Goal: Task Accomplishment & Management: Complete application form

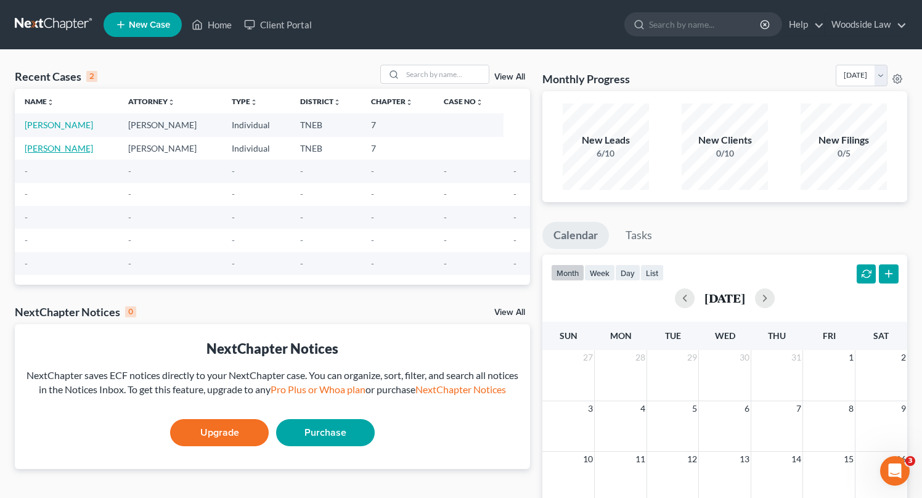
click at [65, 152] on link "[PERSON_NAME]" at bounding box center [59, 148] width 68 height 10
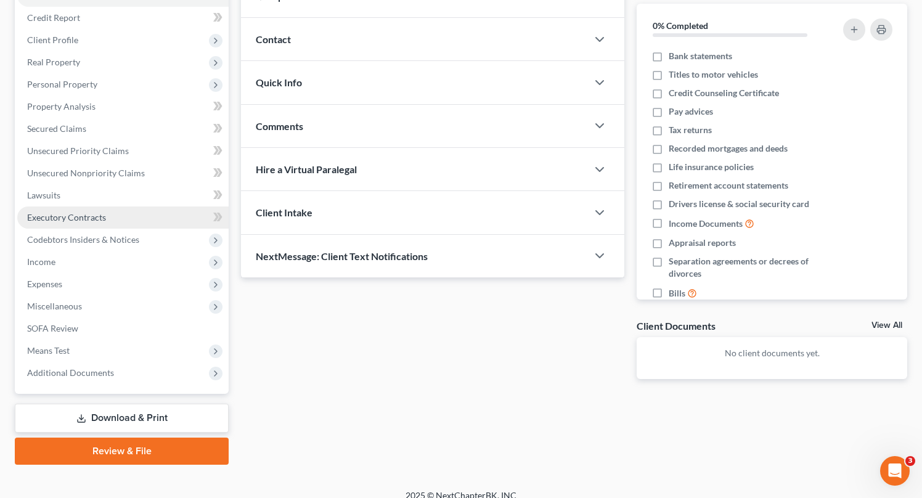
scroll to position [156, 0]
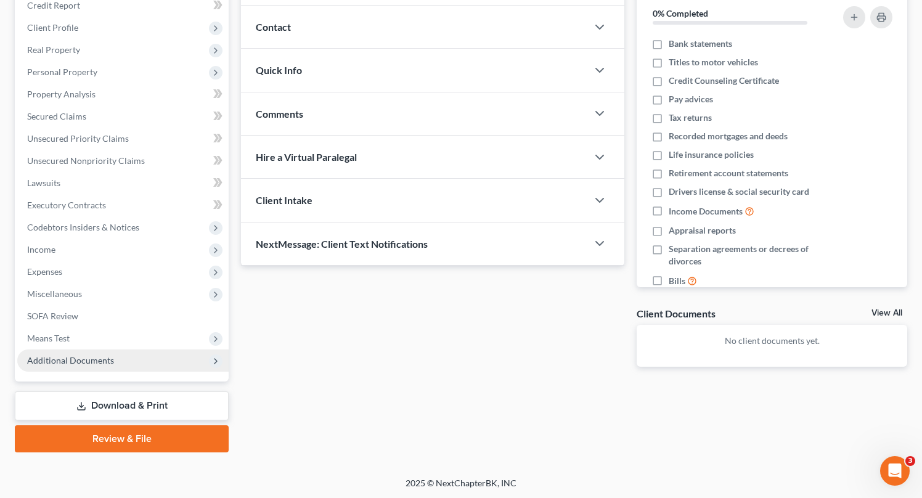
click at [74, 359] on span "Additional Documents" at bounding box center [70, 360] width 87 height 10
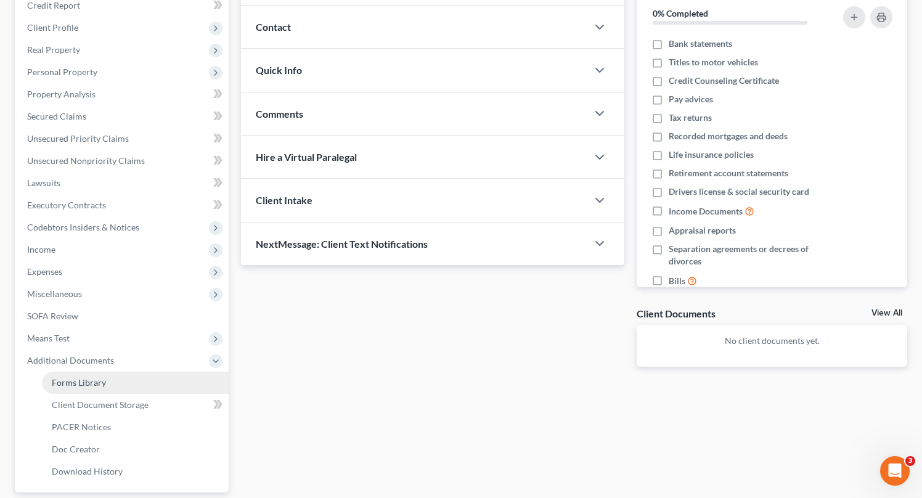
click at [86, 380] on span "Forms Library" at bounding box center [79, 382] width 54 height 10
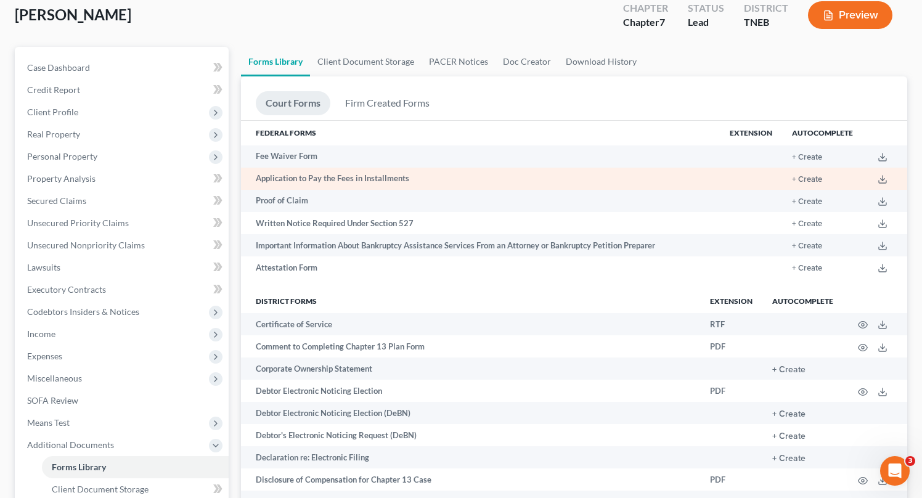
scroll to position [73, 0]
click at [813, 181] on button "+ Create" at bounding box center [807, 178] width 30 height 8
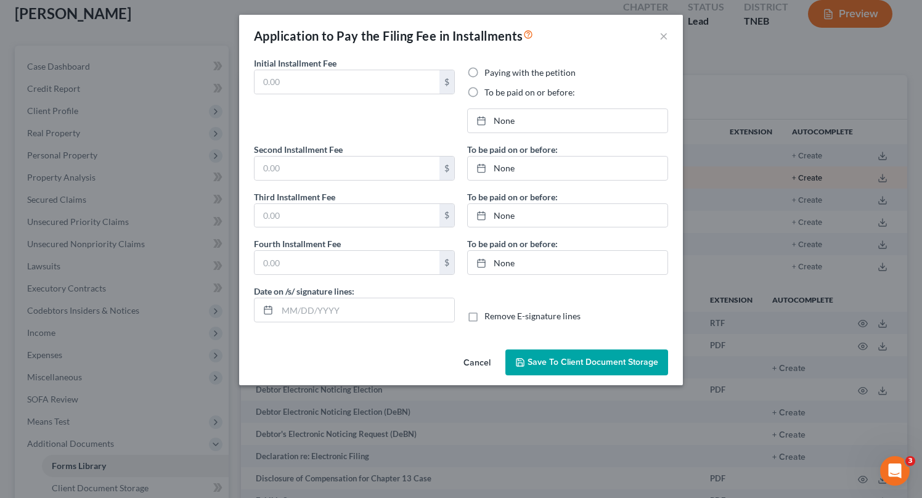
type input "0.00"
radio input "true"
type input "0.00"
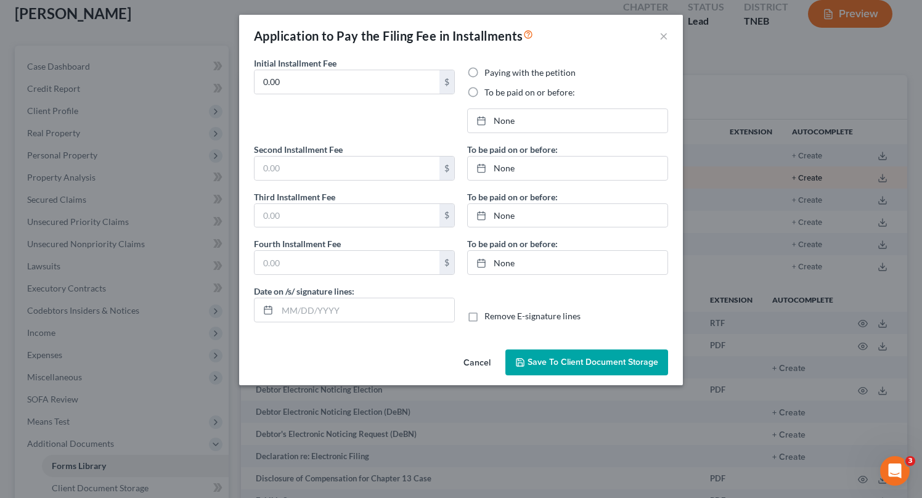
type input "[DATE]"
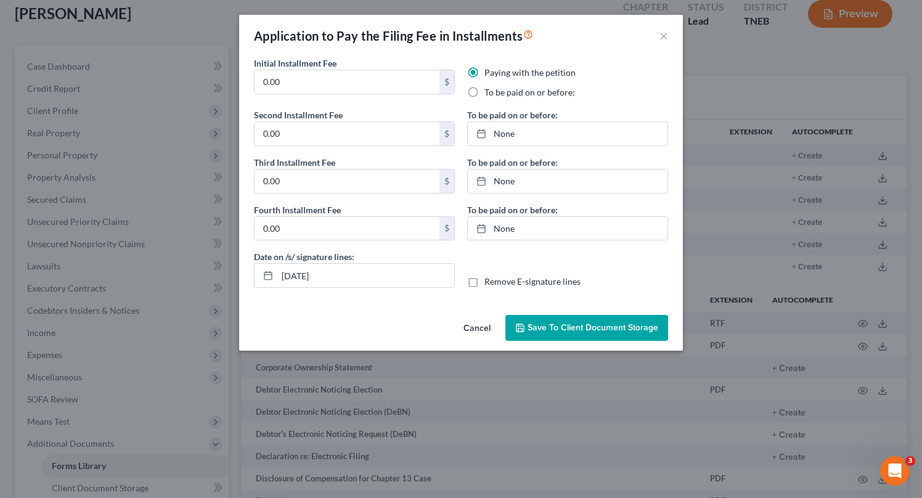
click at [485, 92] on label "To be paid on or before:" at bounding box center [530, 92] width 91 height 12
click at [490, 92] on input "To be paid on or before:" at bounding box center [494, 90] width 8 height 8
radio input "true"
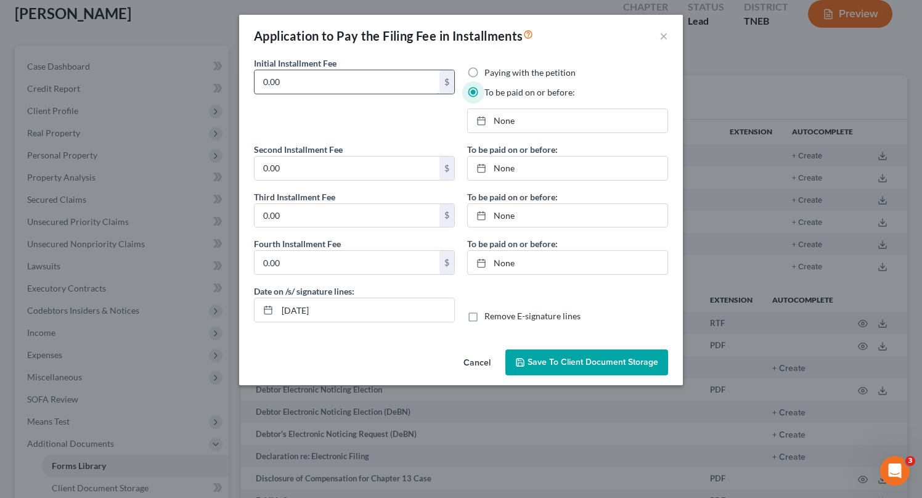
click at [327, 82] on input "0.00" at bounding box center [347, 81] width 185 height 23
type input "85"
click at [321, 173] on input "0.00" at bounding box center [347, 168] width 185 height 23
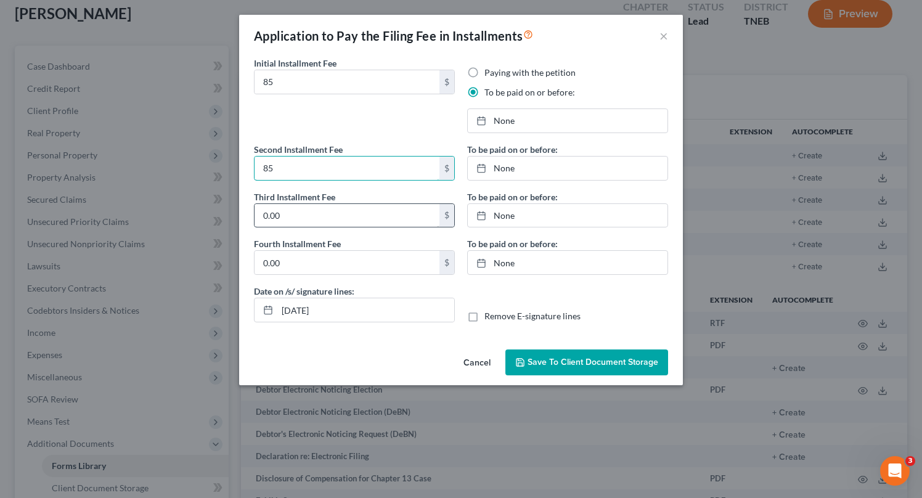
type input "85"
click at [308, 220] on input "0.00" at bounding box center [347, 215] width 185 height 23
type input "85"
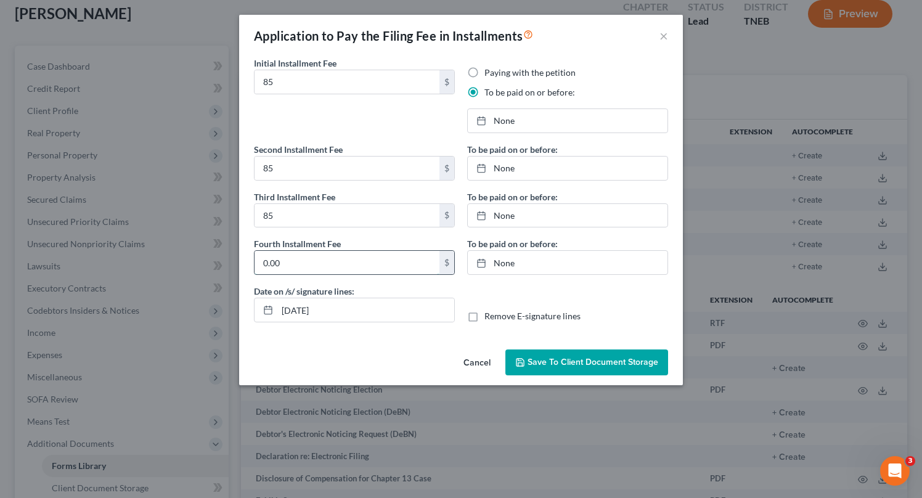
click at [320, 261] on input "0.00" at bounding box center [347, 262] width 185 height 23
type input "83"
type input "[DATE]"
click at [504, 116] on link "[DATE]" at bounding box center [568, 120] width 200 height 23
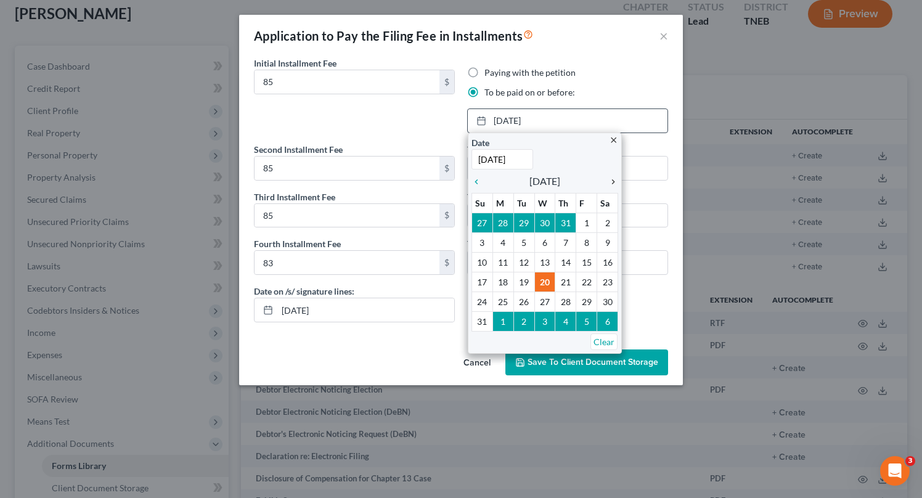
click at [613, 184] on icon "chevron_right" at bounding box center [610, 182] width 16 height 10
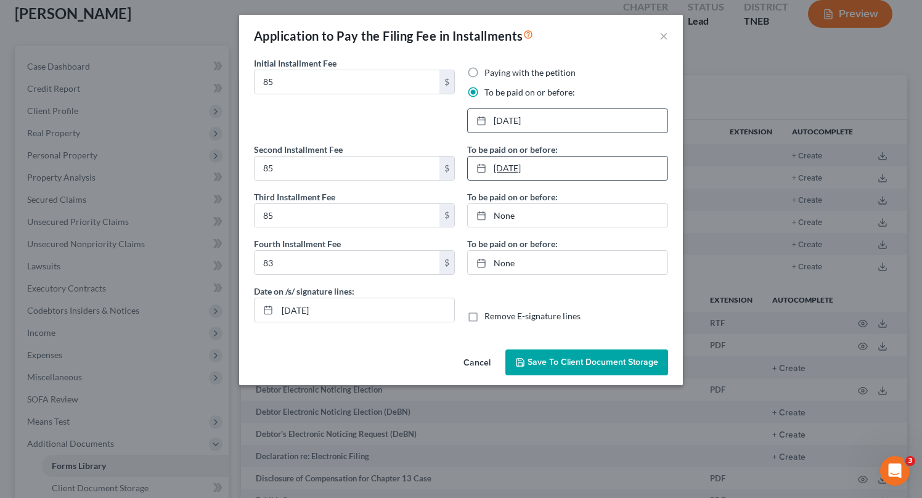
click at [548, 168] on link "[DATE]" at bounding box center [568, 168] width 200 height 23
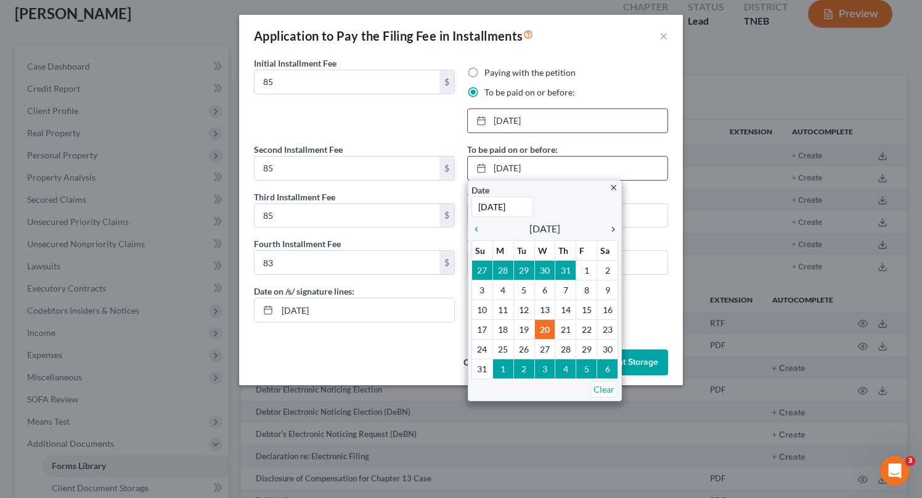
click at [614, 229] on icon "chevron_right" at bounding box center [610, 229] width 16 height 10
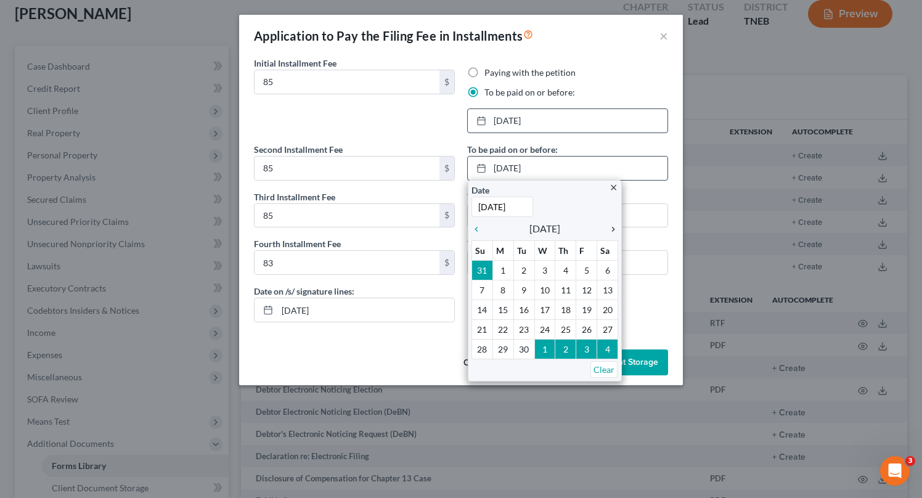
click at [614, 229] on icon "chevron_right" at bounding box center [610, 229] width 16 height 10
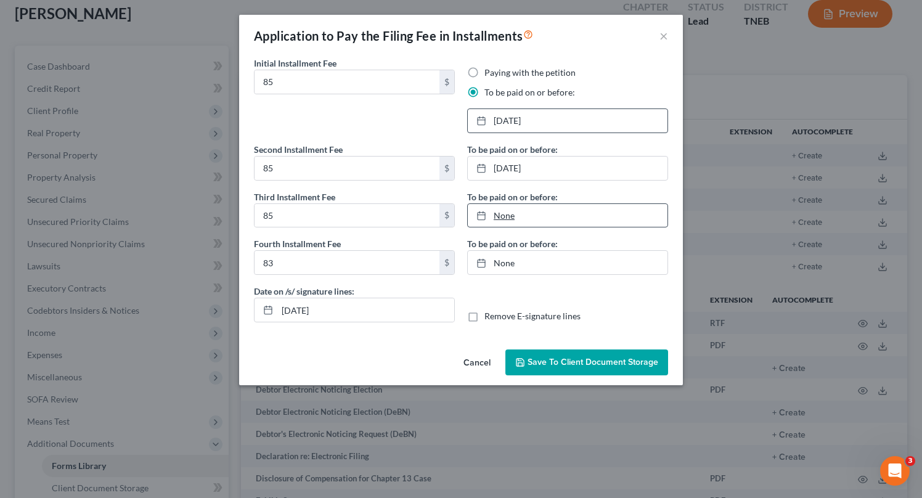
type input "[DATE]"
click at [539, 220] on link "None" at bounding box center [568, 215] width 200 height 23
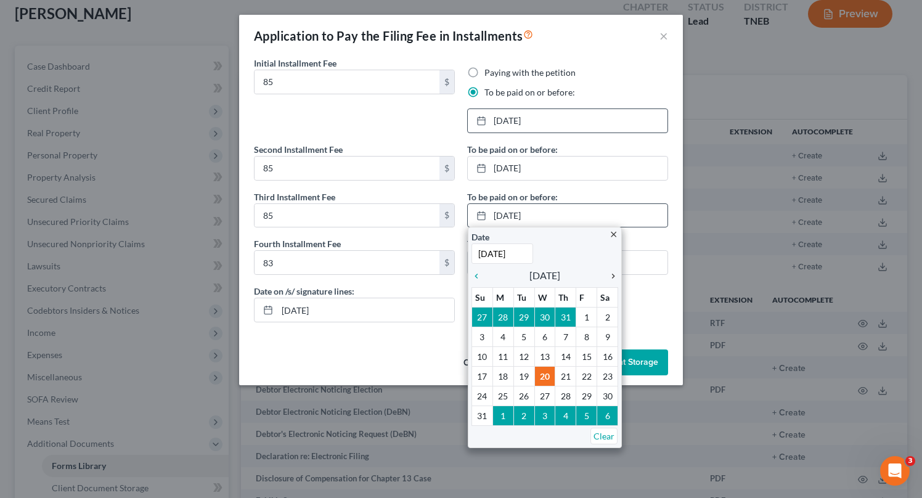
click at [612, 277] on icon "chevron_right" at bounding box center [610, 276] width 16 height 10
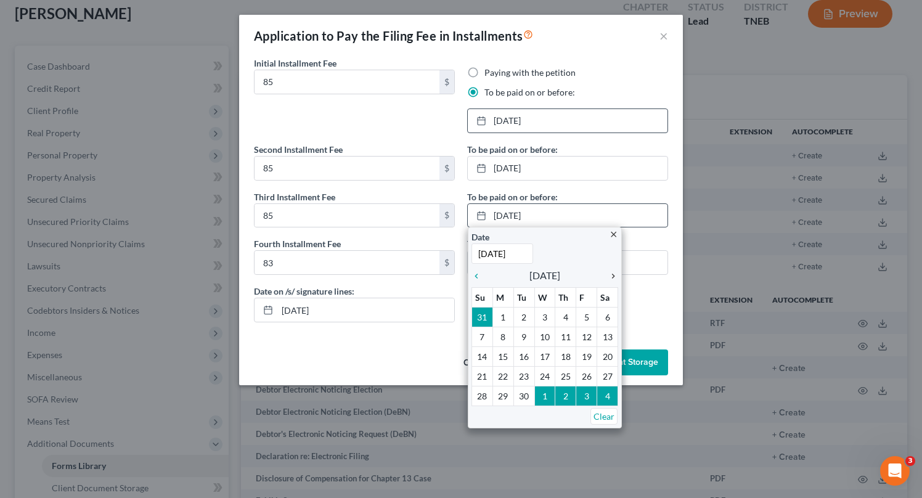
click at [612, 277] on icon "chevron_right" at bounding box center [610, 276] width 16 height 10
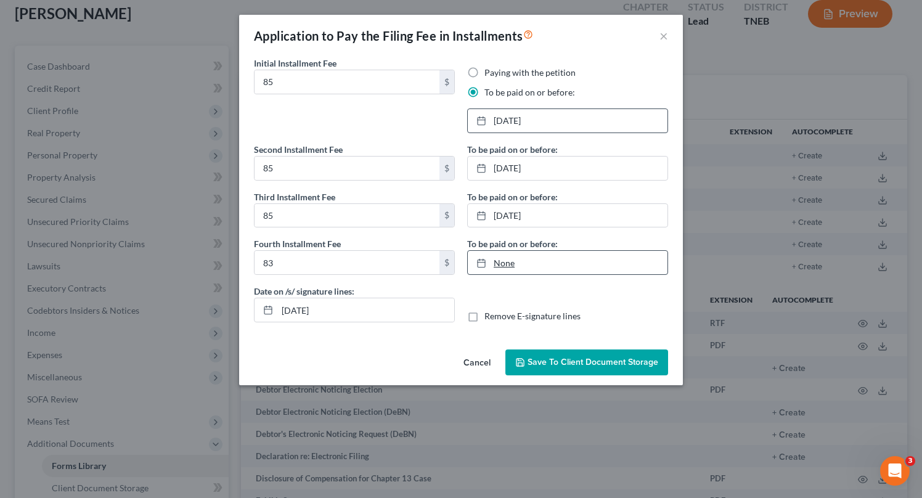
type input "[DATE]"
click at [525, 269] on link "[DATE]" at bounding box center [568, 262] width 200 height 23
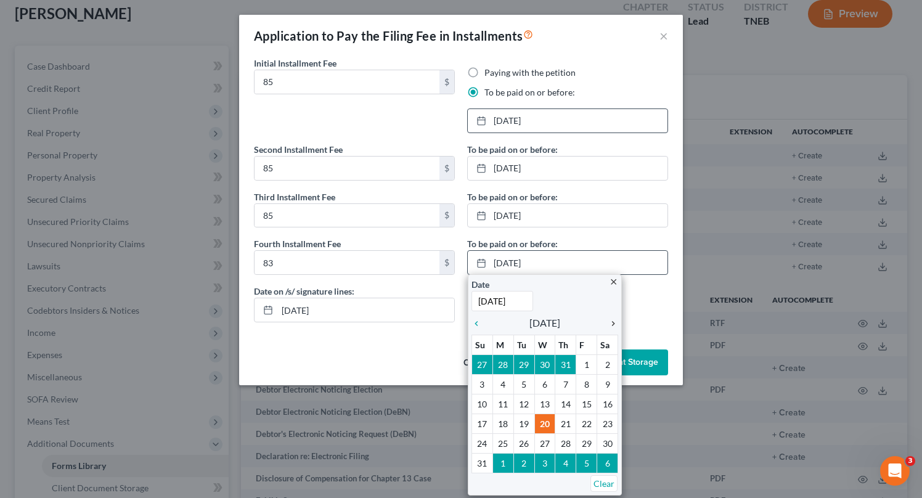
click at [614, 323] on icon "chevron_right" at bounding box center [610, 324] width 16 height 10
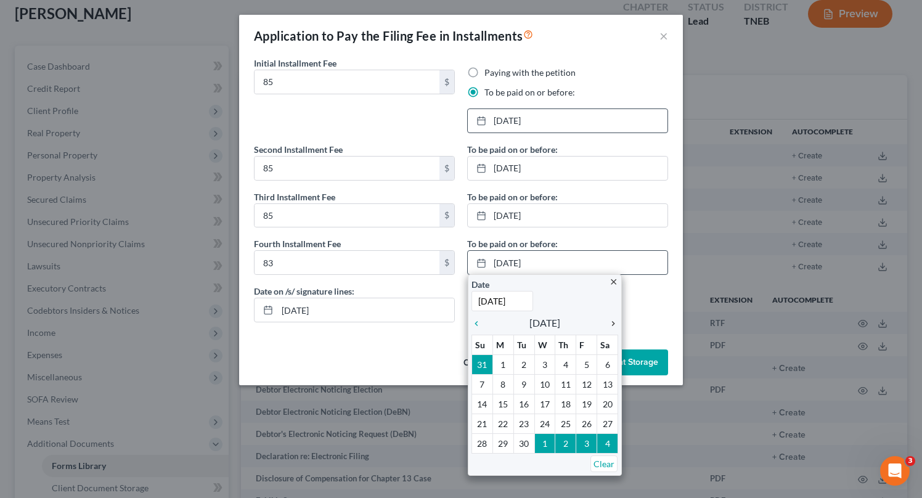
click at [614, 323] on icon "chevron_right" at bounding box center [610, 324] width 16 height 10
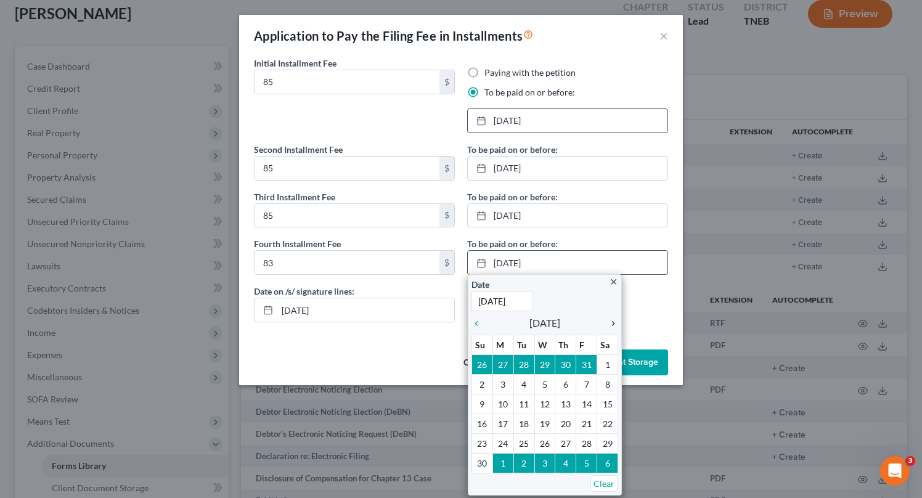
click at [614, 323] on icon "chevron_right" at bounding box center [610, 324] width 16 height 10
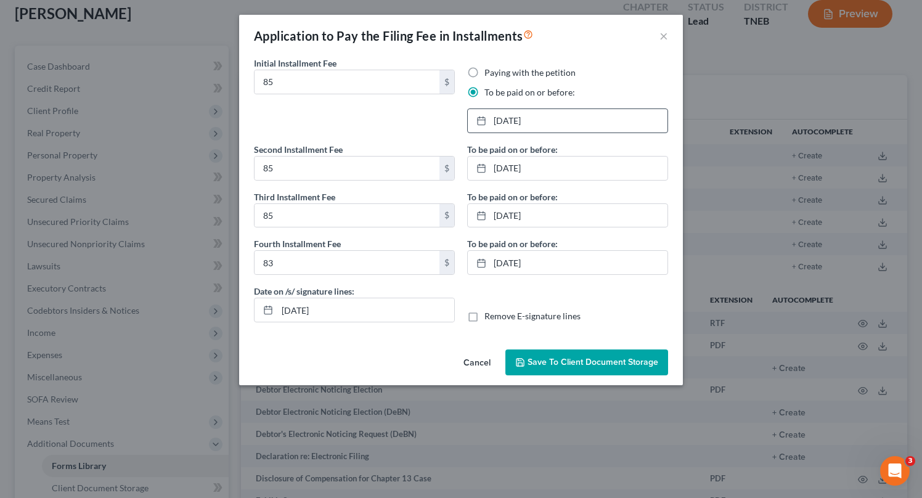
click at [642, 301] on div "Date on /s/ signature lines: [DATE] Remove E-signature lines" at bounding box center [461, 308] width 427 height 47
click at [305, 306] on input "[DATE]" at bounding box center [365, 309] width 177 height 23
click at [358, 315] on input "[DATE]" at bounding box center [365, 309] width 177 height 23
type input "[DATE]"
click at [599, 360] on span "Save to Client Document Storage" at bounding box center [593, 362] width 131 height 10
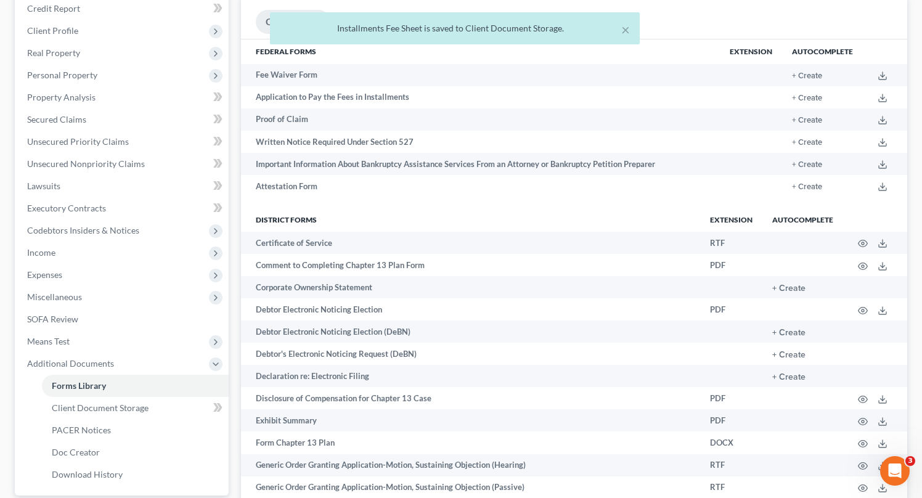
scroll to position [155, 0]
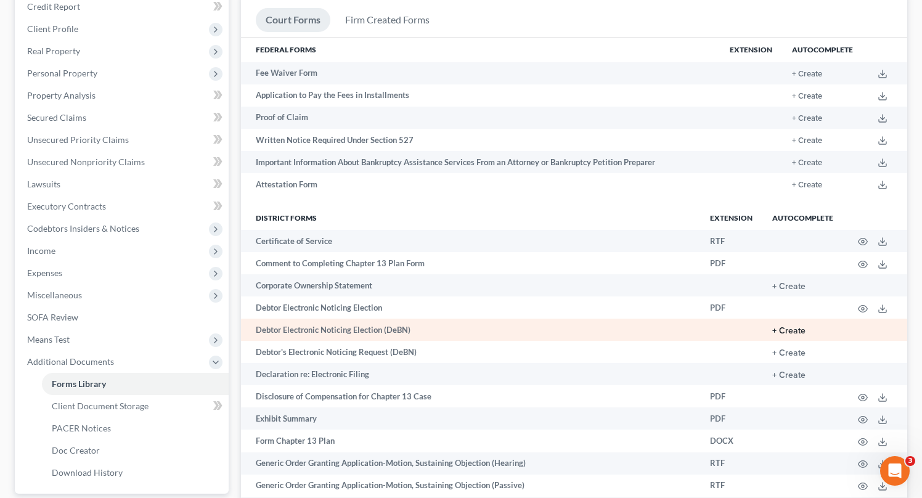
click at [784, 332] on button "+ Create" at bounding box center [789, 331] width 33 height 9
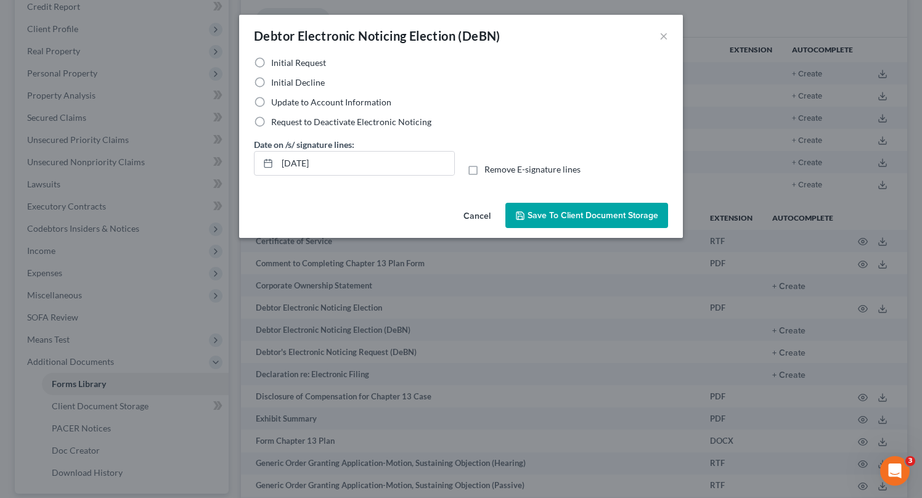
click at [271, 81] on label "Initial Decline" at bounding box center [298, 82] width 54 height 12
click at [276, 81] on input "Initial Decline" at bounding box center [280, 80] width 8 height 8
radio input "true"
click at [303, 165] on input "[DATE]" at bounding box center [365, 163] width 177 height 23
click at [343, 167] on input "[DATE]" at bounding box center [365, 163] width 177 height 23
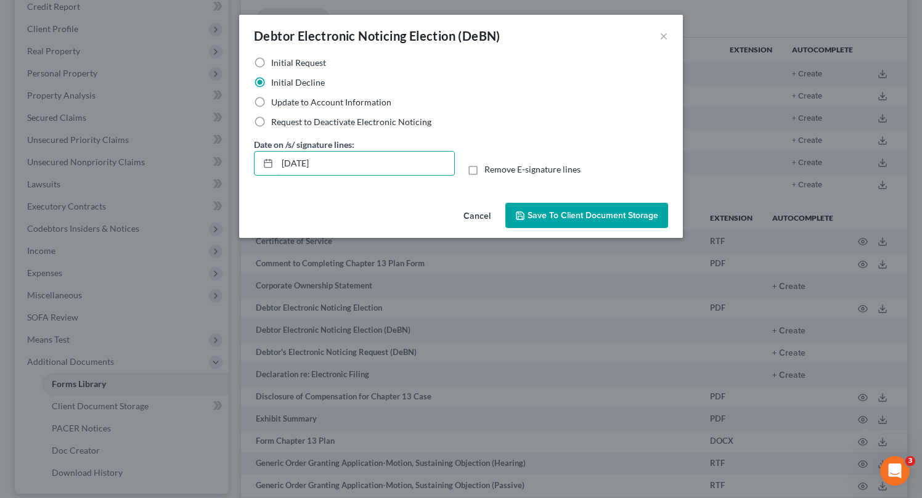
type input "[DATE]"
click at [565, 220] on span "Save to Client Document Storage" at bounding box center [593, 215] width 131 height 10
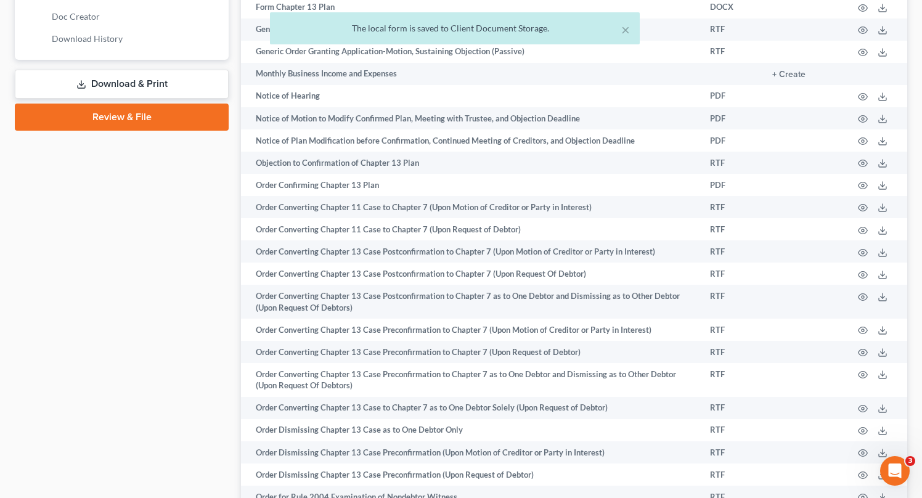
scroll to position [450, 0]
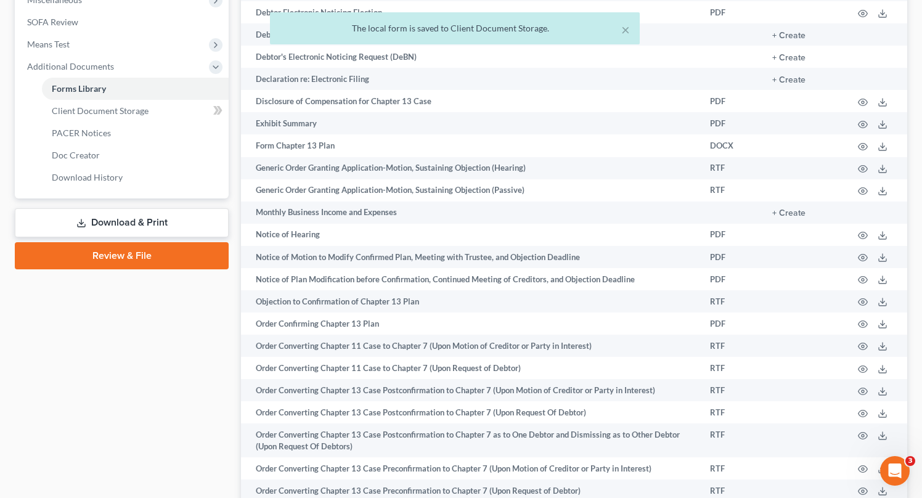
click at [134, 220] on link "Download & Print" at bounding box center [122, 222] width 214 height 29
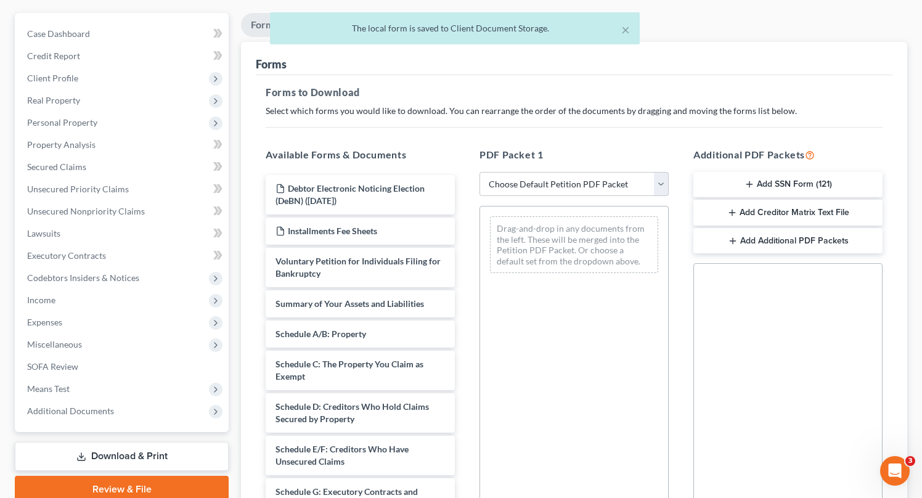
scroll to position [124, 0]
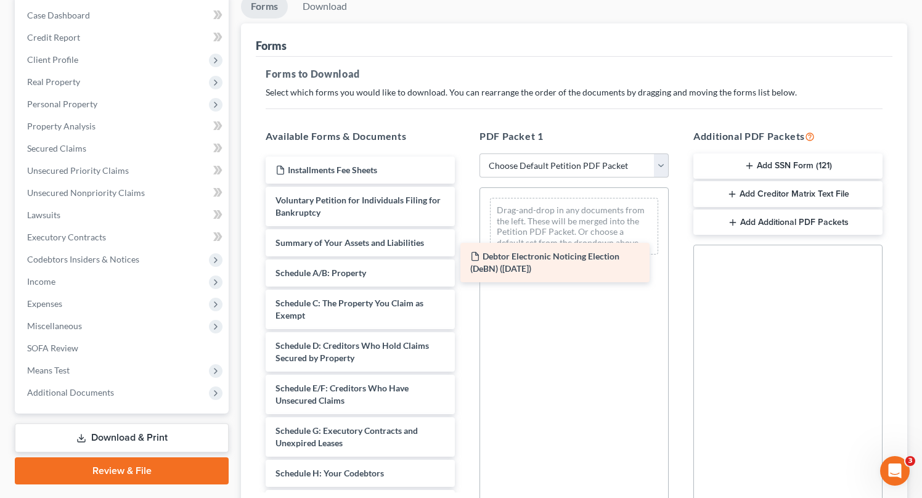
drag, startPoint x: 322, startPoint y: 170, endPoint x: 519, endPoint y: 260, distance: 216.6
click at [465, 260] on div "Debtor Electronic Noticing Election (DeBN) ([DATE]) Debtor Electronic Noticing …" at bounding box center [360, 504] width 209 height 694
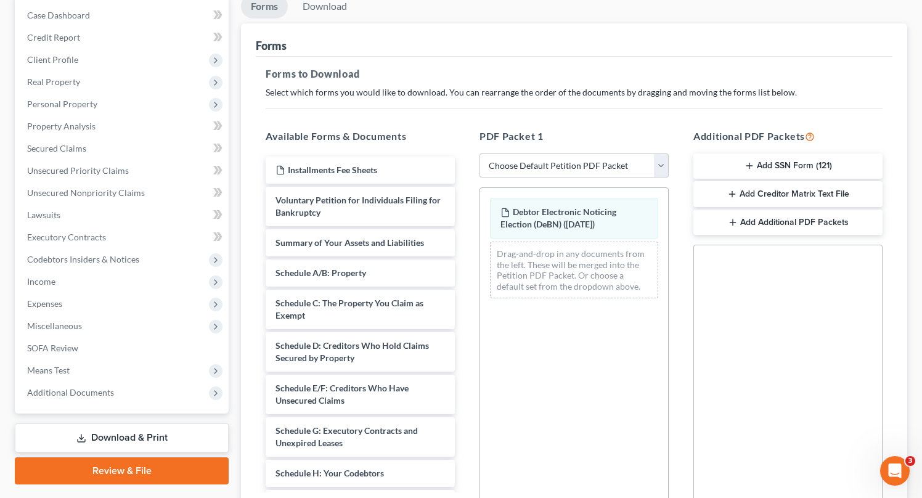
click at [792, 223] on button "Add Additional PDF Packets" at bounding box center [788, 223] width 189 height 26
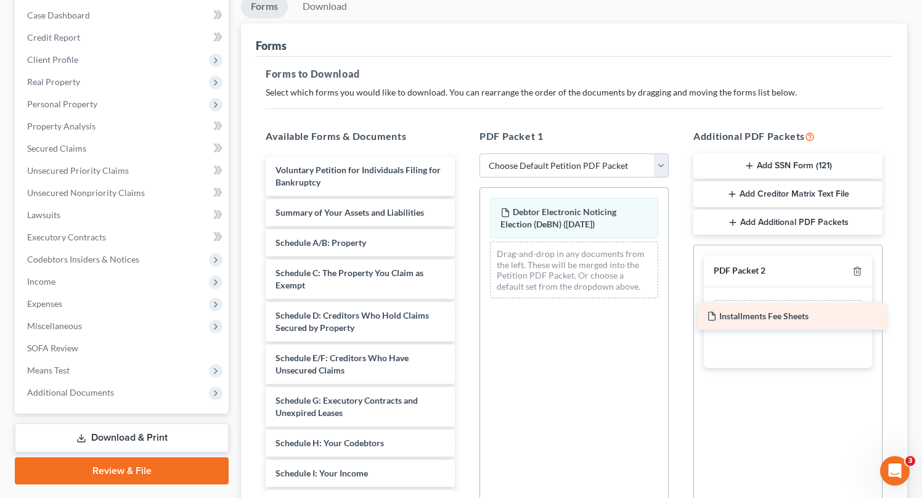
drag, startPoint x: 327, startPoint y: 170, endPoint x: 759, endPoint y: 317, distance: 456.5
click at [465, 317] on div "Installments Fee Sheets Installments Fee Sheets Voluntary Petition for Individu…" at bounding box center [360, 489] width 209 height 664
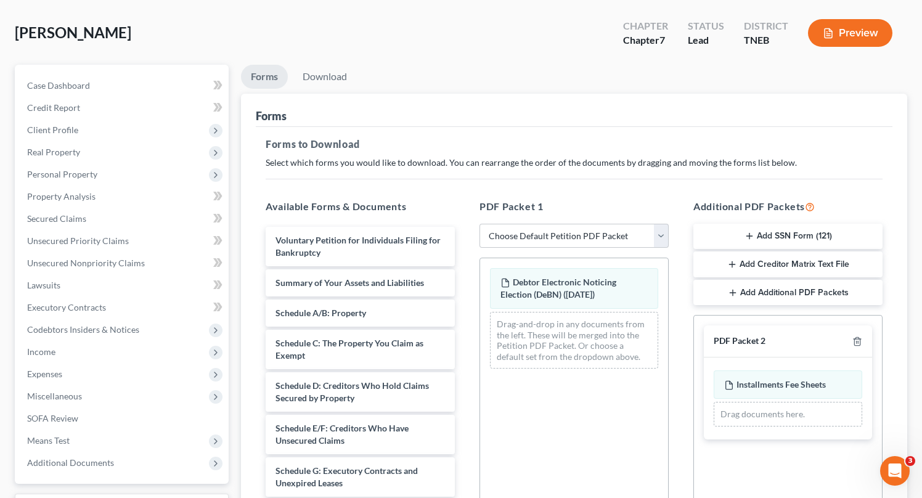
scroll to position [0, 0]
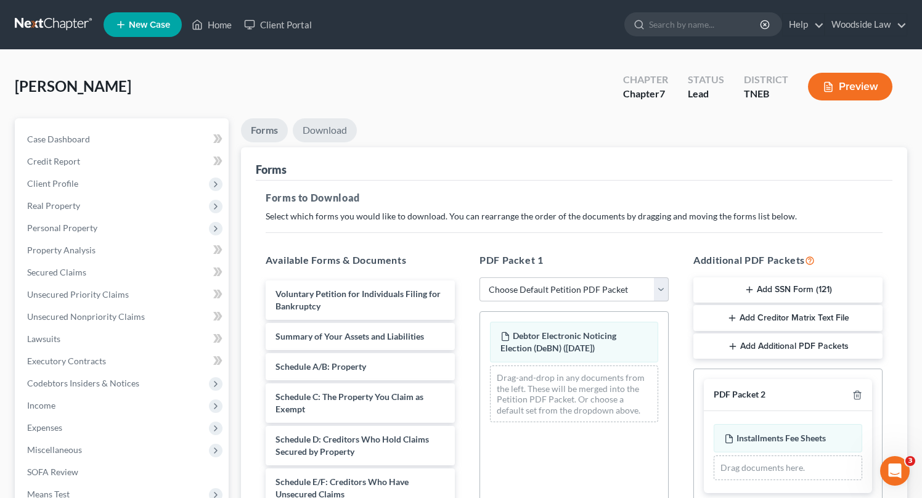
click at [328, 135] on link "Download" at bounding box center [325, 130] width 64 height 24
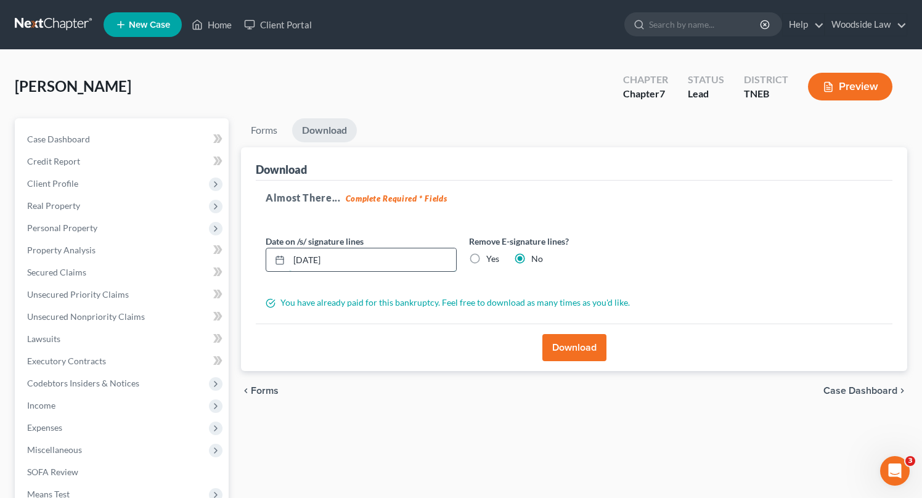
click at [345, 257] on input "[DATE]" at bounding box center [372, 259] width 167 height 23
type input "[DATE]"
click at [568, 342] on button "Download" at bounding box center [575, 347] width 64 height 27
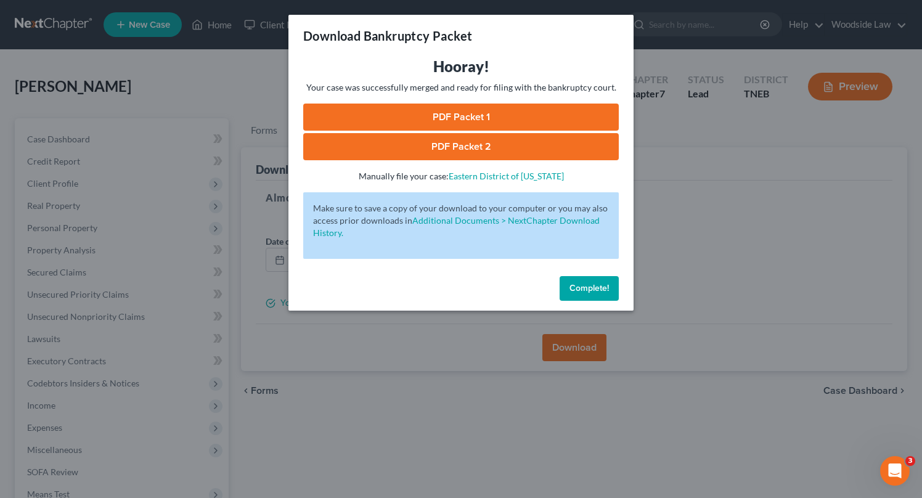
click at [486, 114] on link "PDF Packet 1" at bounding box center [461, 117] width 316 height 27
click at [456, 144] on link "PDF Packet 2" at bounding box center [461, 146] width 316 height 27
click at [588, 286] on span "Complete!" at bounding box center [589, 288] width 39 height 10
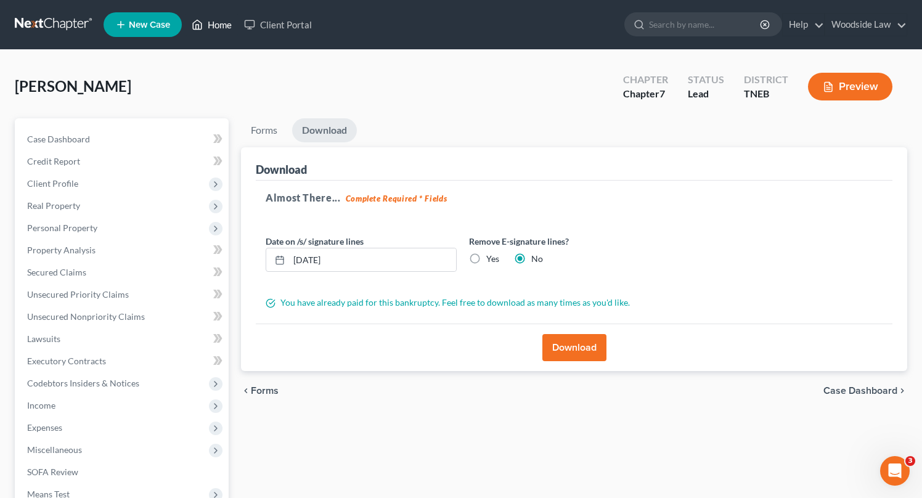
click at [223, 27] on link "Home" at bounding box center [212, 25] width 52 height 22
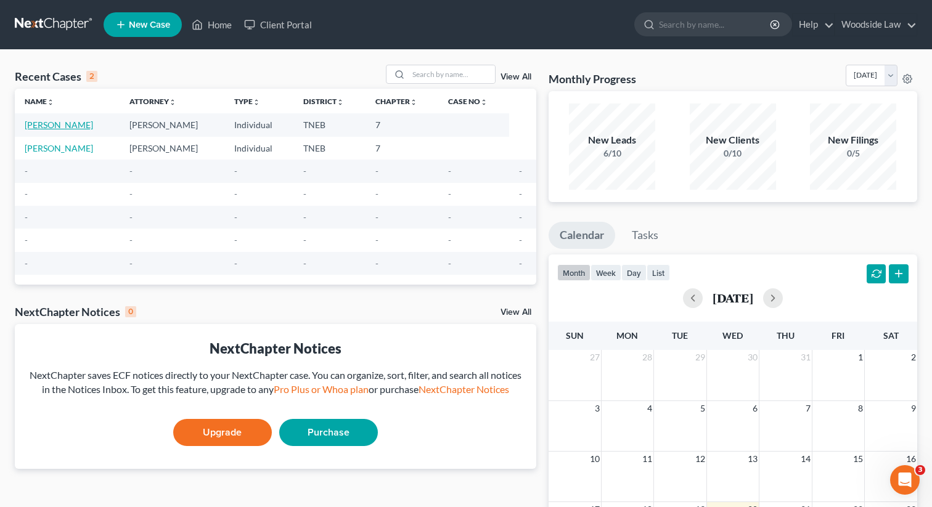
click at [76, 126] on link "[PERSON_NAME]" at bounding box center [59, 125] width 68 height 10
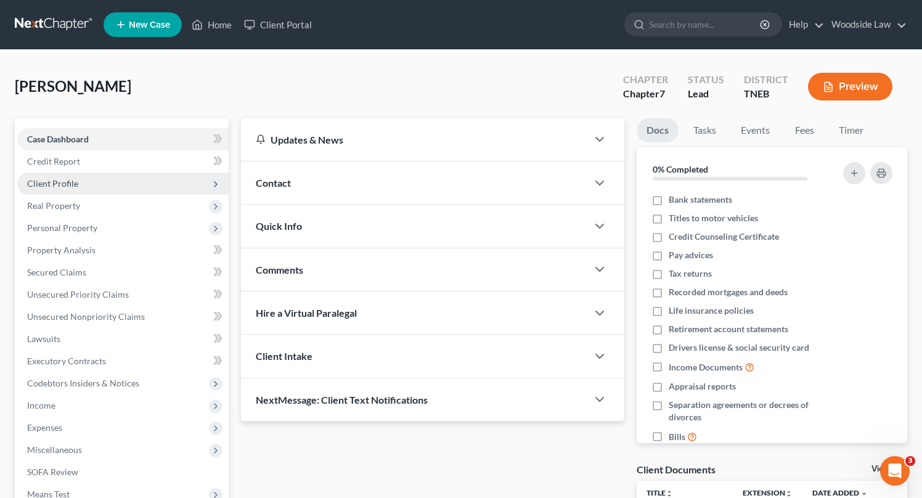
click at [75, 184] on span "Client Profile" at bounding box center [52, 183] width 51 height 10
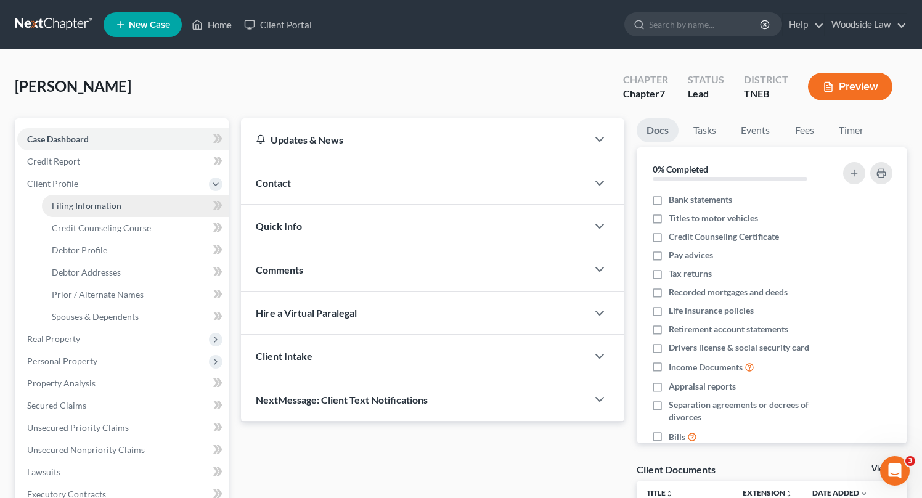
click at [84, 205] on span "Filing Information" at bounding box center [87, 205] width 70 height 10
select select "1"
select select "0"
select select "44"
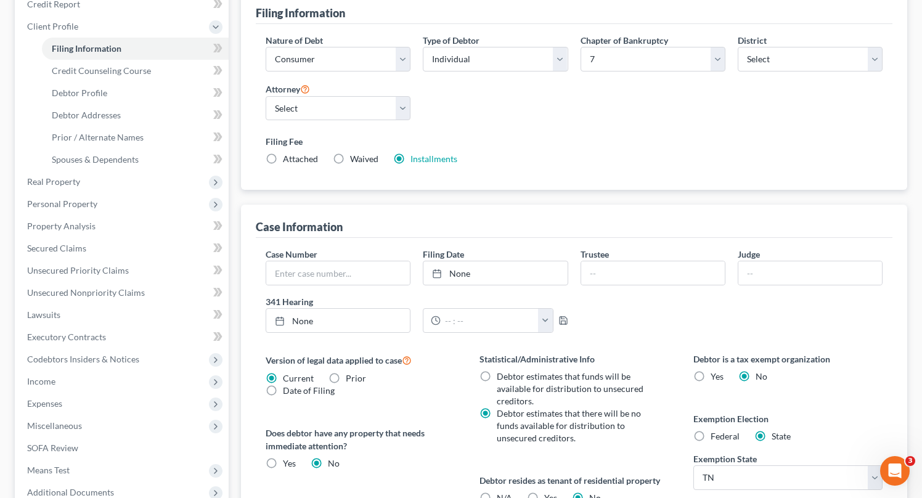
scroll to position [351, 0]
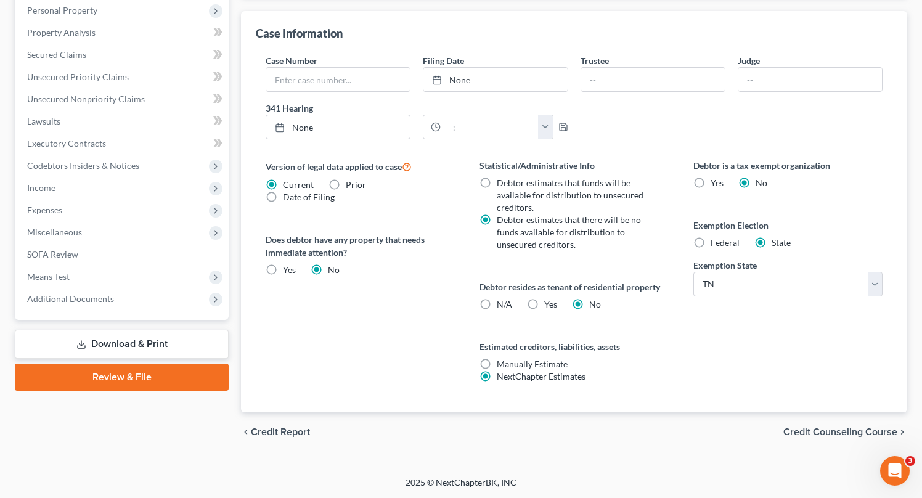
click at [844, 435] on span "Credit Counseling Course" at bounding box center [841, 432] width 114 height 10
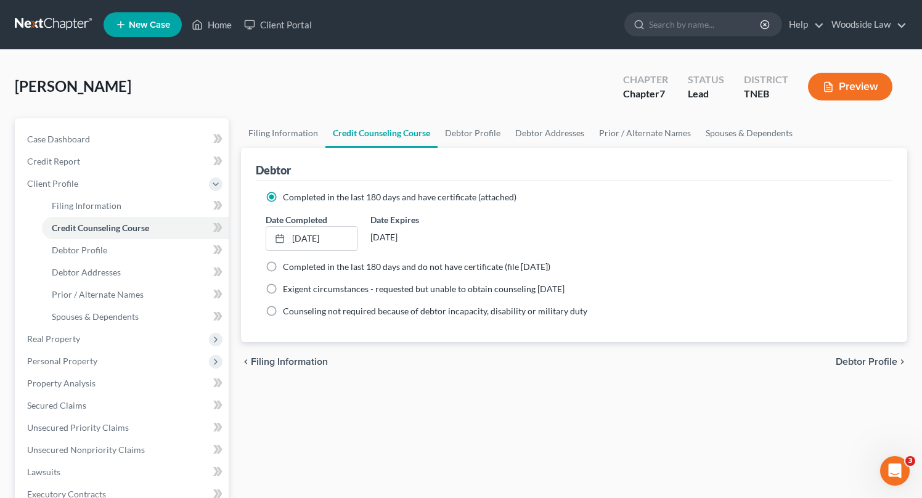
click at [879, 359] on span "Debtor Profile" at bounding box center [867, 362] width 62 height 10
select select "1"
select select "2"
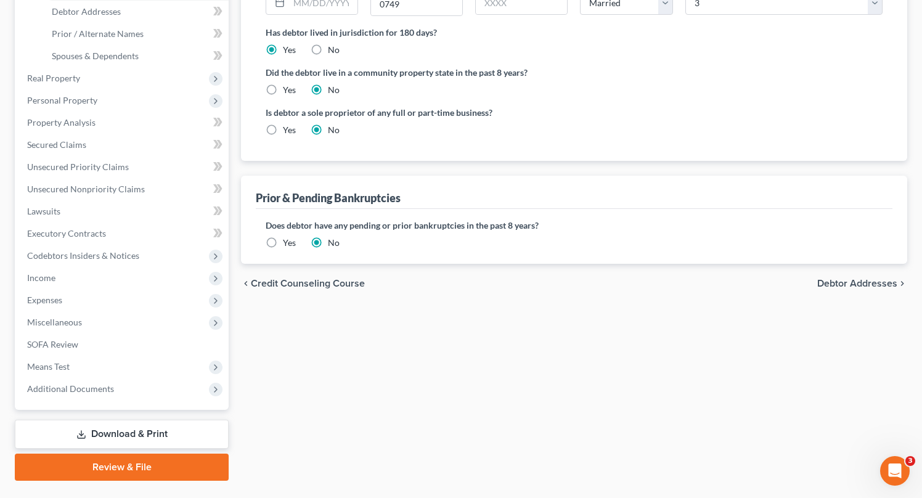
scroll to position [248, 0]
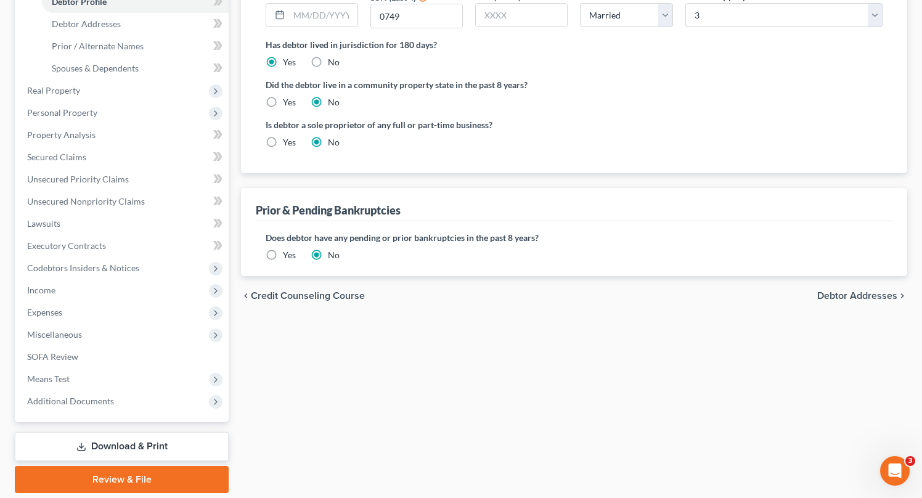
click at [859, 294] on span "Debtor Addresses" at bounding box center [858, 296] width 80 height 10
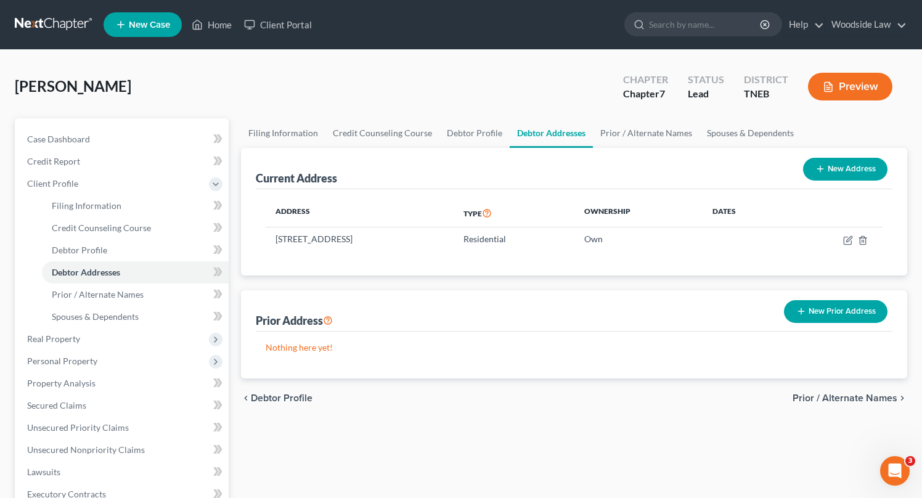
click at [837, 395] on span "Prior / Alternate Names" at bounding box center [845, 398] width 105 height 10
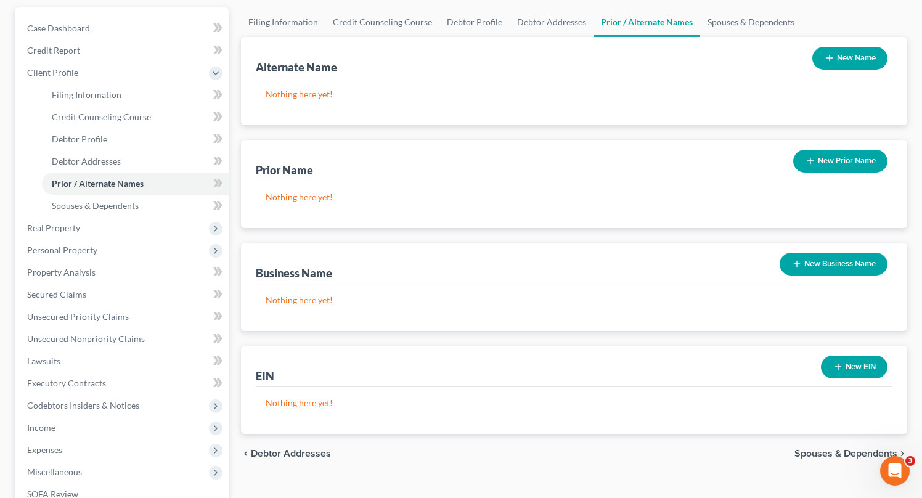
scroll to position [152, 0]
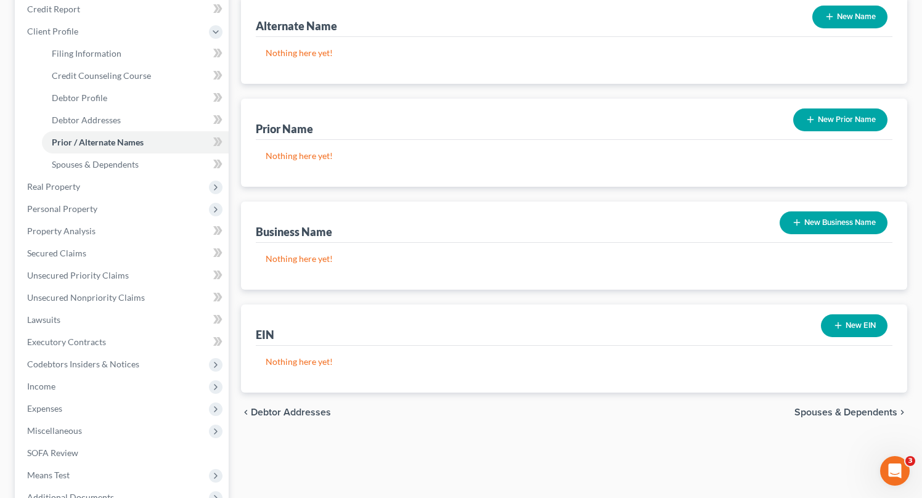
click at [844, 412] on span "Spouses & Dependents" at bounding box center [846, 413] width 103 height 10
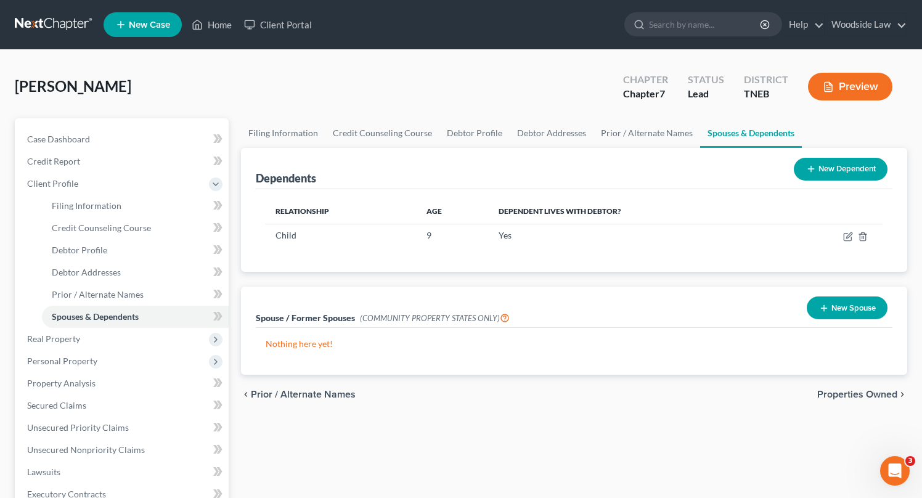
click at [849, 390] on span "Properties Owned" at bounding box center [858, 395] width 80 height 10
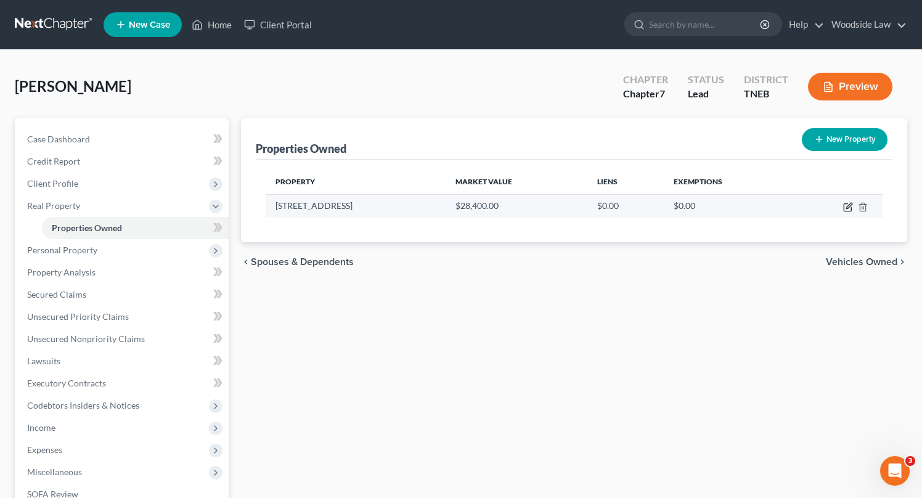
click at [847, 207] on icon "button" at bounding box center [850, 206] width 6 height 6
select select "44"
select select "3"
select select "5"
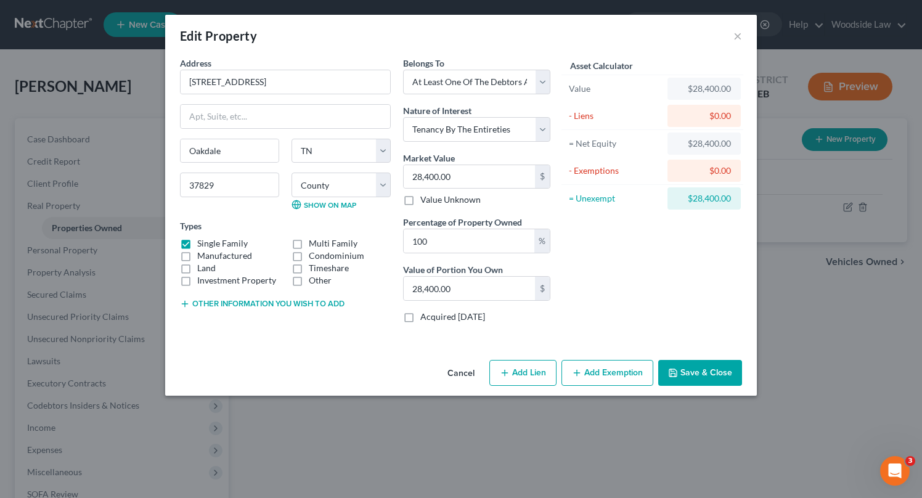
click at [714, 372] on button "Save & Close" at bounding box center [701, 373] width 84 height 26
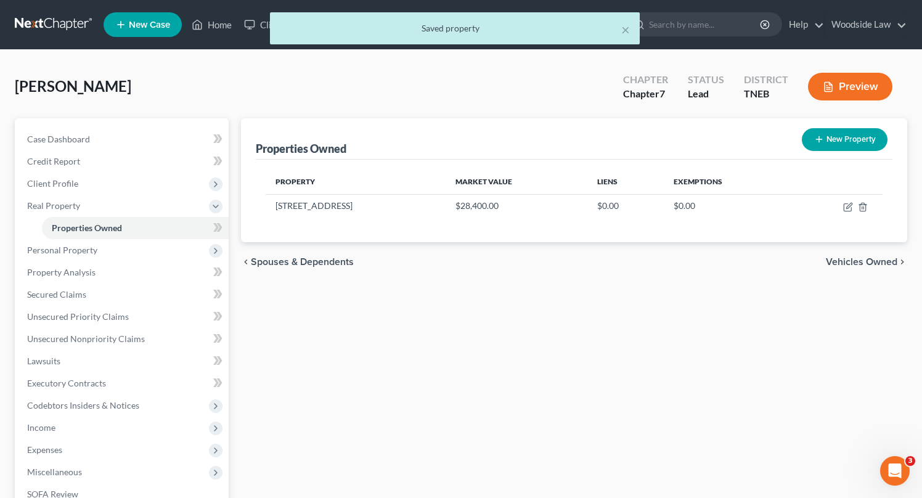
click at [868, 258] on span "Vehicles Owned" at bounding box center [862, 262] width 72 height 10
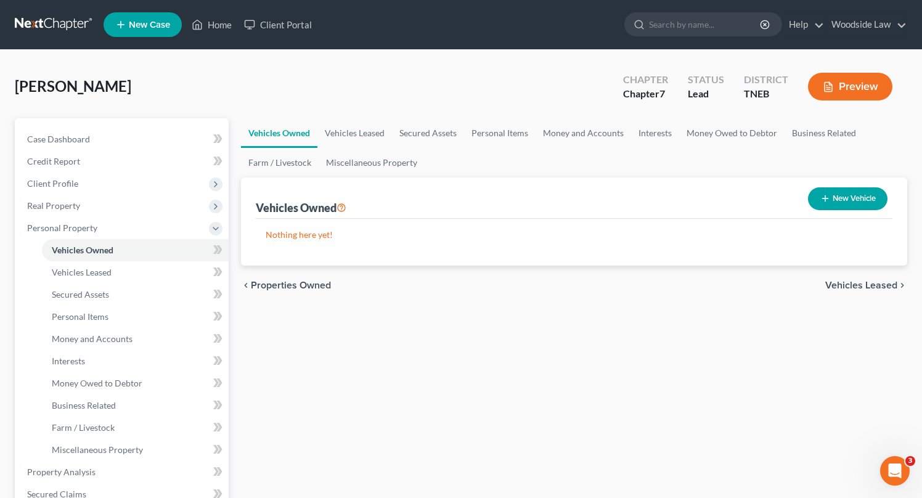
click at [871, 191] on button "New Vehicle" at bounding box center [848, 198] width 80 height 23
select select "0"
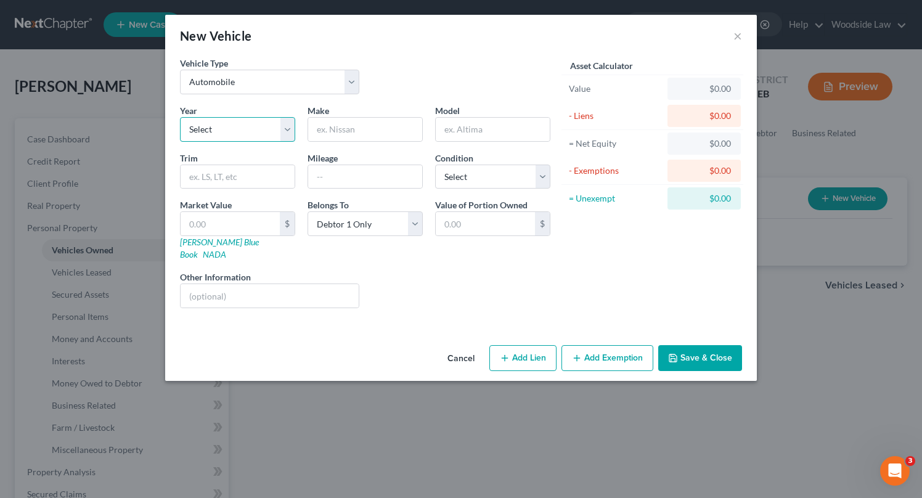
click at [270, 132] on select "Select 2026 2025 2024 2023 2022 2021 2020 2019 2018 2017 2016 2015 2014 2013 20…" at bounding box center [237, 129] width 115 height 25
select select "20"
click at [180, 117] on select "Select 2026 2025 2024 2023 2022 2021 2020 2019 2018 2017 2016 2015 2014 2013 20…" at bounding box center [237, 129] width 115 height 25
click at [369, 133] on input "text" at bounding box center [365, 129] width 114 height 23
type input "Dodge"
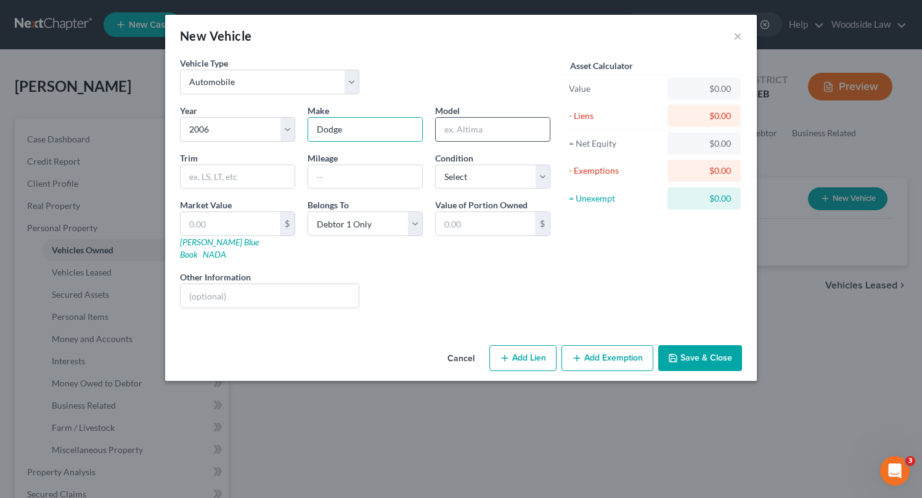
click at [492, 126] on input "text" at bounding box center [493, 129] width 114 height 23
type input "Dakota"
click at [334, 187] on input "text" at bounding box center [365, 176] width 114 height 23
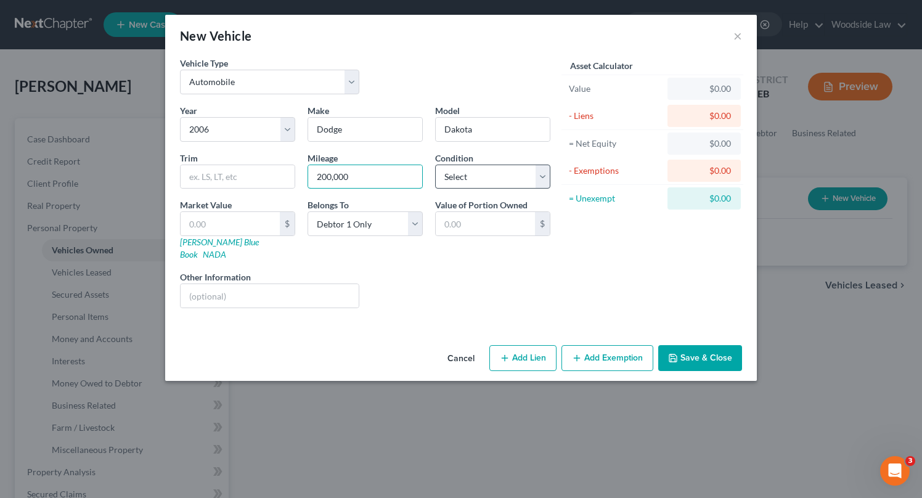
type input "200,000"
click at [495, 178] on select "Select Excellent Very Good Good Fair Poor" at bounding box center [492, 177] width 115 height 25
click at [435, 165] on select "Select Excellent Very Good Good Fair Poor" at bounding box center [492, 177] width 115 height 25
click at [491, 165] on select "Select Excellent Very Good Good Fair Poor" at bounding box center [492, 177] width 115 height 25
select select "3"
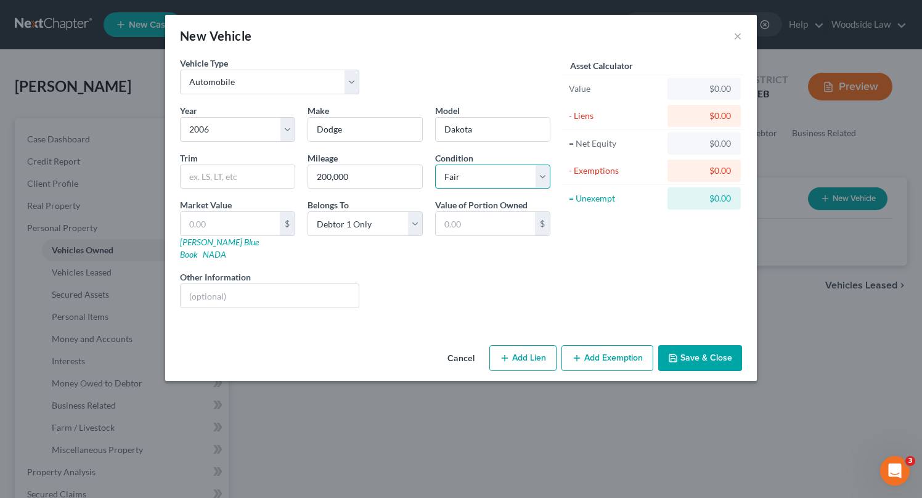
click at [435, 165] on select "Select Excellent Very Good Good Fair Poor" at bounding box center [492, 177] width 115 height 25
click at [242, 228] on input "text" at bounding box center [230, 223] width 99 height 23
type input "1"
type input "1.00"
type input "10"
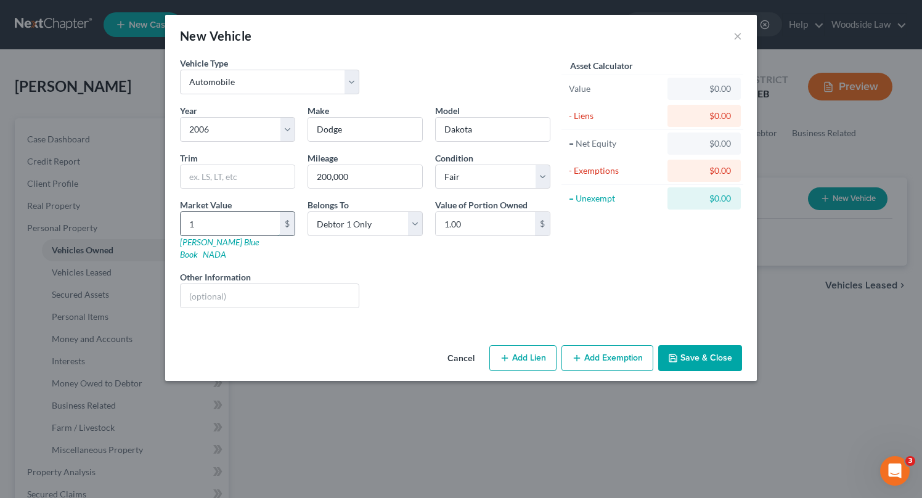
type input "10.00"
type input "100"
type input "100.00"
type input "1000"
type input "1,000.00"
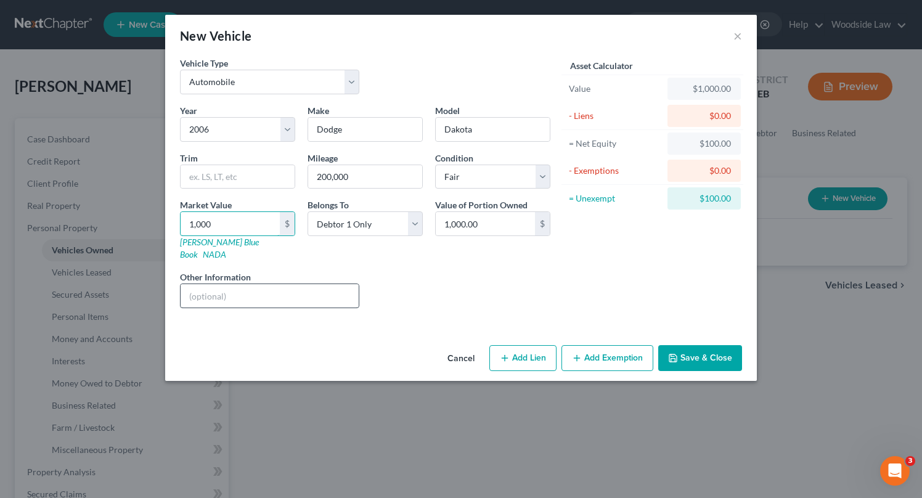
type input "1,000"
click at [236, 287] on input "text" at bounding box center [270, 295] width 178 height 23
type input "o"
type input "Odometer doesn't function. [GEOGRAPHIC_DATA] is estimated."
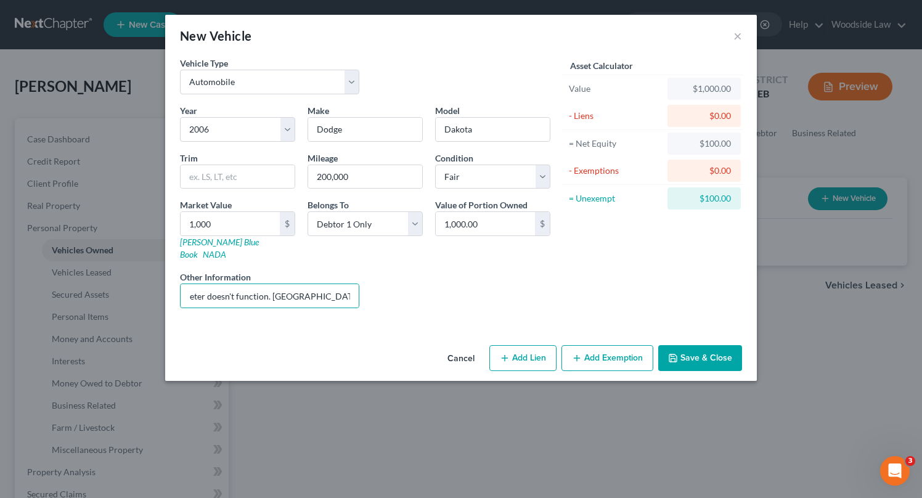
scroll to position [0, 0]
click at [615, 355] on button "Add Exemption" at bounding box center [608, 358] width 92 height 26
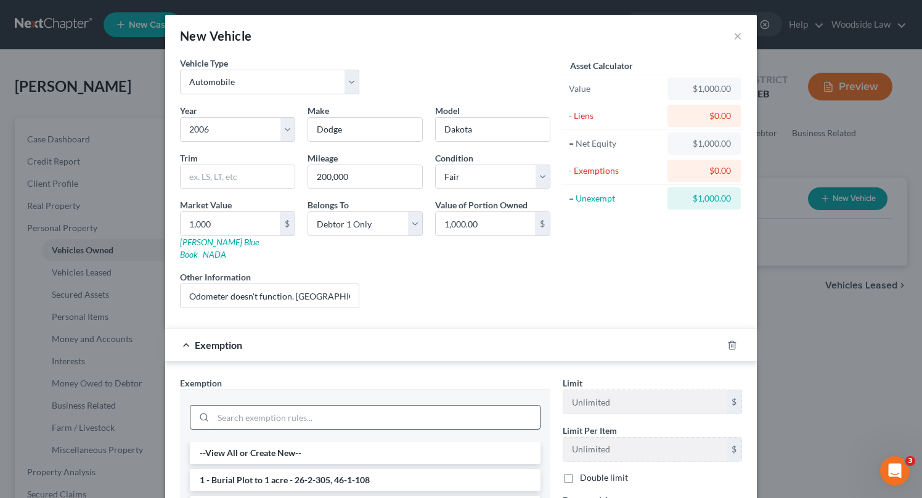
click at [382, 406] on input "search" at bounding box center [376, 417] width 327 height 23
type input "103"
click at [385, 442] on li "14 - Wildcard Exemption - includes bank deposits - 26-2-103" at bounding box center [365, 453] width 351 height 22
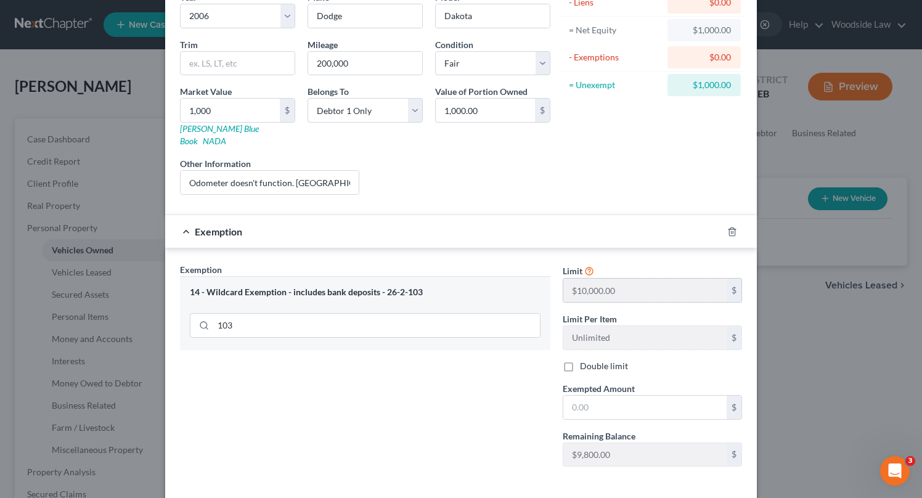
scroll to position [115, 0]
click at [650, 397] on input "text" at bounding box center [645, 405] width 163 height 23
type input "1,000"
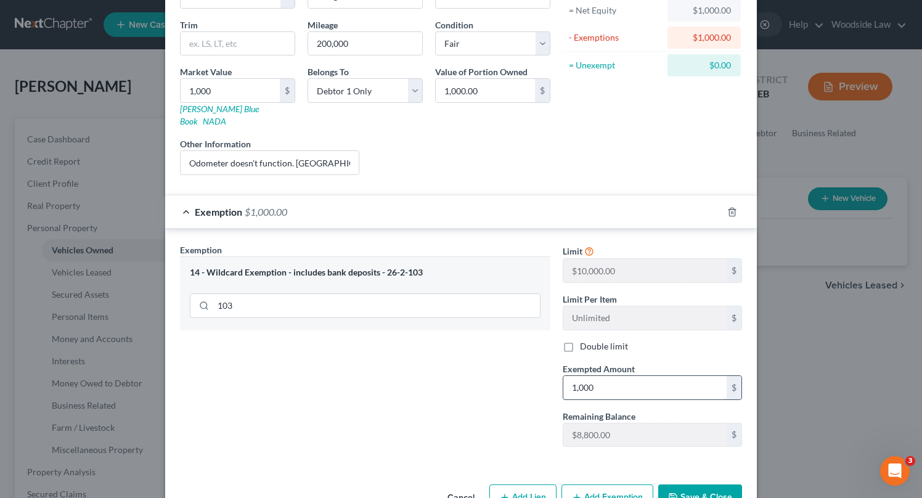
scroll to position [158, 0]
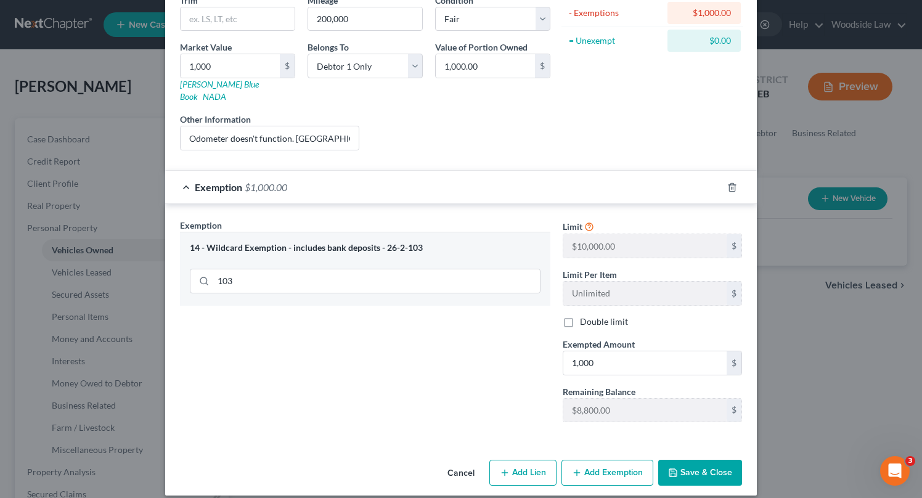
click at [690, 467] on button "Save & Close" at bounding box center [701, 473] width 84 height 26
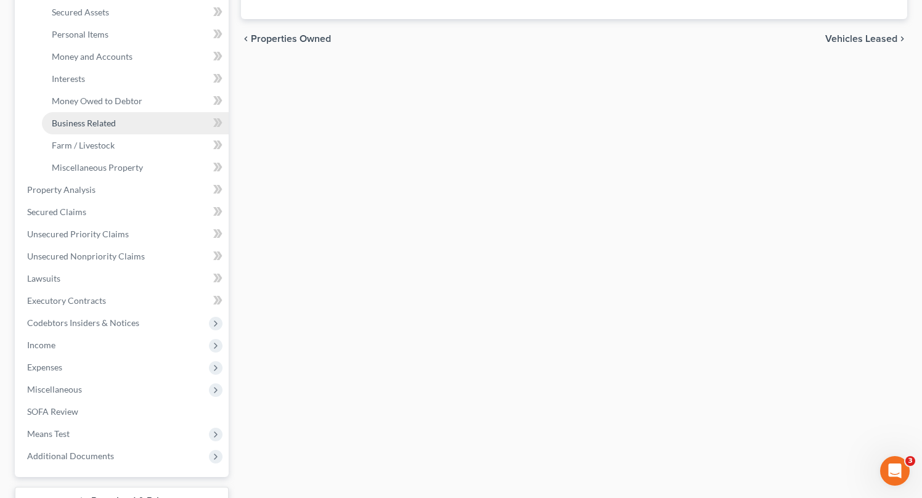
scroll to position [285, 0]
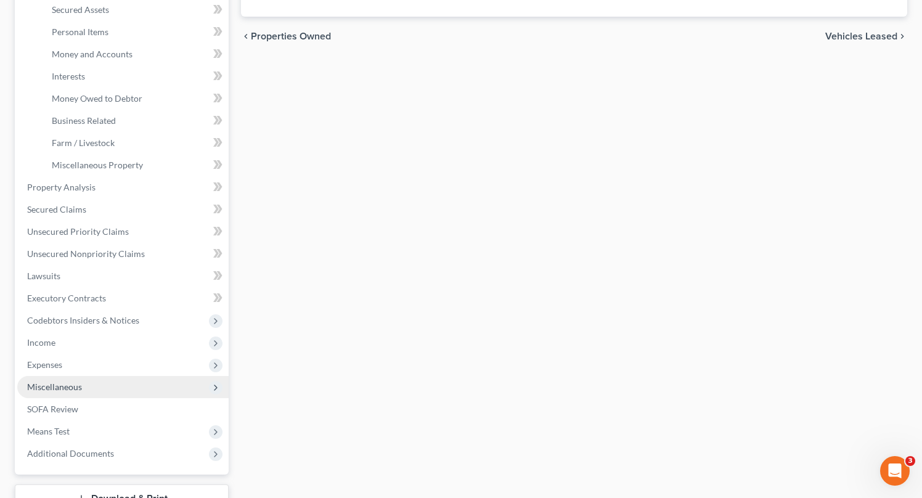
click at [67, 387] on span "Miscellaneous" at bounding box center [54, 387] width 55 height 10
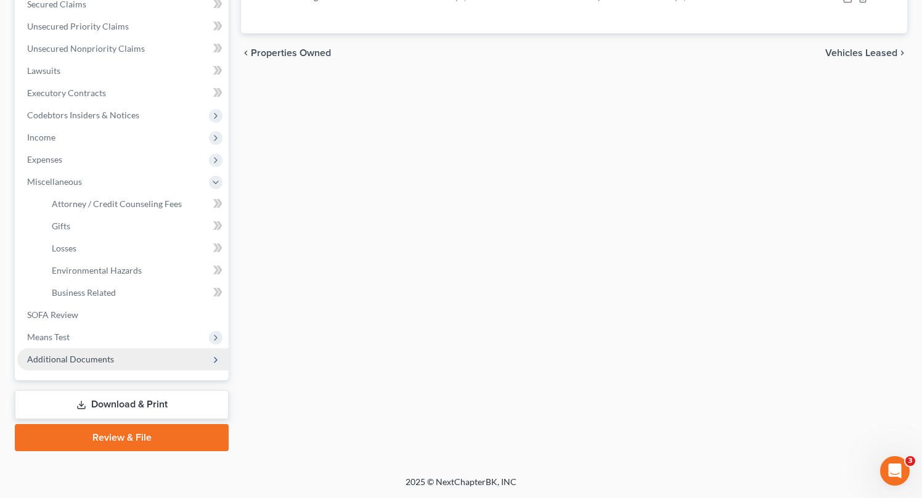
scroll to position [267, 0]
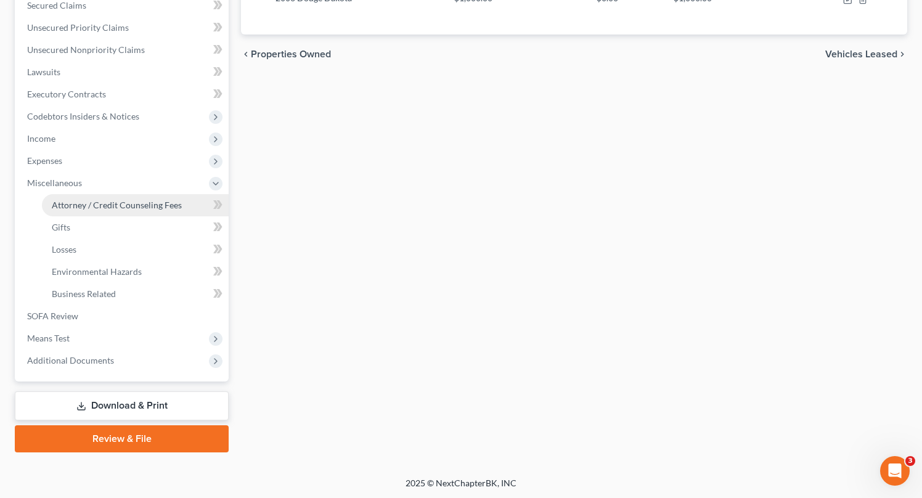
click at [121, 202] on span "Attorney / Credit Counseling Fees" at bounding box center [117, 205] width 130 height 10
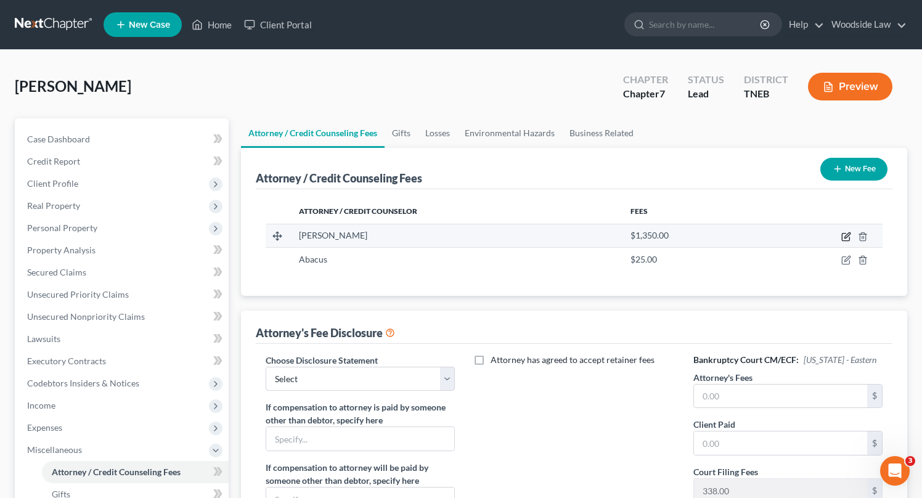
click at [845, 236] on icon "button" at bounding box center [848, 235] width 6 height 6
select select "44"
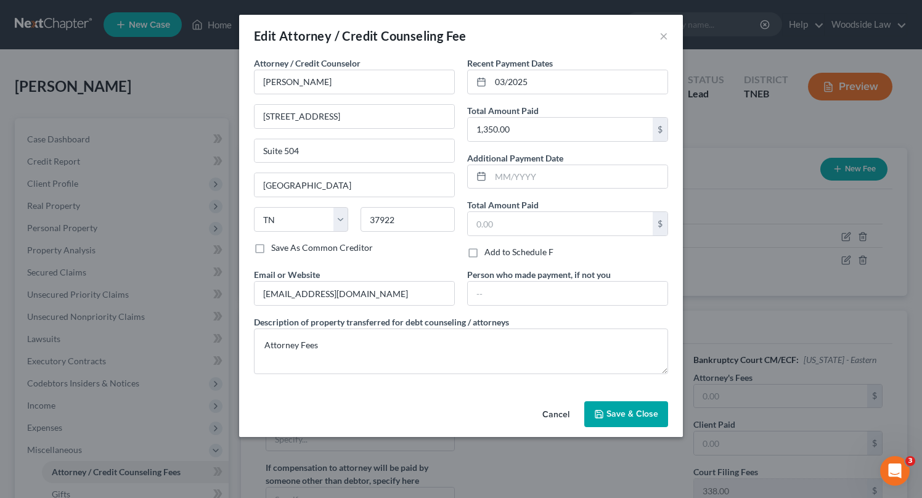
click at [633, 411] on span "Save & Close" at bounding box center [633, 414] width 52 height 10
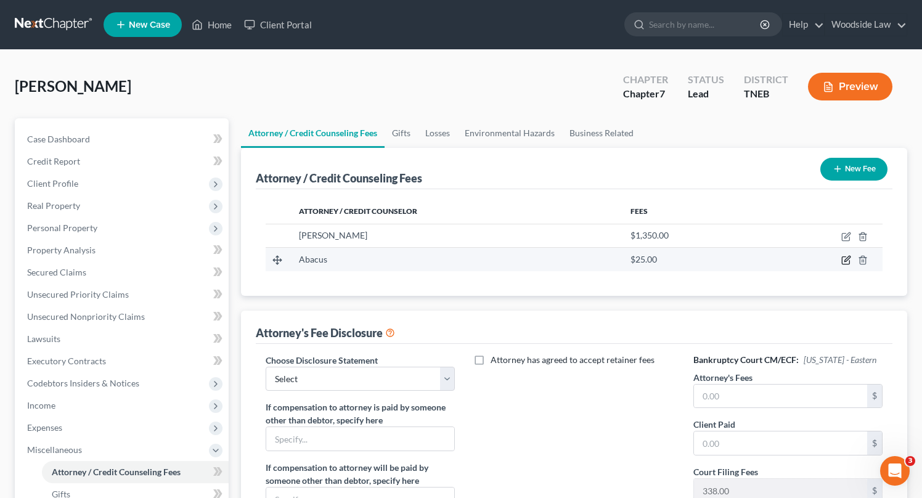
click at [847, 260] on icon "button" at bounding box center [847, 260] width 10 height 10
select select "4"
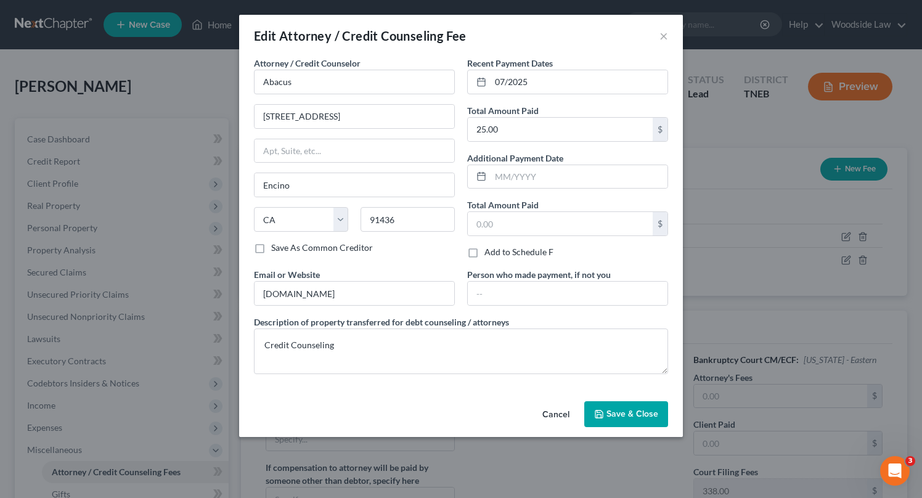
click at [650, 418] on span "Save & Close" at bounding box center [633, 414] width 52 height 10
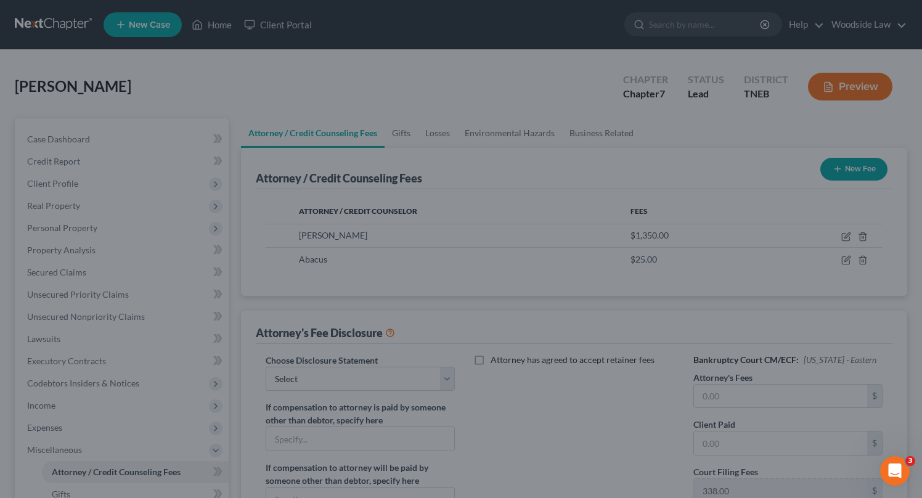
scroll to position [267, 0]
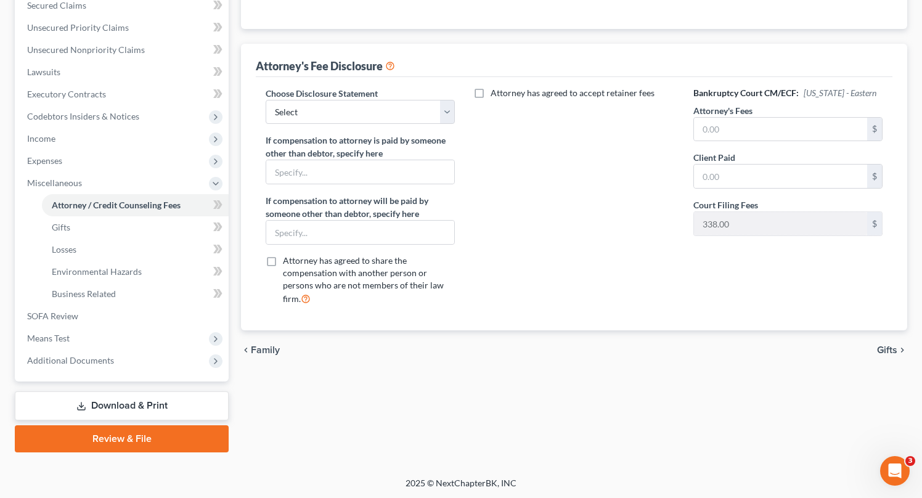
click at [890, 350] on span "Gifts" at bounding box center [887, 350] width 20 height 10
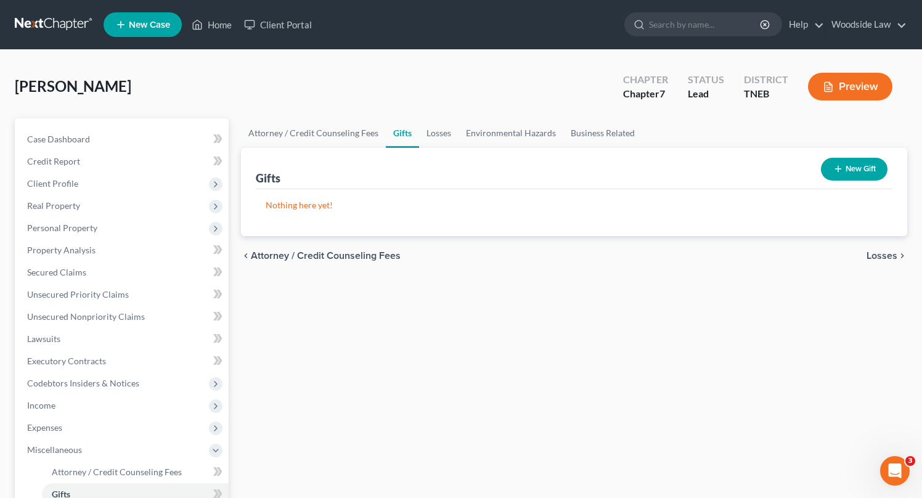
click at [876, 251] on span "Losses" at bounding box center [882, 256] width 31 height 10
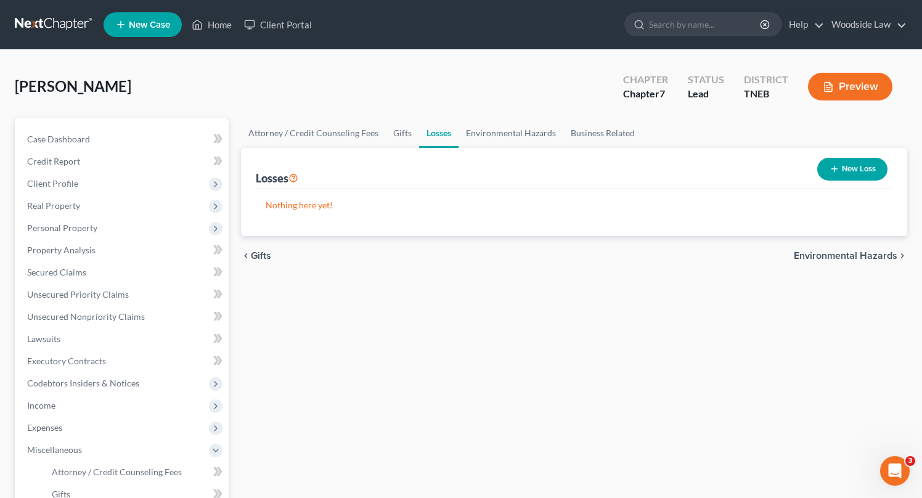
click at [876, 251] on span "Environmental Hazards" at bounding box center [846, 256] width 104 height 10
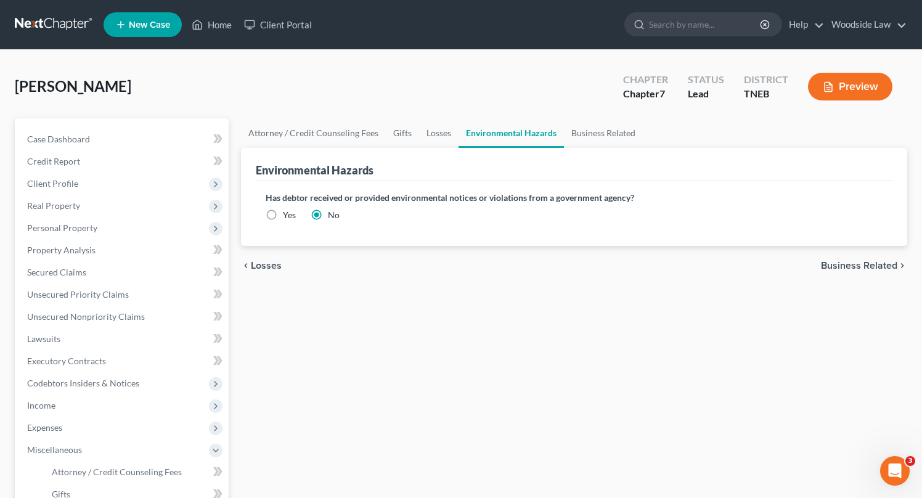
click at [874, 262] on span "Business Related" at bounding box center [859, 266] width 76 height 10
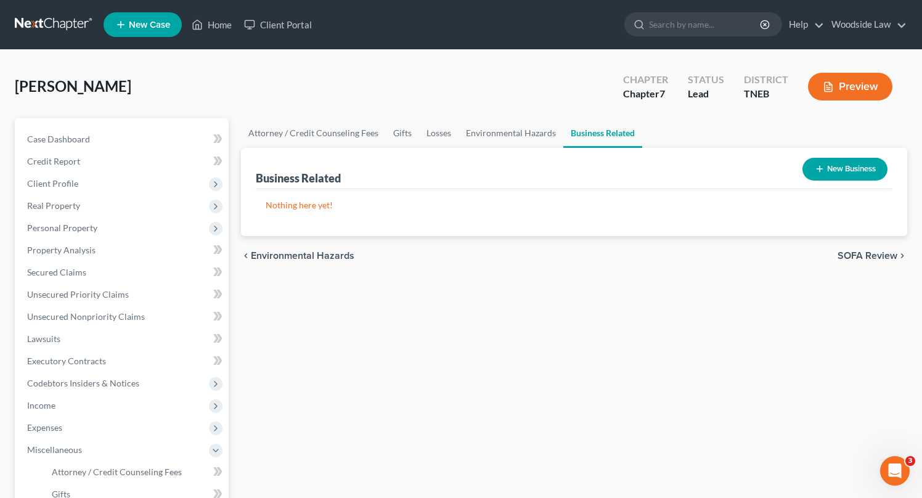
click at [873, 255] on span "SOFA Review" at bounding box center [868, 256] width 60 height 10
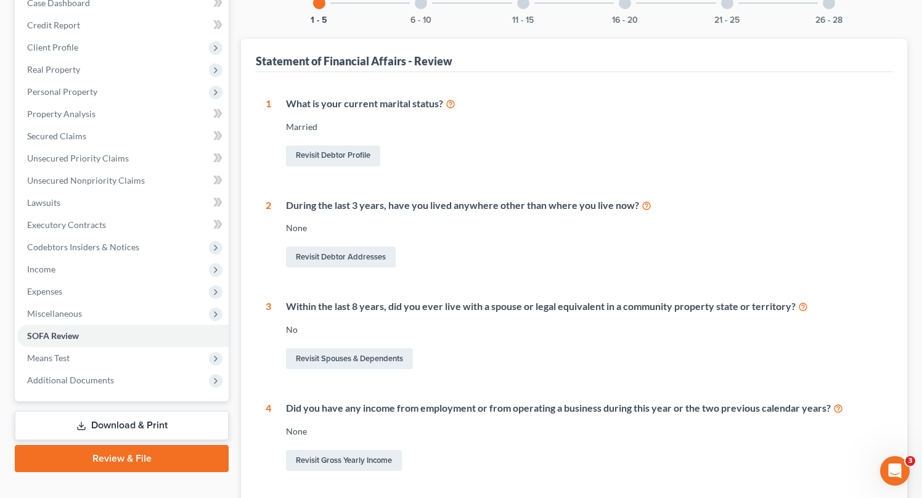
scroll to position [343, 0]
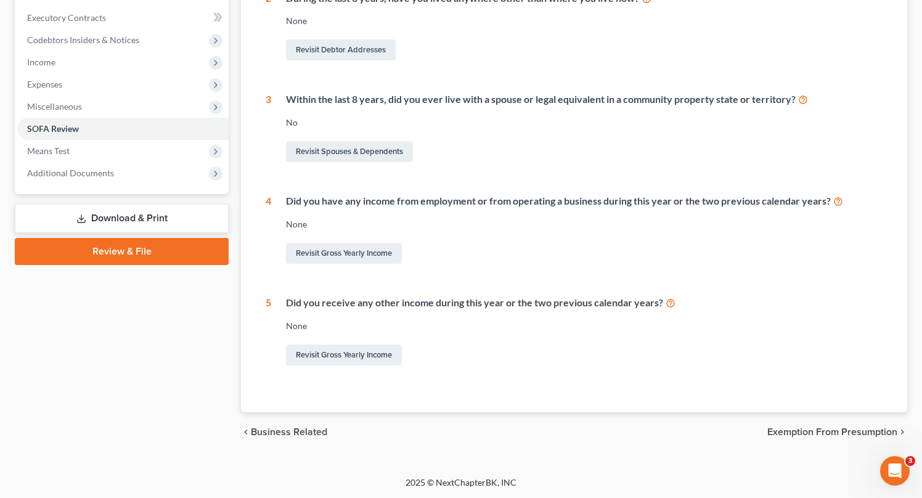
click at [847, 434] on span "Exemption from Presumption" at bounding box center [833, 432] width 130 height 10
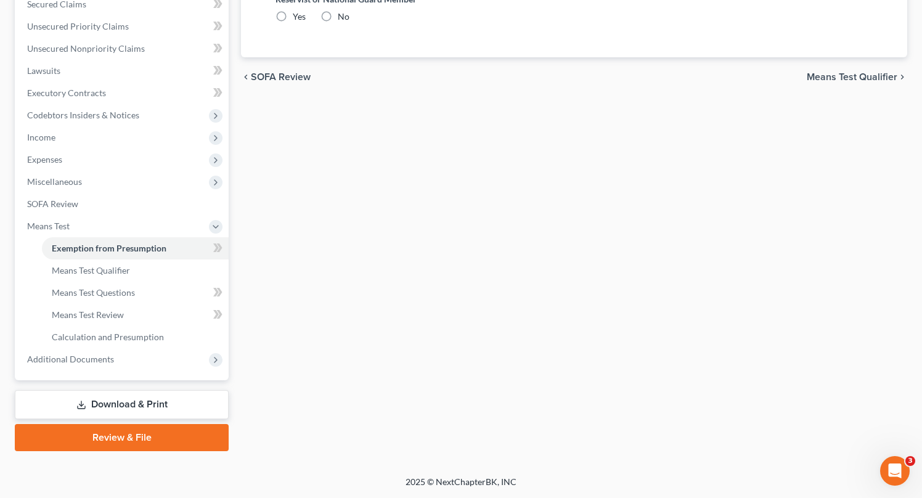
radio input "true"
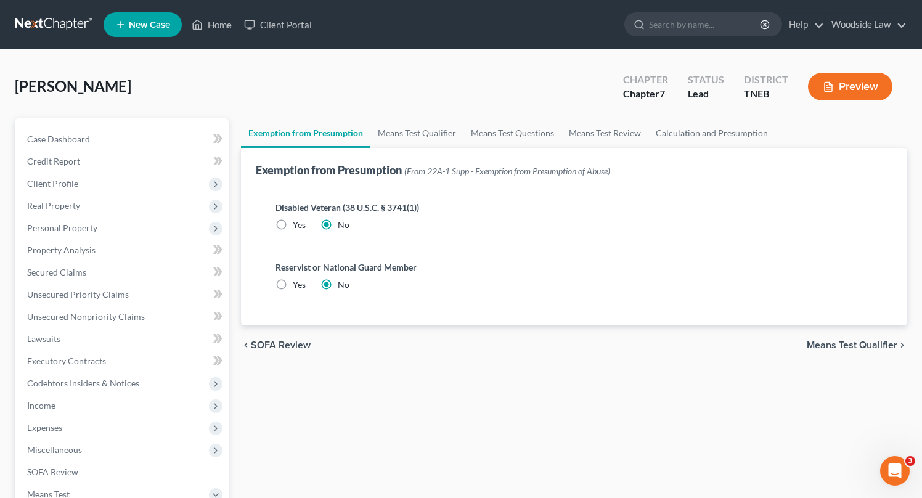
click at [845, 348] on span "Means Test Qualifier" at bounding box center [852, 345] width 91 height 10
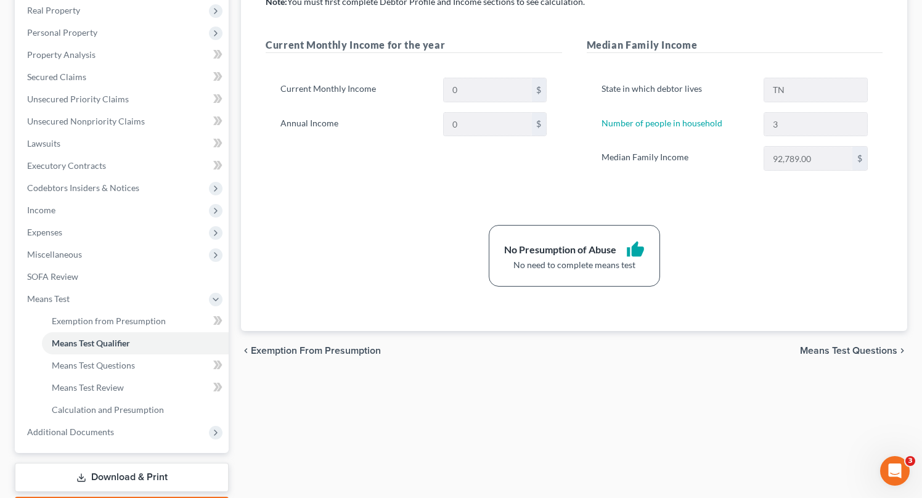
scroll to position [267, 0]
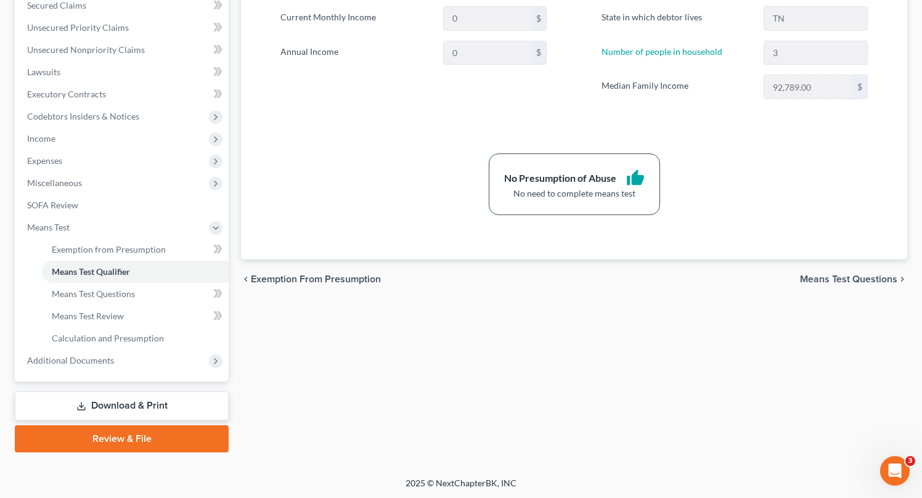
click at [853, 276] on span "Means Test Questions" at bounding box center [848, 279] width 97 height 10
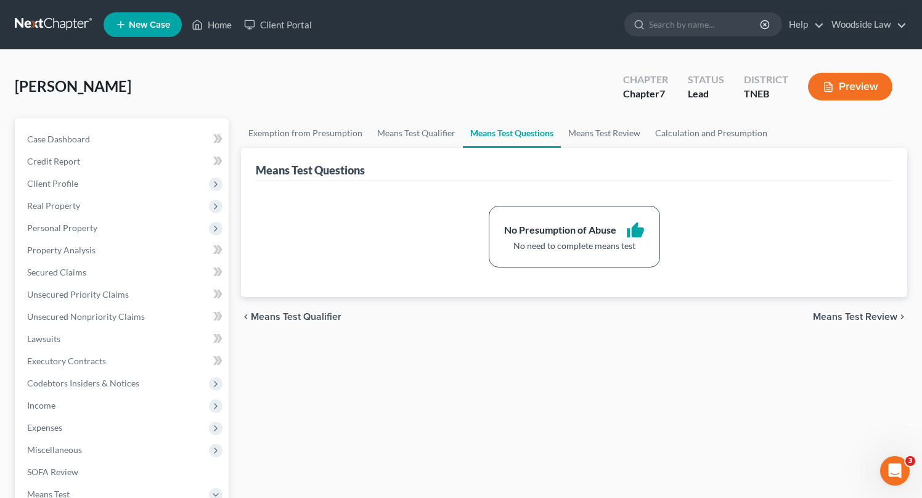
click at [855, 321] on span "Means Test Review" at bounding box center [855, 317] width 84 height 10
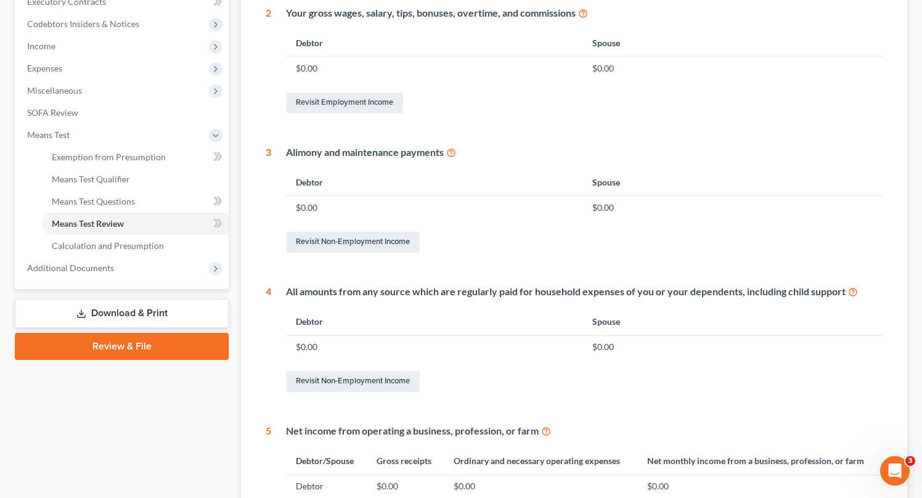
scroll to position [549, 0]
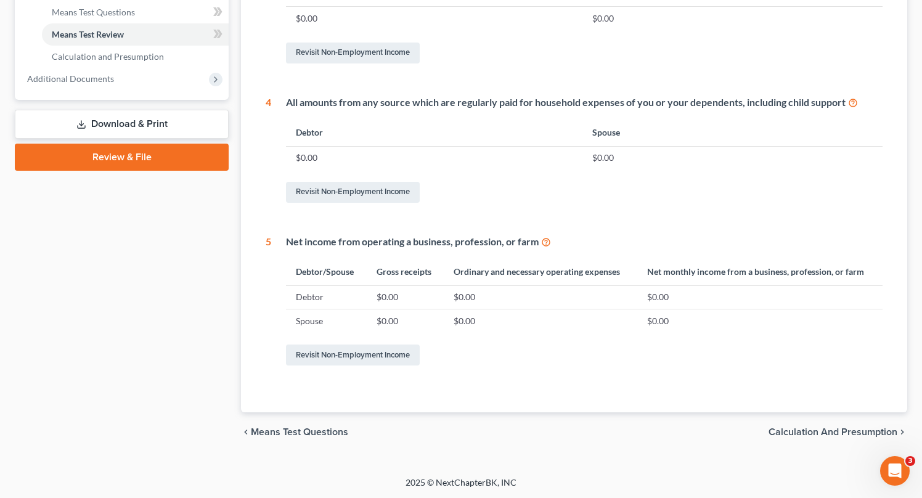
click at [858, 432] on span "Calculation and Presumption" at bounding box center [833, 432] width 129 height 10
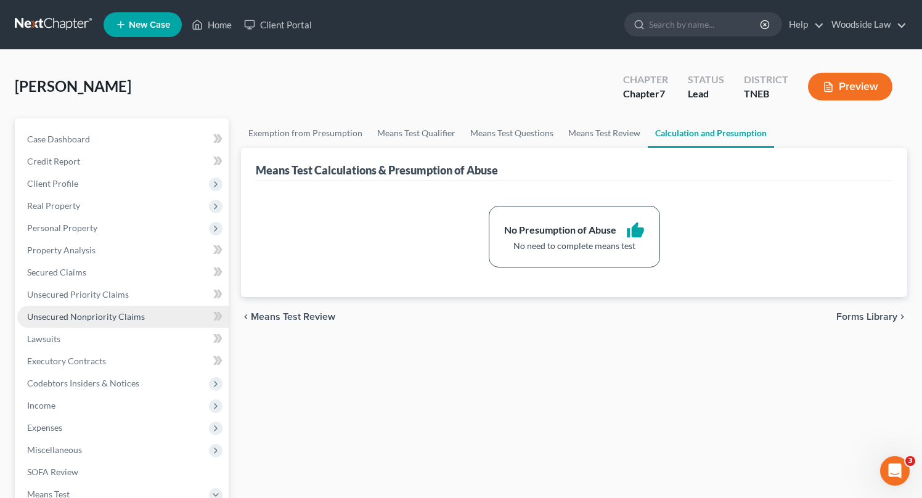
click at [113, 318] on span "Unsecured Nonpriority Claims" at bounding box center [86, 316] width 118 height 10
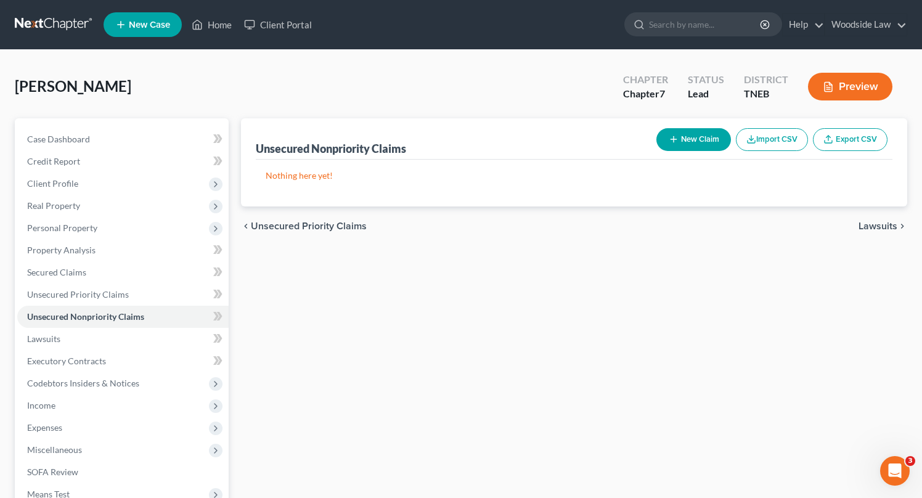
click at [688, 147] on button "New Claim" at bounding box center [694, 139] width 75 height 23
select select "0"
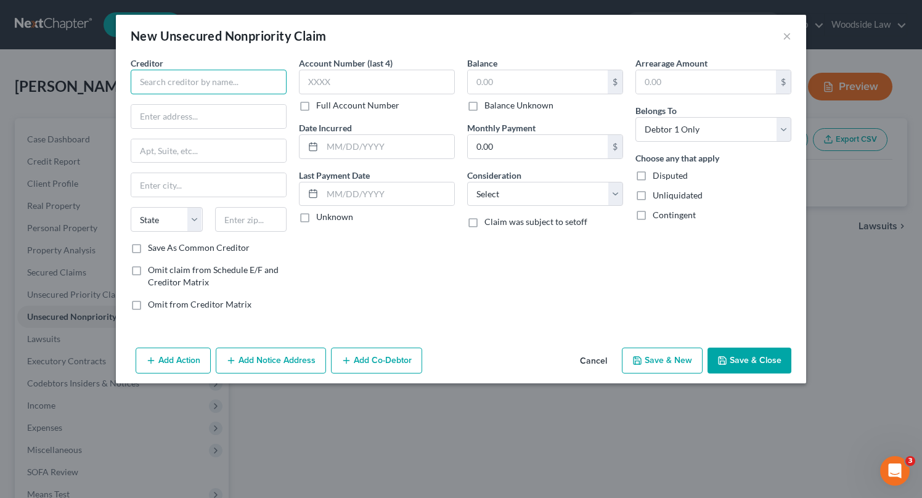
click at [273, 81] on input "text" at bounding box center [209, 82] width 156 height 25
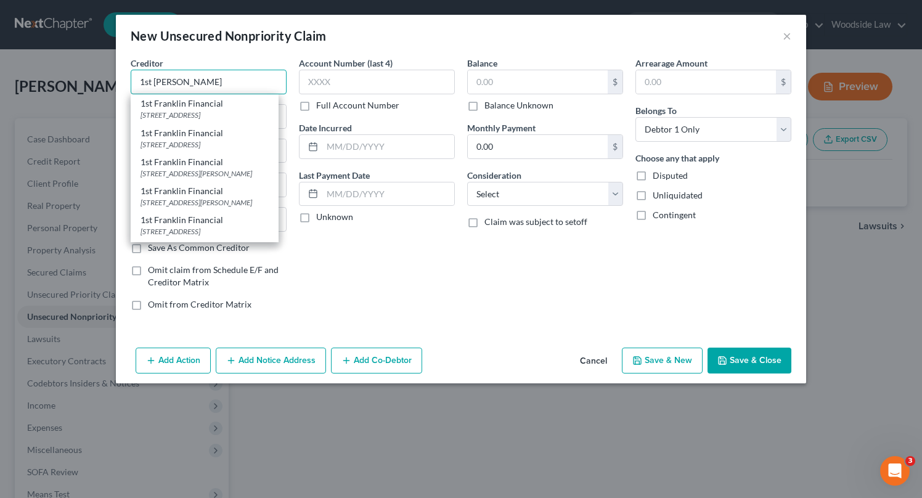
scroll to position [150, 0]
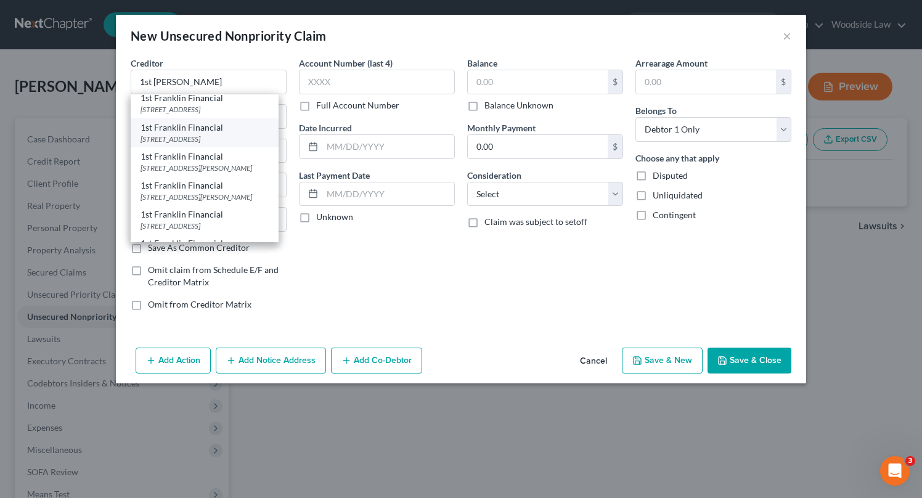
click at [226, 144] on div "[STREET_ADDRESS]" at bounding box center [205, 139] width 128 height 10
type input "1st Franklin Financial"
type input "[STREET_ADDRESS]"
type input "Suite C/D"
type input "[GEOGRAPHIC_DATA]"
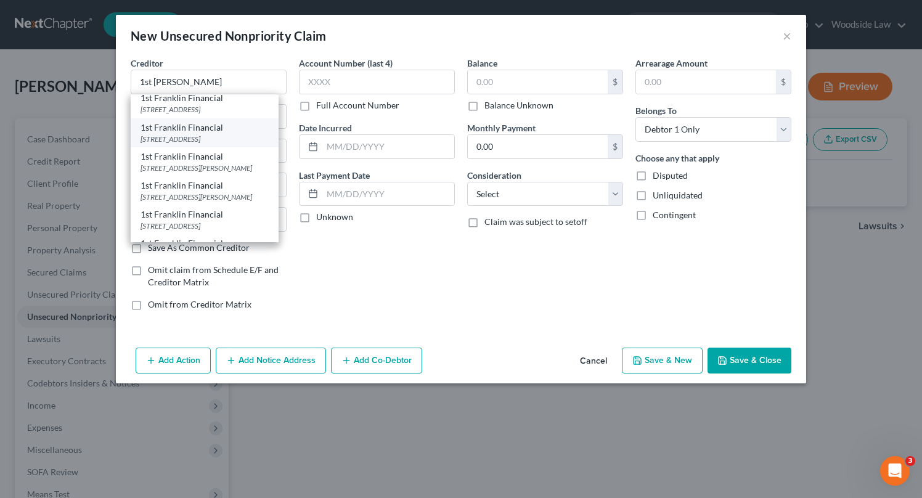
select select "44"
type input "37771"
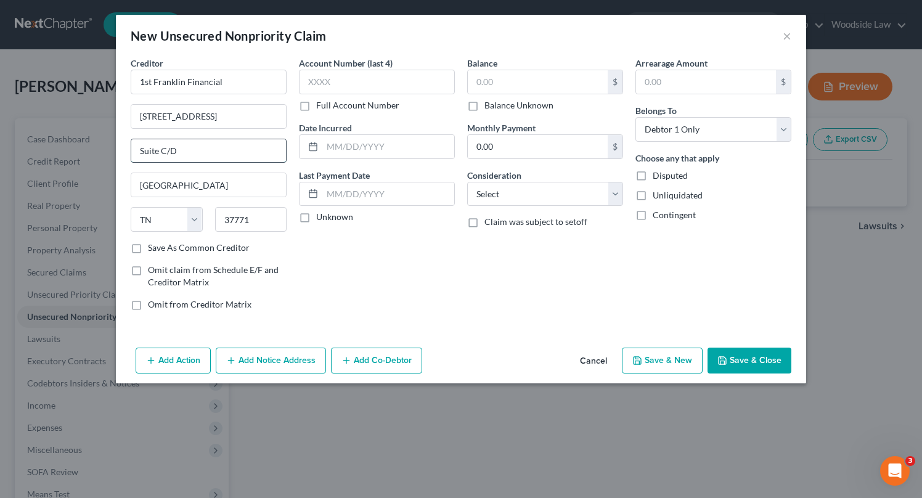
click at [207, 156] on input "Suite C/D" at bounding box center [208, 150] width 155 height 23
type input "Suite C"
click at [148, 249] on label "Save As Common Creditor" at bounding box center [199, 248] width 102 height 12
click at [153, 249] on input "Save As Common Creditor" at bounding box center [157, 246] width 8 height 8
checkbox input "true"
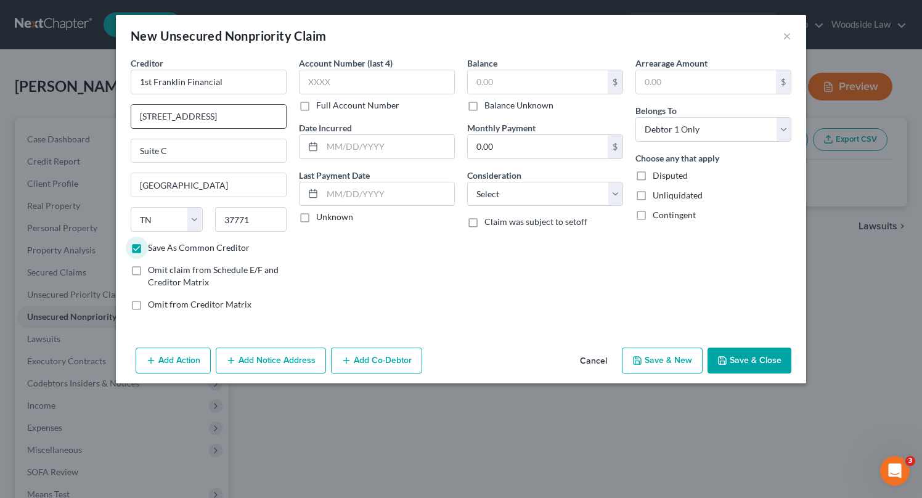
click at [232, 108] on input "[STREET_ADDRESS]" at bounding box center [208, 116] width 155 height 23
click at [231, 116] on input "[STREET_ADDRESS]" at bounding box center [208, 116] width 155 height 23
type input "[STREET_ADDRESS]"
click at [383, 144] on input "text" at bounding box center [388, 146] width 132 height 23
type input "2024"
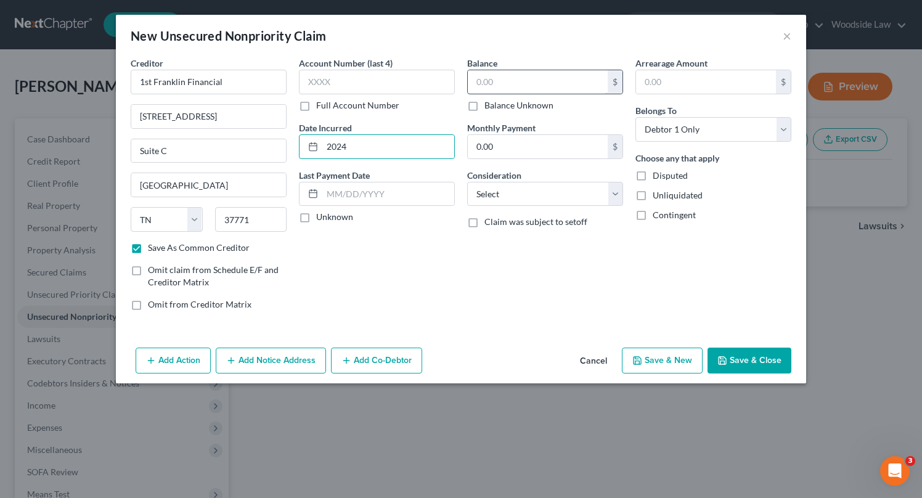
click at [532, 76] on input "text" at bounding box center [538, 81] width 140 height 23
type input "11,861"
click at [583, 190] on select "Select Cable / Satellite Services Collection Agency Credit Card Debt Debt Couns…" at bounding box center [545, 194] width 156 height 25
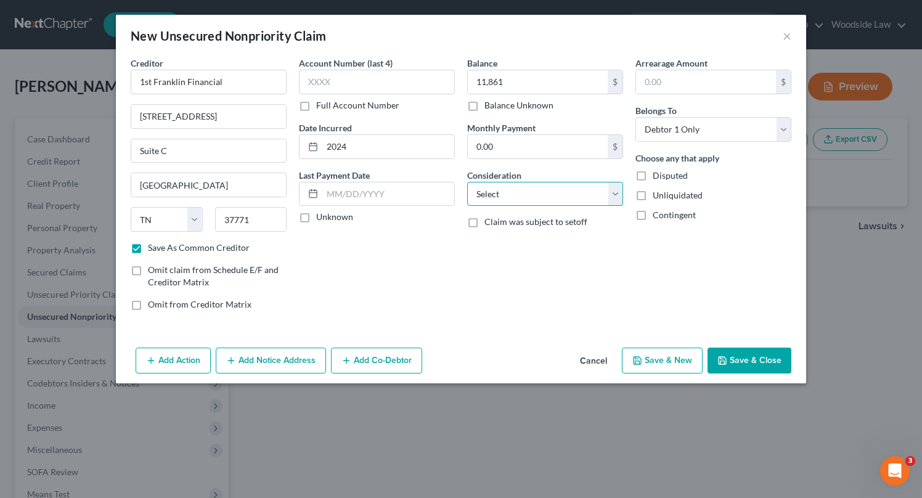
select select "10"
click at [467, 182] on select "Select Cable / Satellite Services Collection Agency Credit Card Debt Debt Couns…" at bounding box center [545, 194] width 156 height 25
click at [543, 305] on div "Balance 11,861.00 $ Balance Unknown Balance Undetermined 11,861 $ Balance Unkno…" at bounding box center [545, 189] width 168 height 264
click at [670, 352] on button "Save & New" at bounding box center [662, 361] width 81 height 26
checkbox input "false"
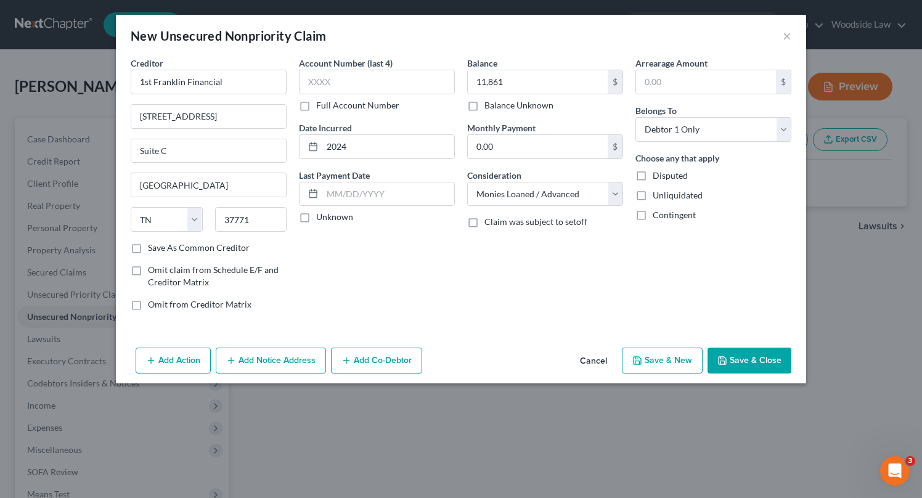
select select "0"
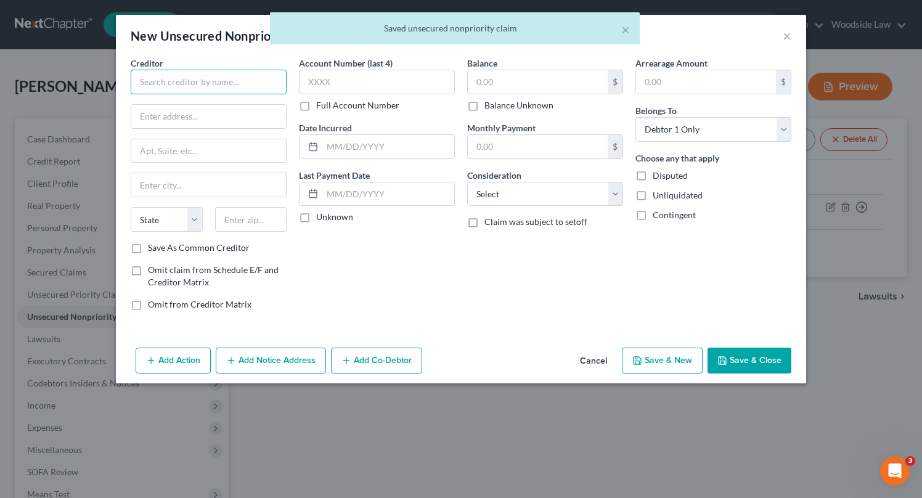
click at [237, 89] on input "text" at bounding box center [209, 82] width 156 height 25
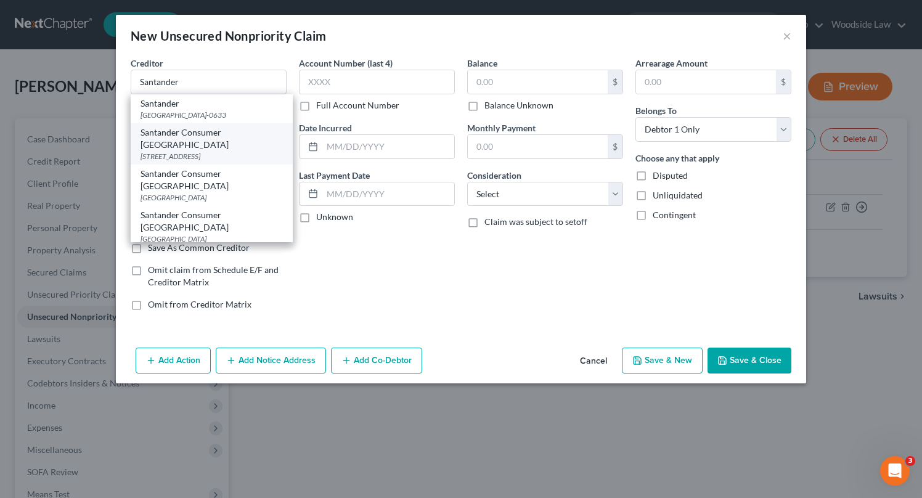
click at [216, 135] on div "Santander Consumer [GEOGRAPHIC_DATA]" at bounding box center [212, 138] width 142 height 25
type input "Santander Consumer [GEOGRAPHIC_DATA]"
type input "PO Box 961211"
type input "[GEOGRAPHIC_DATA]"
select select "45"
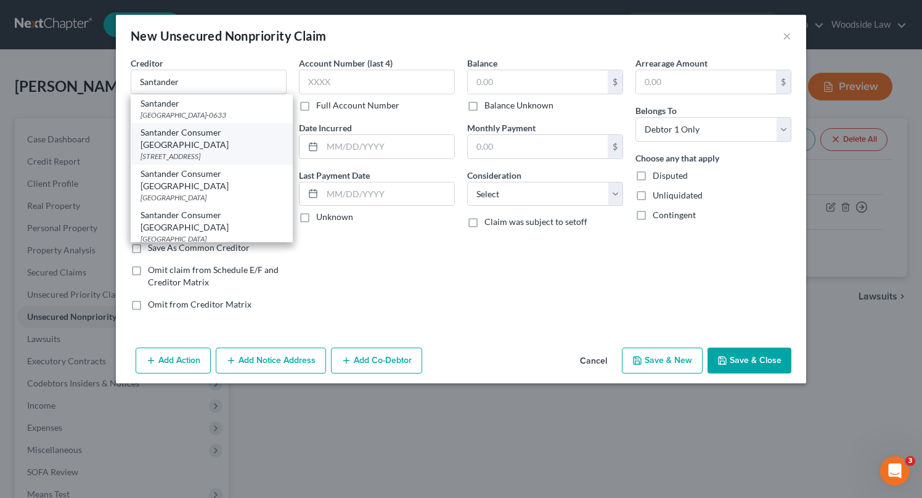
type input "76161"
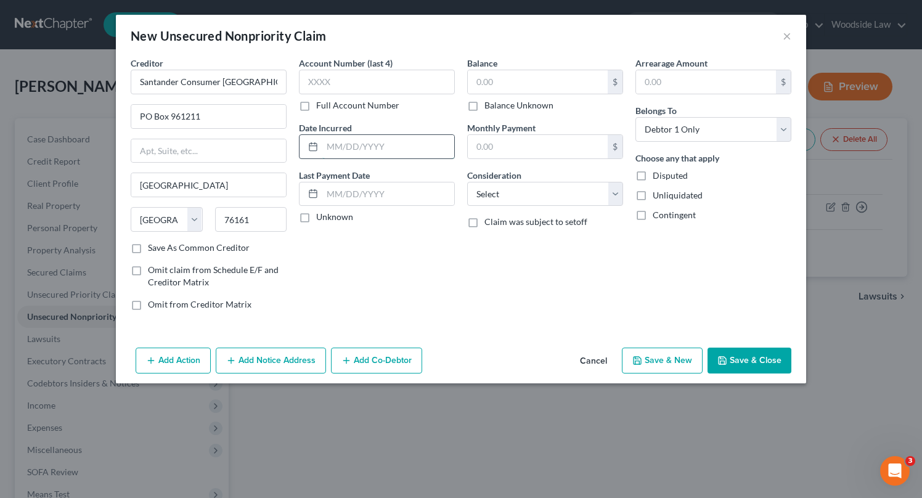
click at [434, 142] on input "text" at bounding box center [388, 146] width 132 height 23
type input "2022"
click at [527, 84] on input "text" at bounding box center [538, 81] width 140 height 23
type input "12,444"
click at [578, 198] on select "Select Cable / Satellite Services Collection Agency Credit Card Debt Debt Couns…" at bounding box center [545, 194] width 156 height 25
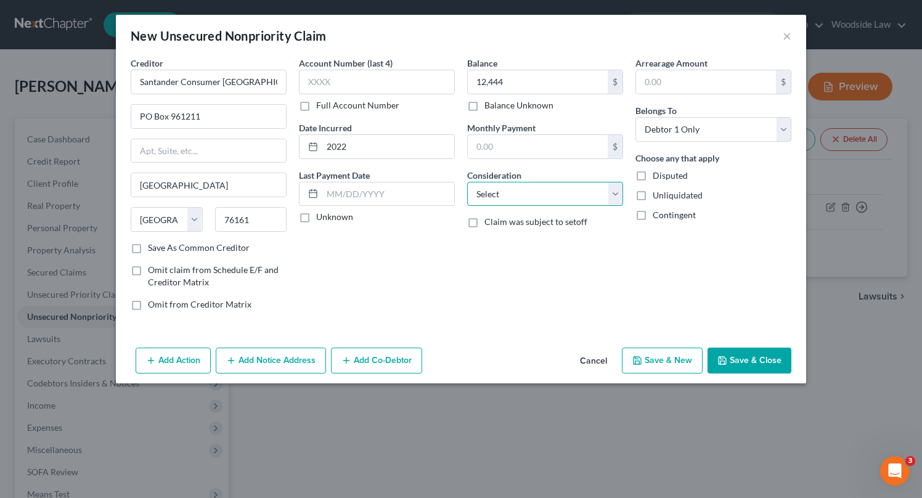
select select "4"
click at [467, 182] on select "Select Cable / Satellite Services Collection Agency Credit Card Debt Debt Couns…" at bounding box center [545, 194] width 156 height 25
click at [174, 359] on button "Add Action" at bounding box center [173, 361] width 75 height 26
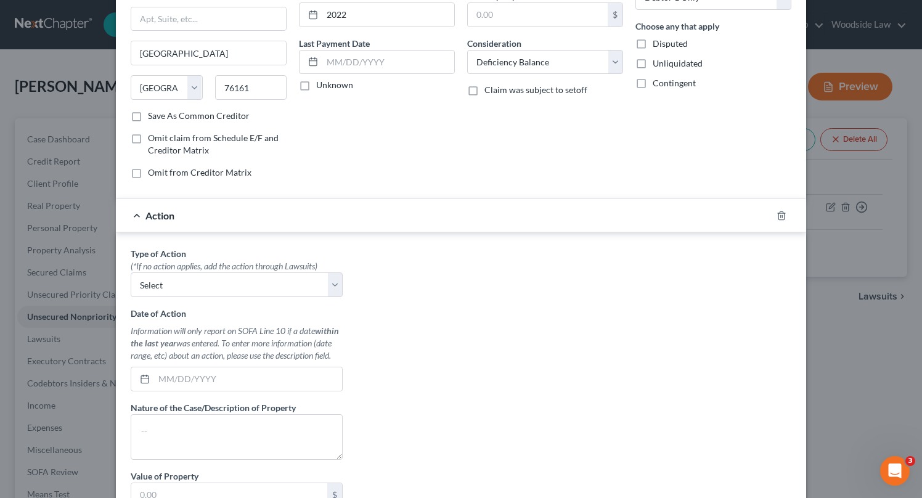
scroll to position [134, 0]
click at [207, 287] on select "Select Repossession Garnishment Foreclosure Personal Injury Attached, Seized, O…" at bounding box center [237, 282] width 212 height 25
select select "0"
click at [131, 270] on select "Select Repossession Garnishment Foreclosure Personal Injury Attached, Seized, O…" at bounding box center [237, 282] width 212 height 25
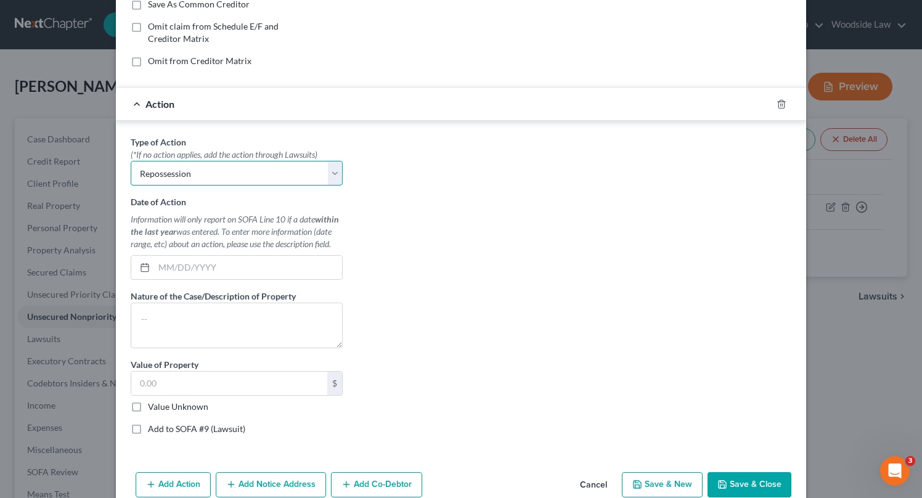
scroll to position [241, 0]
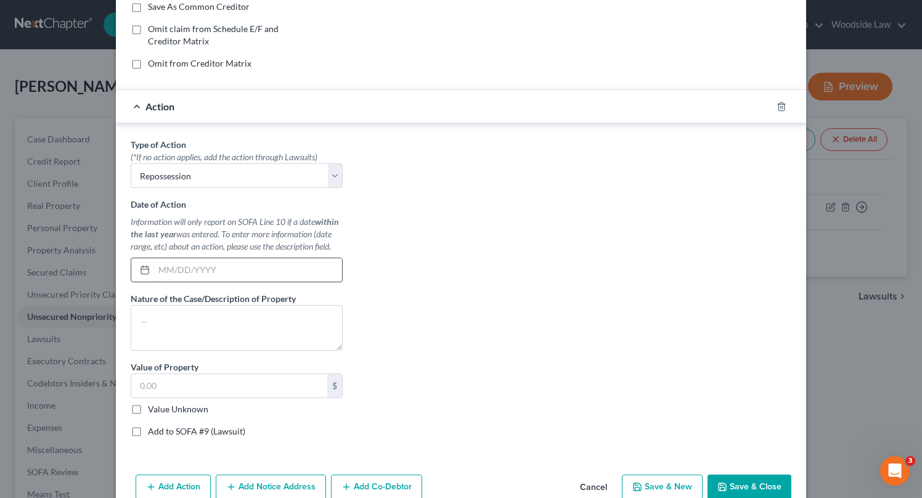
click at [228, 265] on input "text" at bounding box center [248, 269] width 188 height 23
type input "[DATE]"
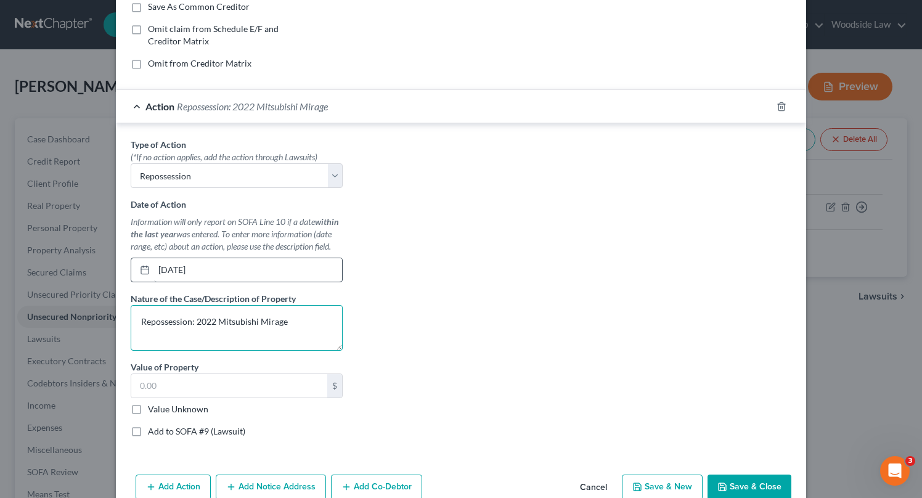
type textarea "Repossession: 2022 Mitsubishi Mirage"
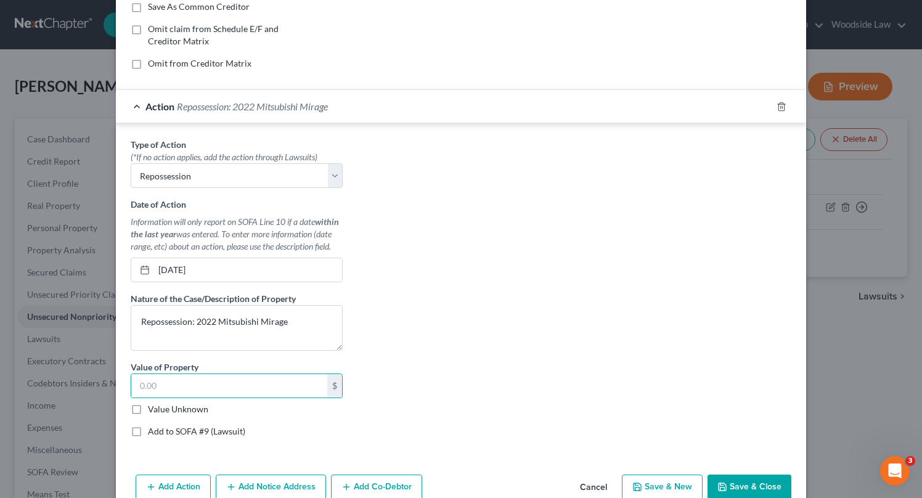
click at [148, 412] on label "Value Unknown" at bounding box center [178, 409] width 60 height 12
click at [153, 411] on input "Value Unknown" at bounding box center [157, 407] width 8 height 8
checkbox input "true"
type input "0.00"
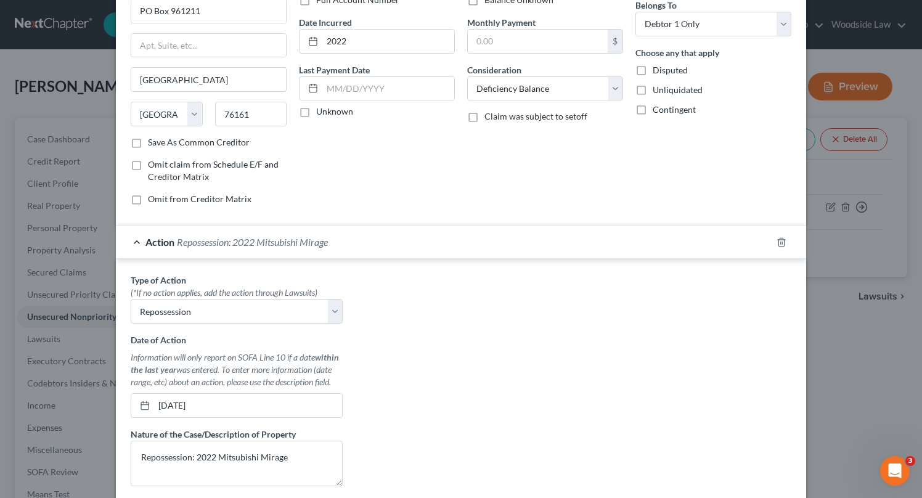
scroll to position [268, 0]
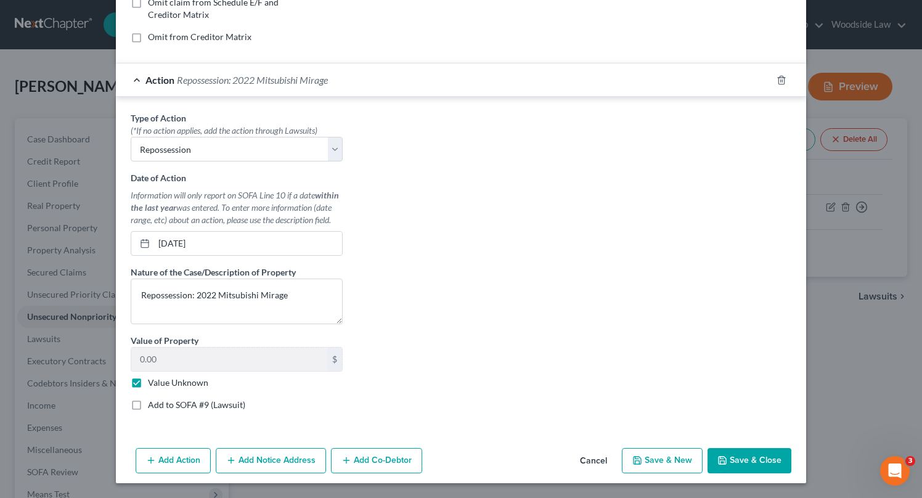
click at [666, 462] on button "Save & New" at bounding box center [662, 461] width 81 height 26
select select "0"
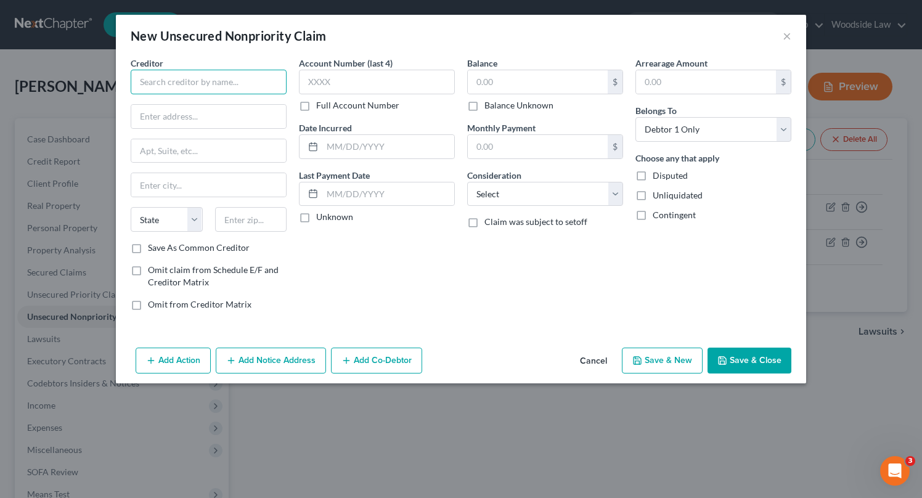
click at [247, 71] on input "text" at bounding box center [209, 82] width 156 height 25
type input ":"
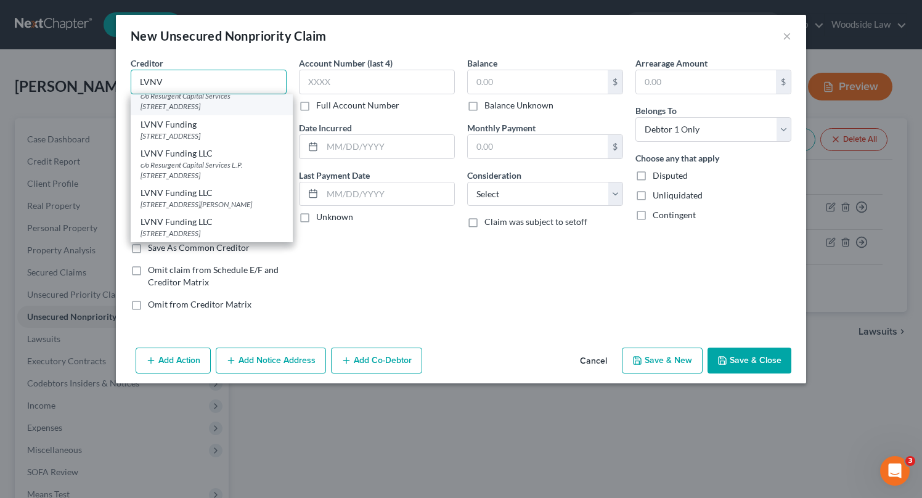
scroll to position [137, 0]
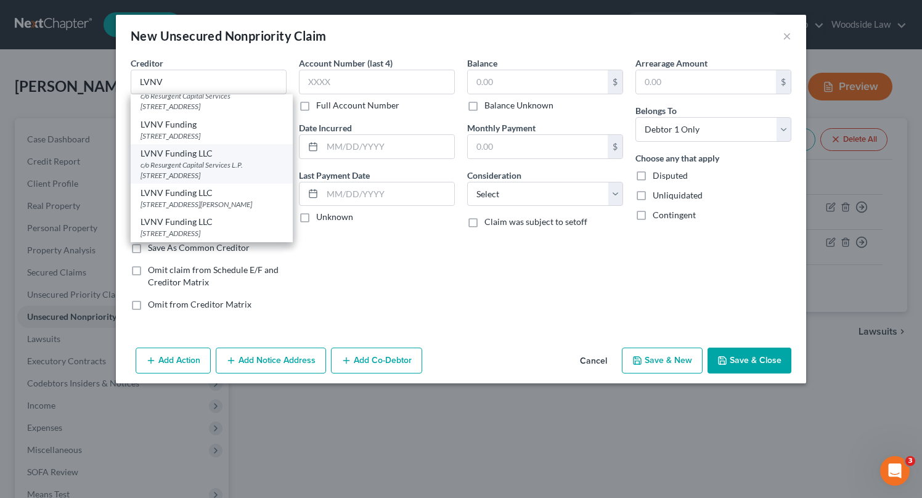
click at [206, 175] on div "c/o Resurgent Capital Services L.P. [STREET_ADDRESS]" at bounding box center [212, 170] width 142 height 21
type input "LVNV Funding LLC"
type input "c/o Resurgent Capital Services L.P."
type input "PO Box 1269"
type input "[GEOGRAPHIC_DATA]"
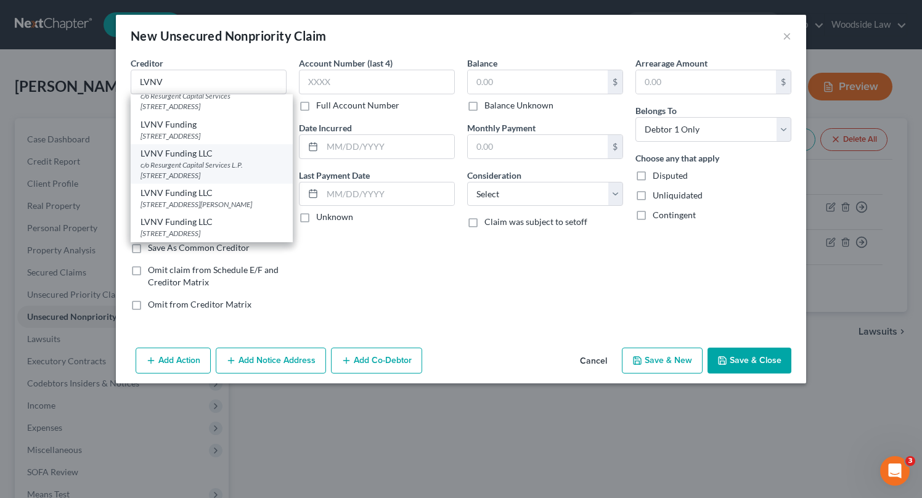
select select "42"
type input "29602"
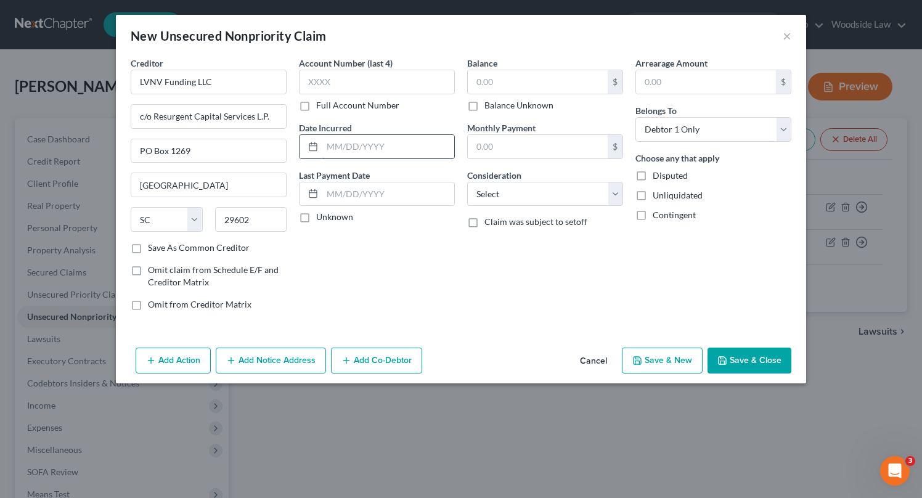
click at [394, 151] on input "text" at bounding box center [388, 146] width 132 height 23
type input "2022"
click at [494, 82] on input "text" at bounding box center [538, 81] width 140 height 23
type input "640"
click at [581, 203] on select "Select Cable / Satellite Services Collection Agency Credit Card Debt Debt Couns…" at bounding box center [545, 194] width 156 height 25
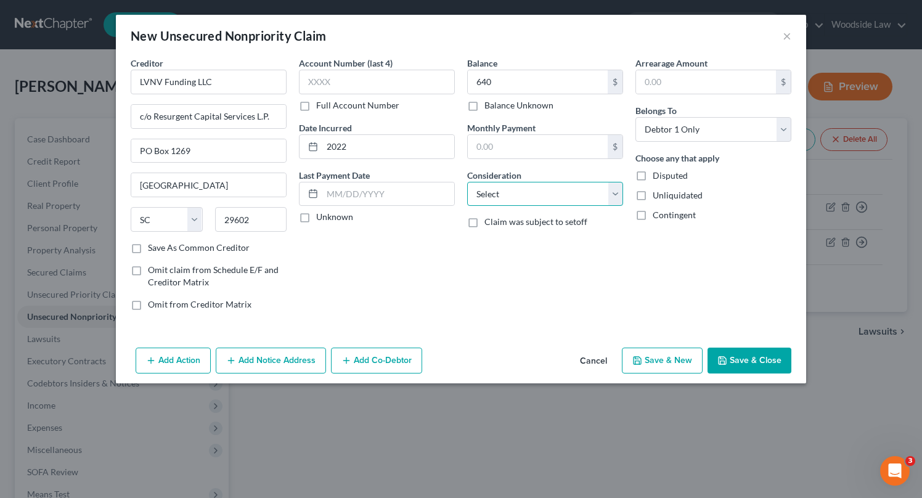
select select "1"
click at [467, 182] on select "Select Cable / Satellite Services Collection Agency Credit Card Debt Debt Couns…" at bounding box center [545, 194] width 156 height 25
click at [652, 361] on button "Save & New" at bounding box center [662, 361] width 81 height 26
select select "0"
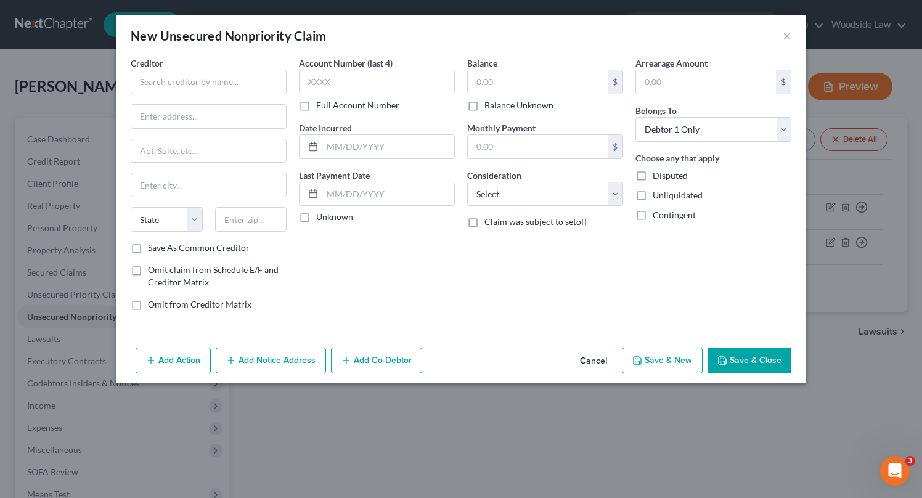
type input "640.00"
type input "0.00"
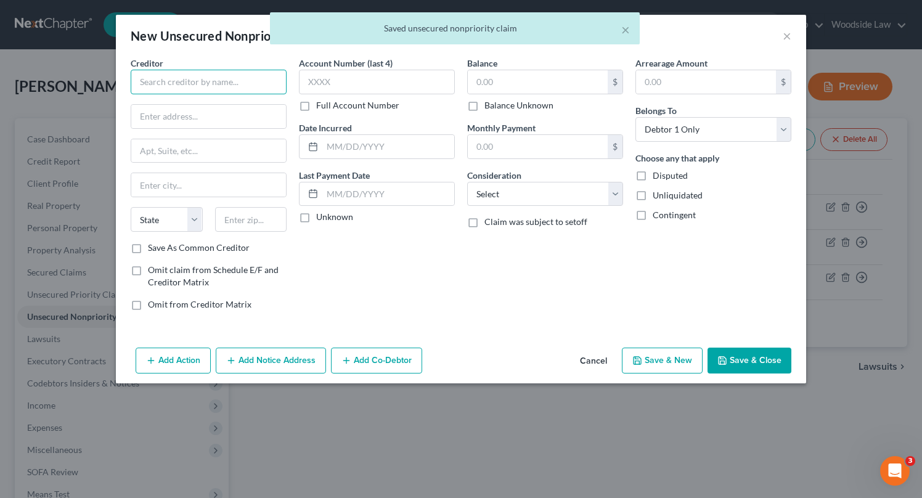
click at [226, 84] on input "text" at bounding box center [209, 82] width 156 height 25
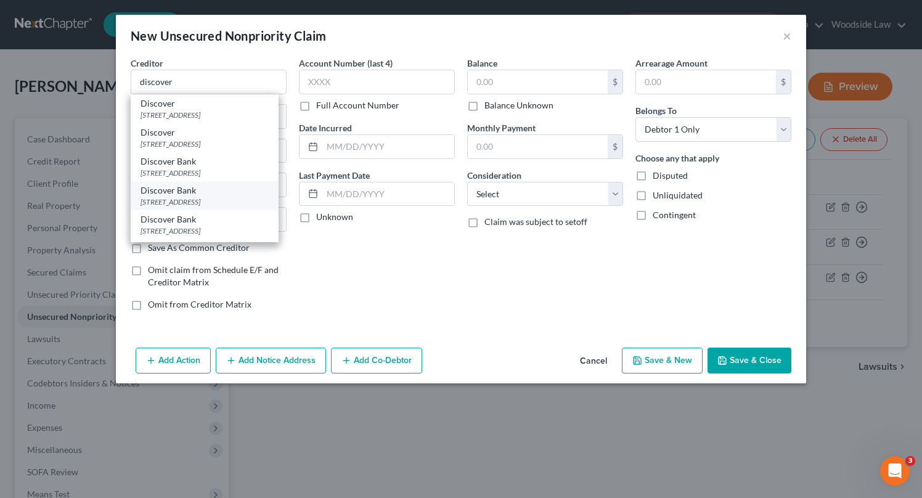
click at [223, 199] on div "[STREET_ADDRESS]" at bounding box center [205, 202] width 128 height 10
type input "Discover Bank"
type input "PO Box 30939"
type input "[GEOGRAPHIC_DATA]"
select select "46"
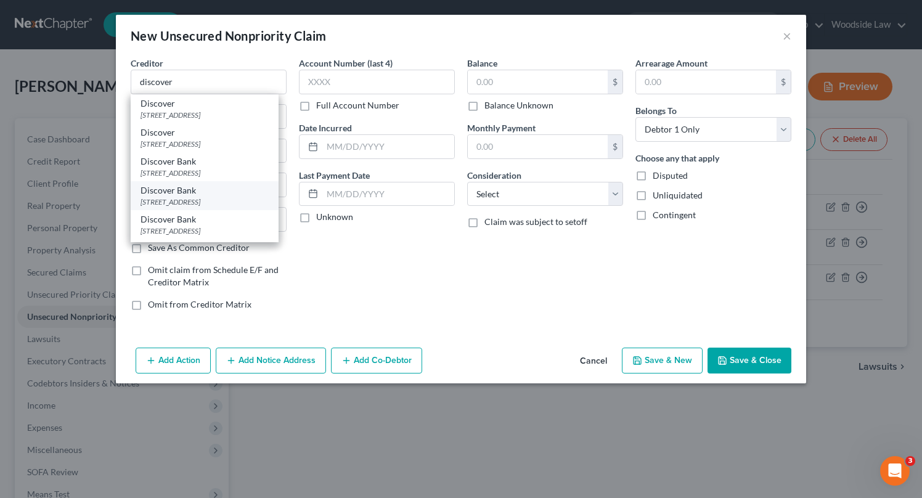
type input "84130"
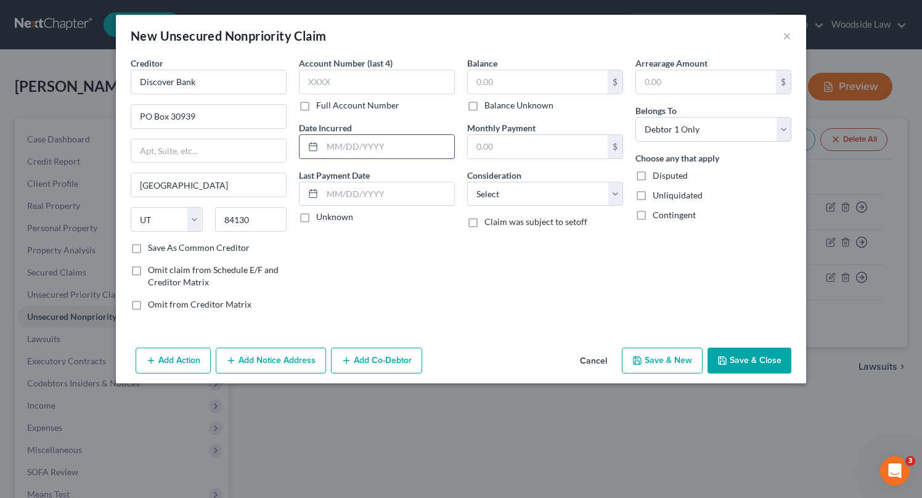
click at [386, 141] on input "text" at bounding box center [388, 146] width 132 height 23
type input "2023"
click at [520, 87] on input "text" at bounding box center [538, 81] width 140 height 23
type input "848"
click at [578, 199] on select "Select Cable / Satellite Services Collection Agency Credit Card Debt Debt Couns…" at bounding box center [545, 194] width 156 height 25
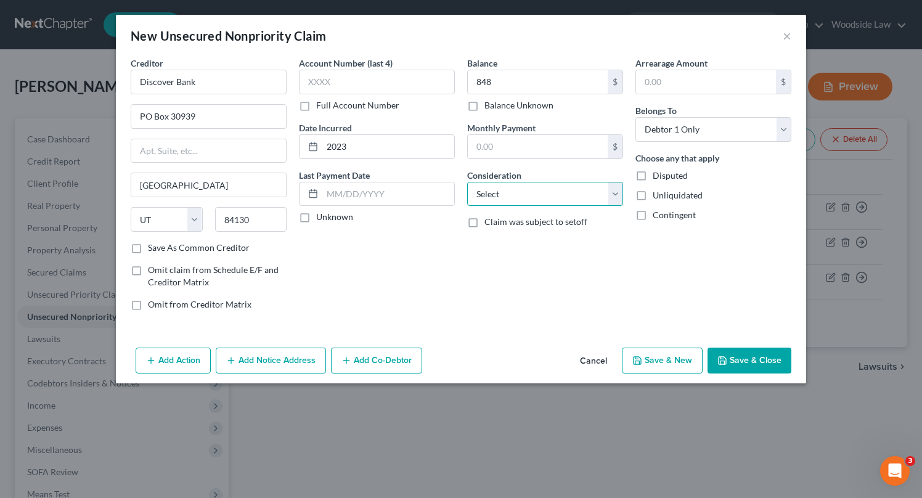
select select "2"
click at [467, 182] on select "Select Cable / Satellite Services Collection Agency Credit Card Debt Debt Couns…" at bounding box center [545, 194] width 156 height 25
click at [689, 355] on button "Save & New" at bounding box center [662, 361] width 81 height 26
select select "0"
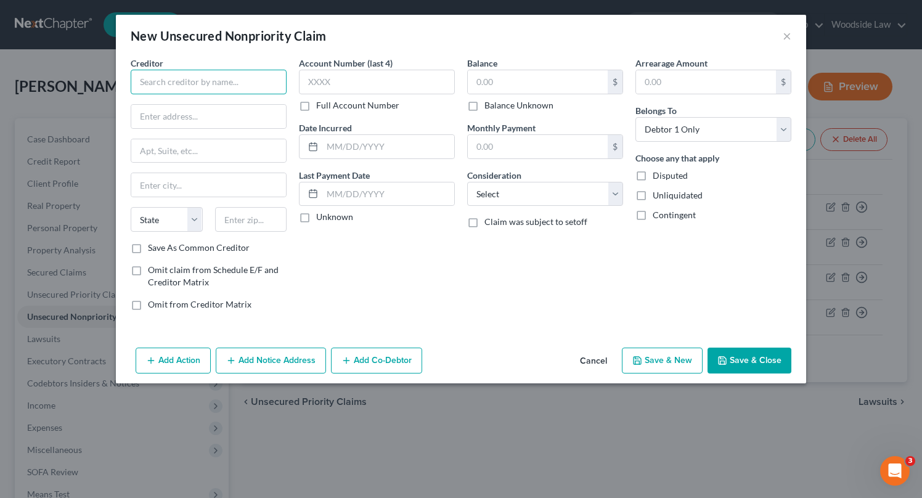
click at [196, 83] on input "text" at bounding box center [209, 82] width 156 height 25
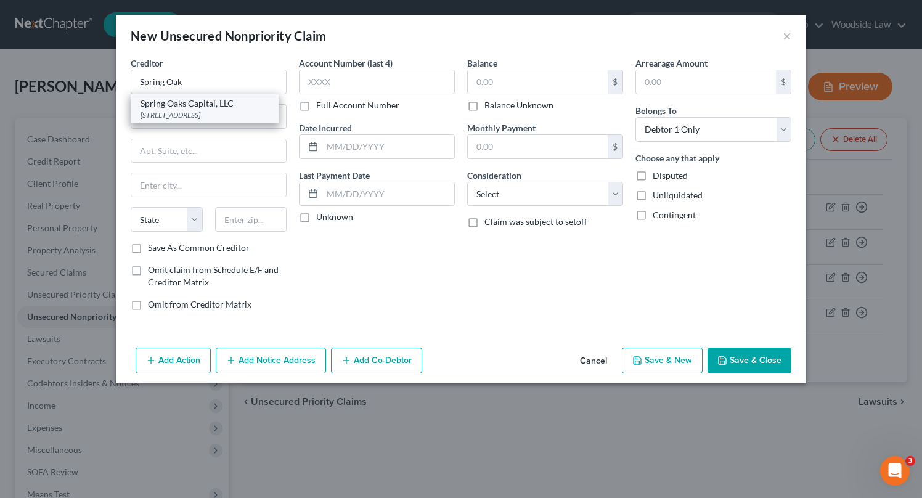
click at [197, 106] on div "Spring Oaks Capital, LLC" at bounding box center [205, 103] width 128 height 12
type input "Spring Oaks Capital, LLC"
type input "PO Box 1216"
type input "Chesapeake"
select select "48"
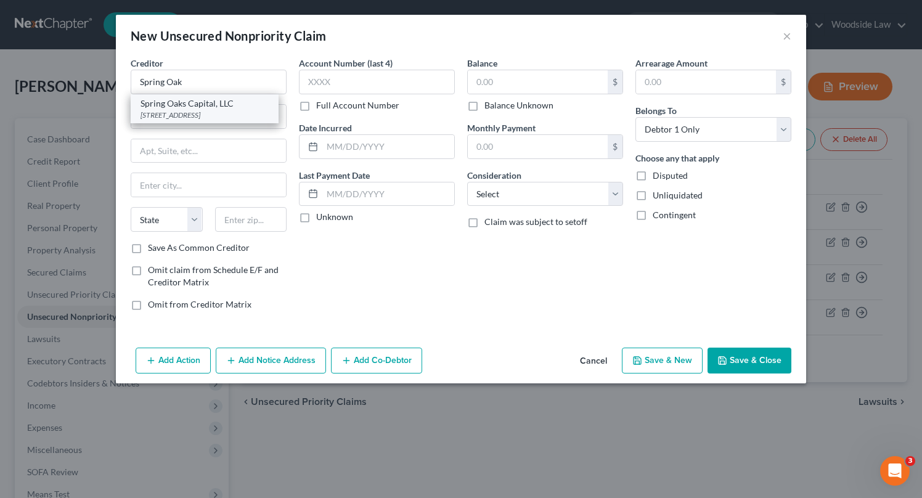
type input "23327-1216"
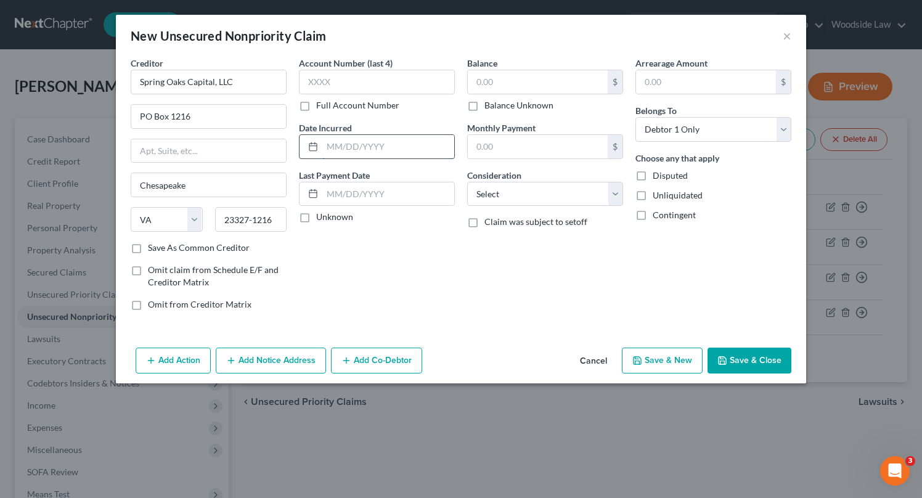
click at [412, 152] on input "text" at bounding box center [388, 146] width 132 height 23
type input "2020"
click at [535, 86] on input "text" at bounding box center [538, 81] width 140 height 23
type input "619"
click at [572, 199] on select "Select Cable / Satellite Services Collection Agency Credit Card Debt Debt Couns…" at bounding box center [545, 194] width 156 height 25
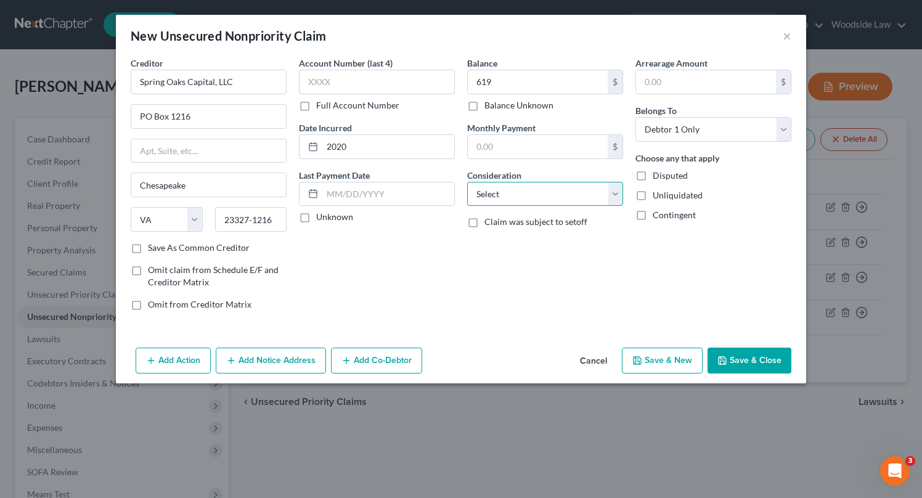
select select "1"
click at [467, 182] on select "Select Cable / Satellite Services Collection Agency Credit Card Debt Debt Couns…" at bounding box center [545, 194] width 156 height 25
click at [363, 152] on input "2020" at bounding box center [388, 146] width 132 height 23
type input "2021"
click at [684, 357] on button "Save & New" at bounding box center [662, 361] width 81 height 26
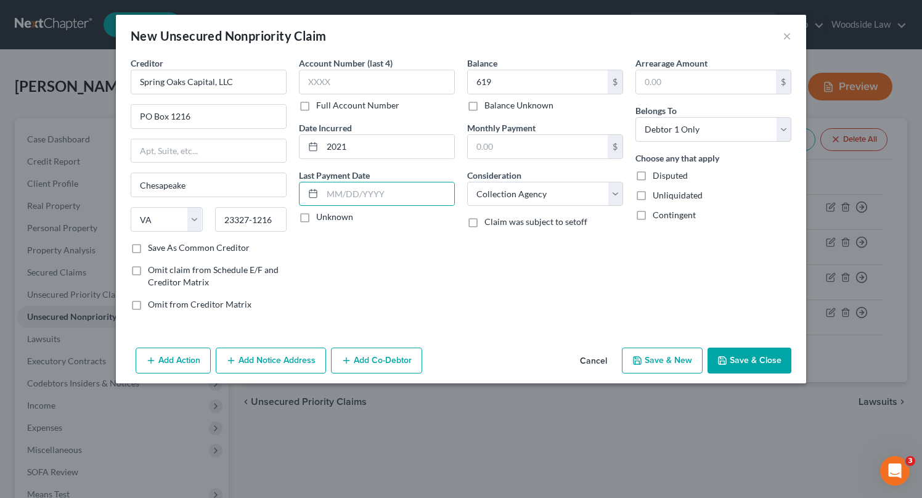
select select "0"
type input "619.00"
type input "0.00"
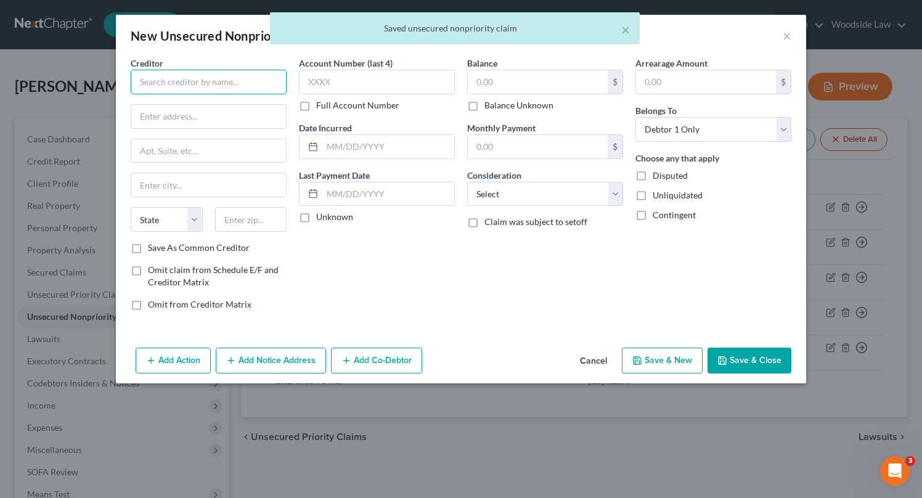
click at [202, 77] on input "text" at bounding box center [209, 82] width 156 height 25
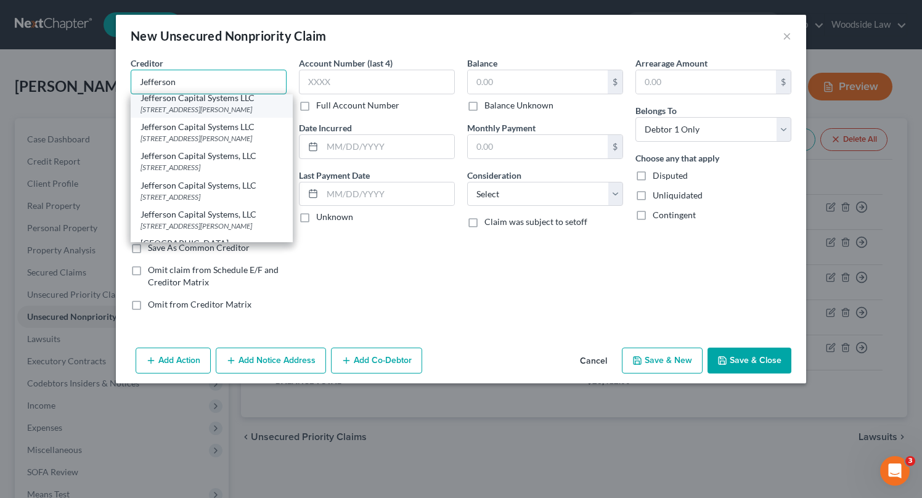
scroll to position [95, 0]
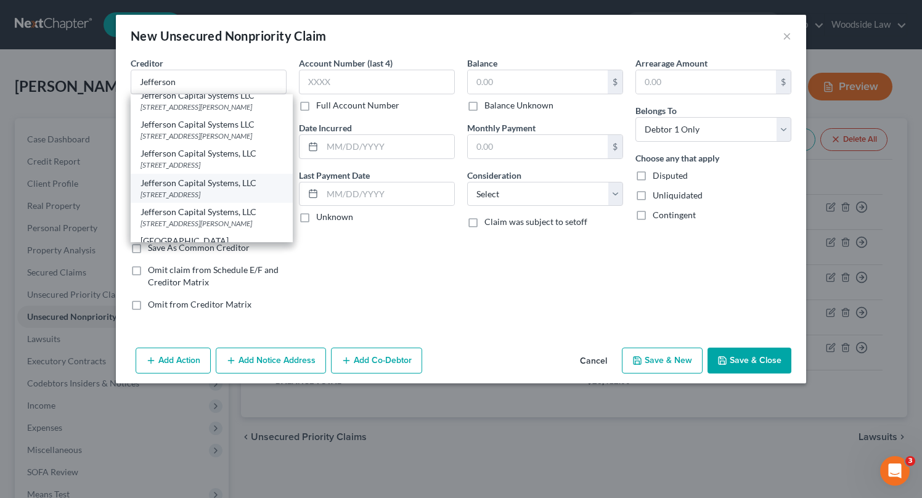
click at [215, 200] on div "[STREET_ADDRESS]" at bounding box center [212, 194] width 142 height 10
type input "Jefferson Capital Systems, LLC"
type input "[STREET_ADDRESS]"
type input "Sartell"
select select "24"
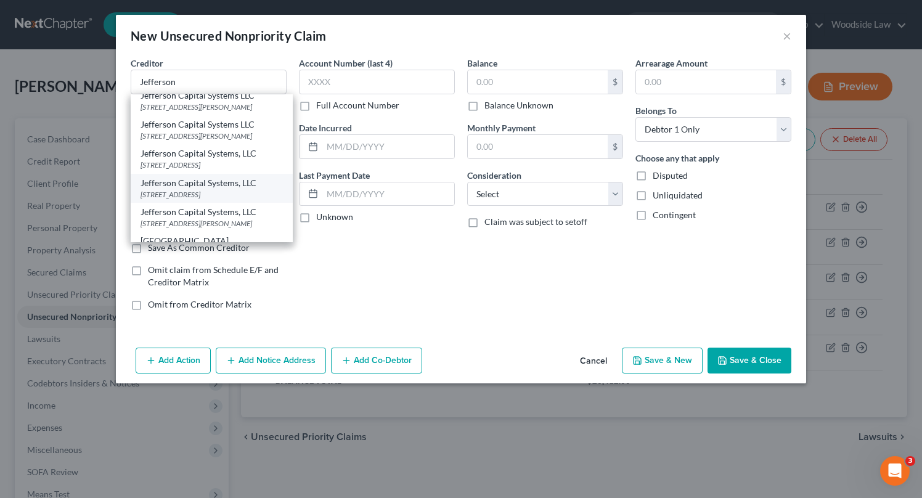
type input "56377"
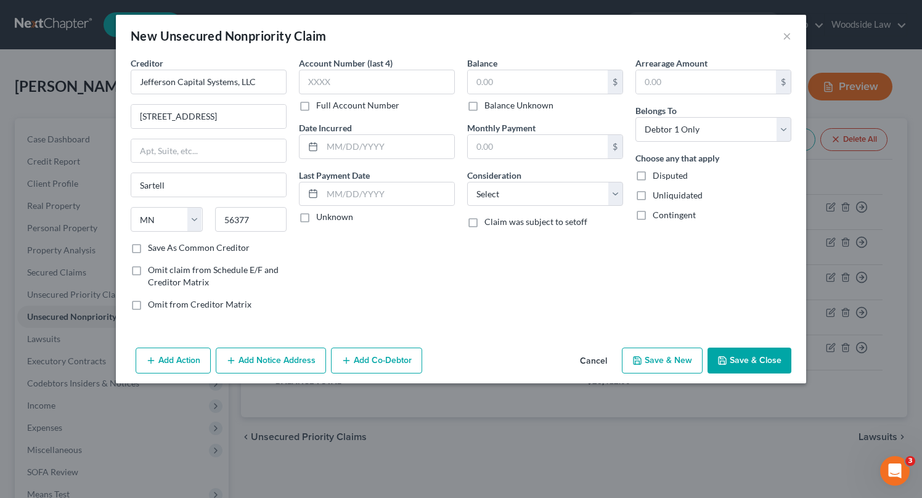
scroll to position [0, 0]
click at [398, 155] on input "text" at bounding box center [388, 146] width 132 height 23
type input "2021"
click at [531, 83] on input "text" at bounding box center [538, 81] width 140 height 23
type input "2,568"
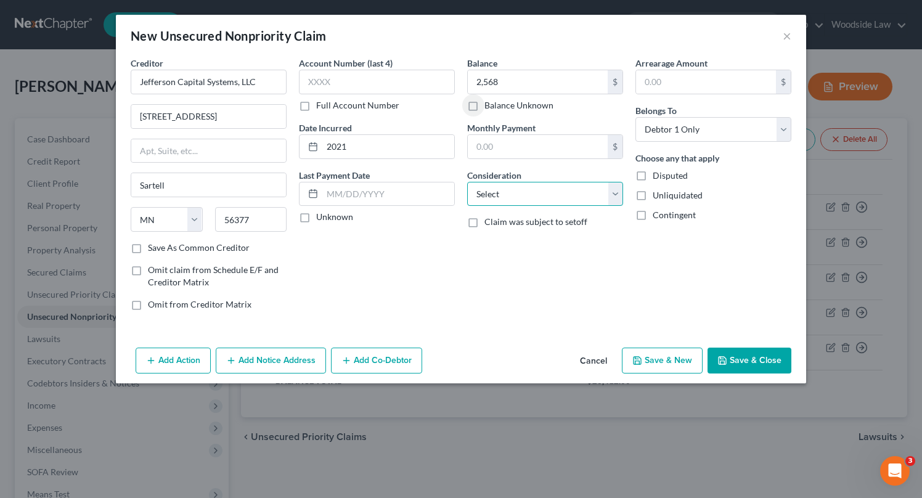
click at [570, 194] on select "Select Cable / Satellite Services Collection Agency Credit Card Debt Debt Couns…" at bounding box center [545, 194] width 156 height 25
select select "1"
click at [467, 182] on select "Select Cable / Satellite Services Collection Agency Credit Card Debt Debt Couns…" at bounding box center [545, 194] width 156 height 25
click at [664, 356] on button "Save & New" at bounding box center [662, 361] width 81 height 26
select select "0"
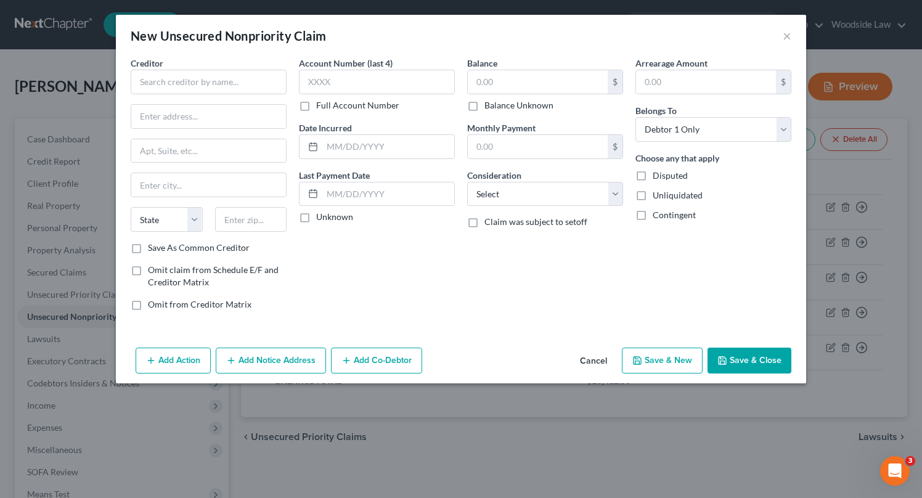
type input "2,568.00"
type input "0.00"
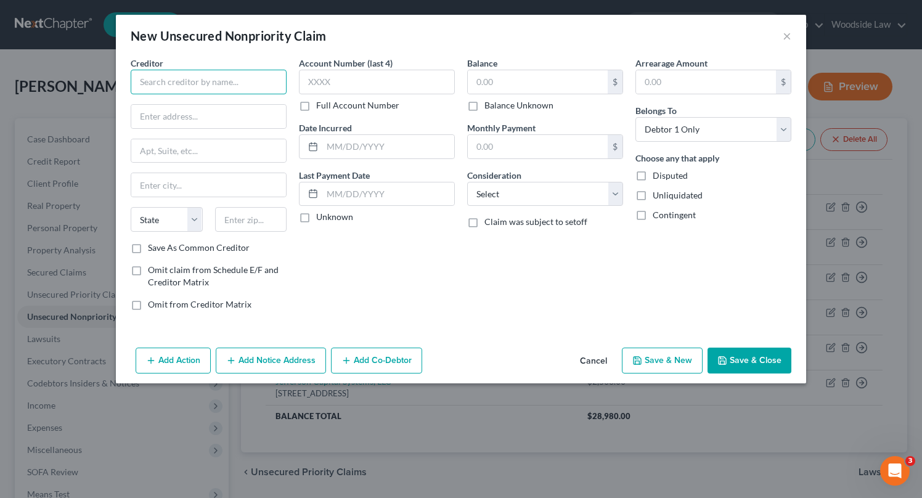
click at [255, 86] on input "text" at bounding box center [209, 82] width 156 height 25
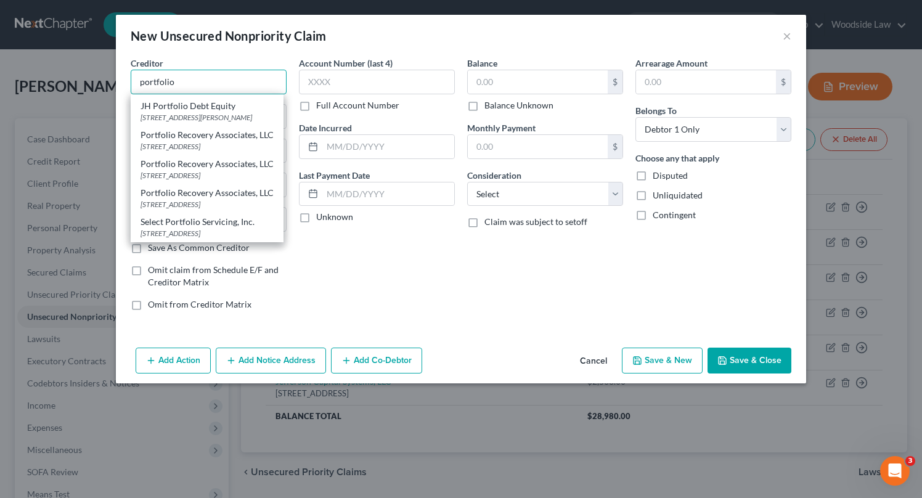
scroll to position [235, 0]
click at [229, 141] on div "[STREET_ADDRESS]" at bounding box center [207, 146] width 133 height 10
type input "Portfolio Recovery Associates, LLC"
type input "[STREET_ADDRESS]"
type input "Suite 100"
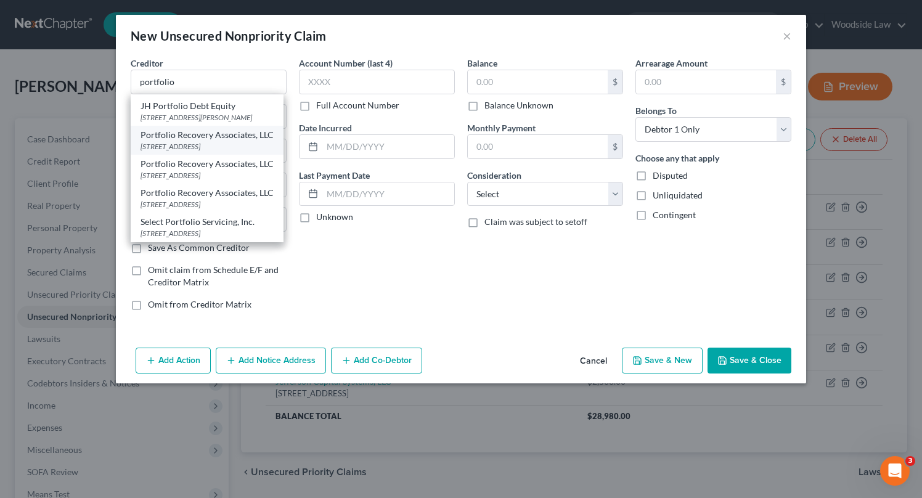
type input "[GEOGRAPHIC_DATA]"
select select "48"
type input "23502"
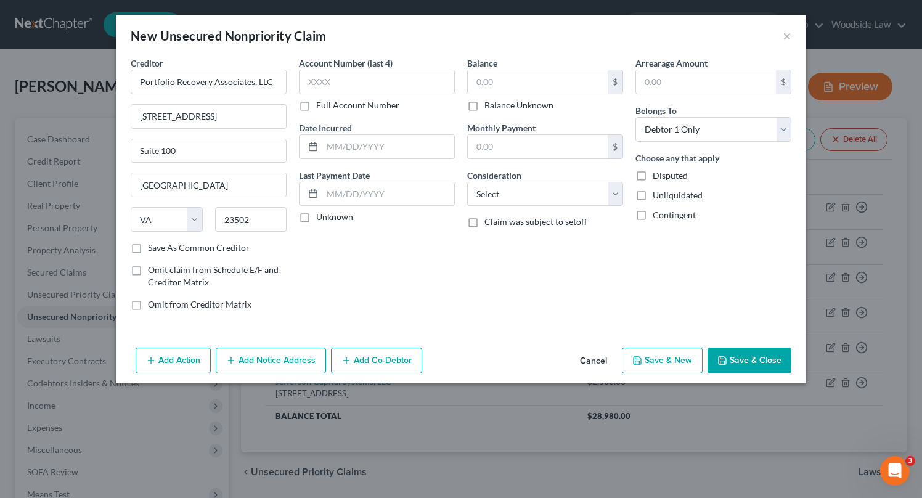
scroll to position [0, 0]
click at [396, 155] on input "text" at bounding box center [388, 146] width 132 height 23
type input "2020"
click at [527, 80] on input "text" at bounding box center [538, 81] width 140 height 23
type input "660"
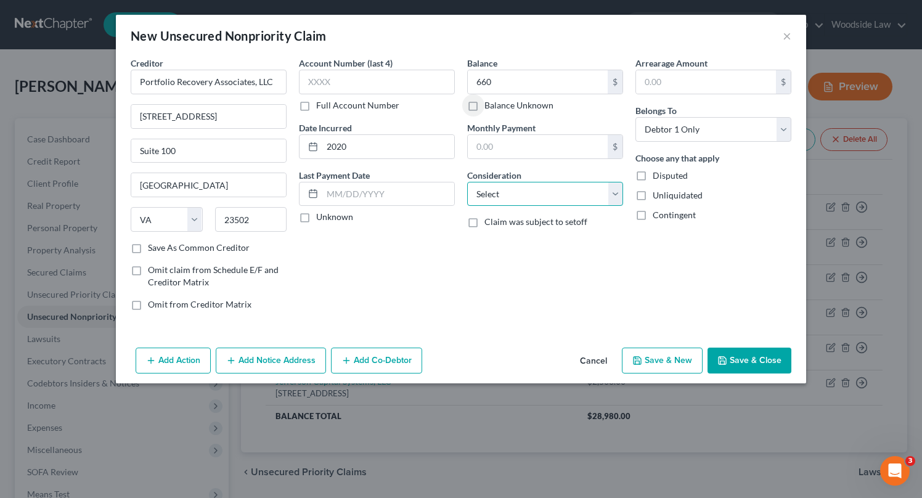
click at [556, 199] on select "Select Cable / Satellite Services Collection Agency Credit Card Debt Debt Couns…" at bounding box center [545, 194] width 156 height 25
select select "1"
click at [467, 182] on select "Select Cable / Satellite Services Collection Agency Credit Card Debt Debt Couns…" at bounding box center [545, 194] width 156 height 25
click at [679, 367] on button "Save & New" at bounding box center [662, 361] width 81 height 26
select select "0"
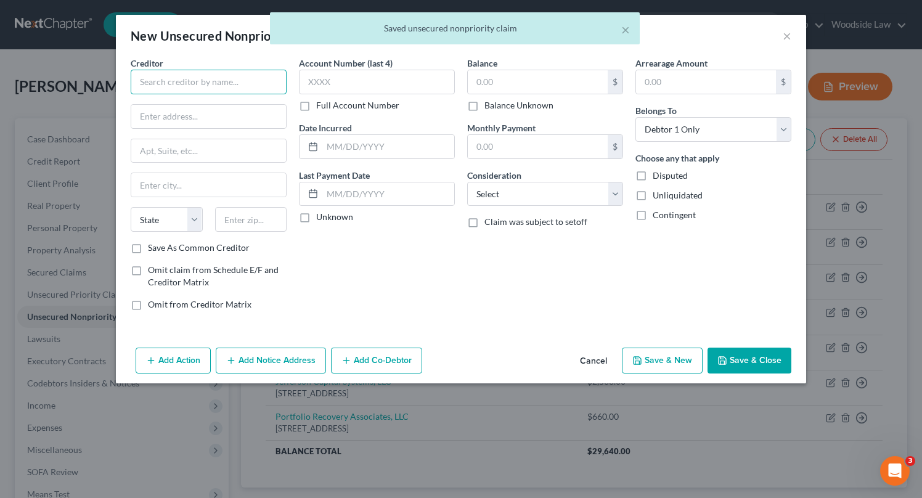
click at [248, 90] on input "text" at bounding box center [209, 82] width 156 height 25
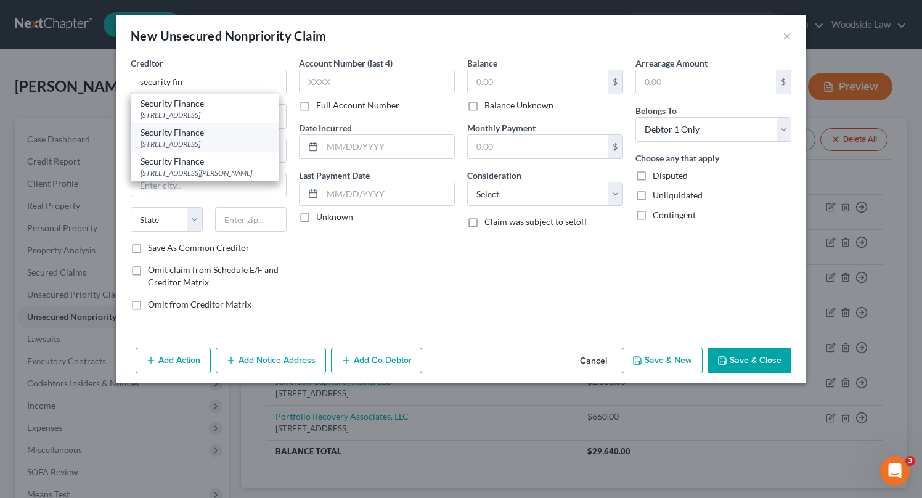
click at [259, 149] on div "[STREET_ADDRESS]" at bounding box center [205, 144] width 128 height 10
type input "Security Finance"
type input "PO Box 3146"
type input "[GEOGRAPHIC_DATA]"
select select "42"
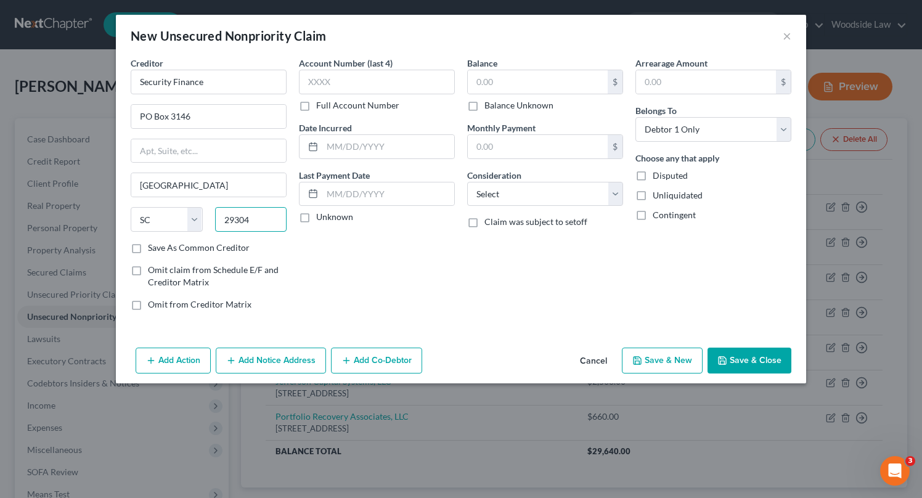
click at [258, 221] on input "29304" at bounding box center [251, 219] width 72 height 25
click at [279, 222] on input "29304-3146" at bounding box center [251, 219] width 72 height 25
type input "29304"
click at [390, 145] on input "text" at bounding box center [388, 146] width 132 height 23
type input "2024"
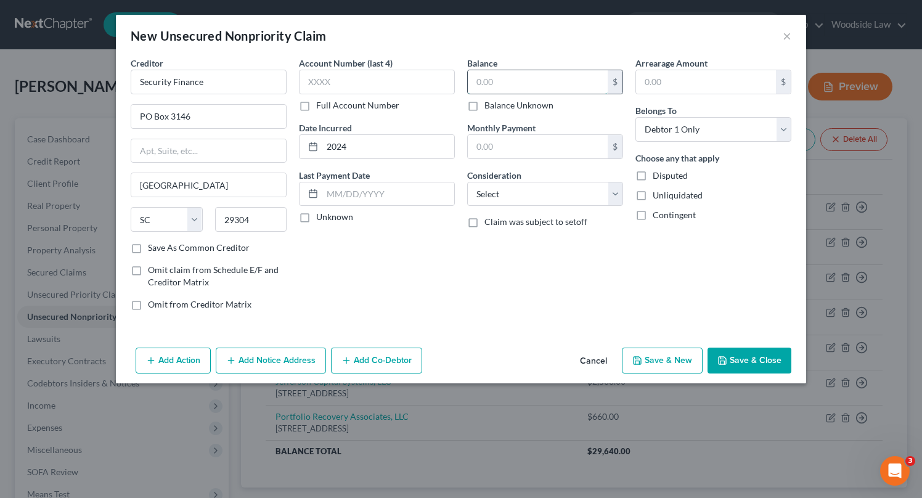
click at [572, 87] on input "text" at bounding box center [538, 81] width 140 height 23
type input "2,175"
click at [583, 193] on select "Select Cable / Satellite Services Collection Agency Credit Card Debt Debt Couns…" at bounding box center [545, 194] width 156 height 25
select select "10"
click at [467, 182] on select "Select Cable / Satellite Services Collection Agency Credit Card Debt Debt Couns…" at bounding box center [545, 194] width 156 height 25
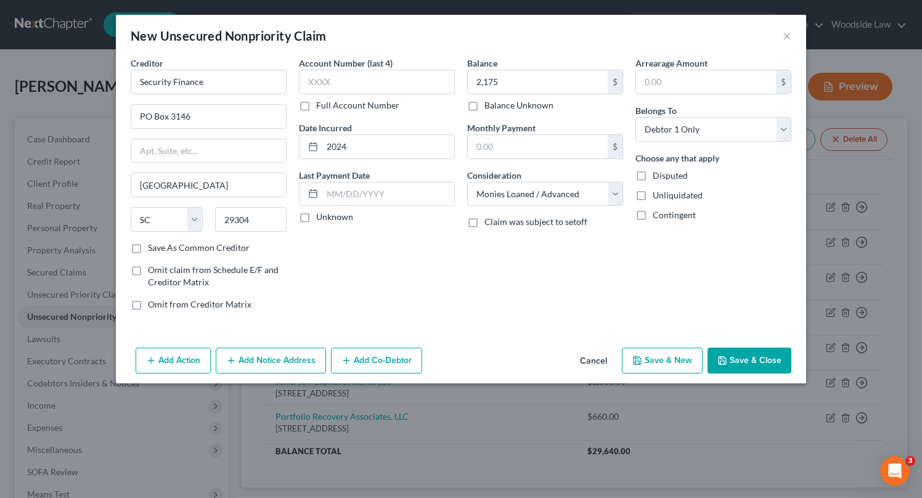
click at [662, 359] on button "Save & New" at bounding box center [662, 361] width 81 height 26
select select "0"
type input "2,175.00"
type input "0.00"
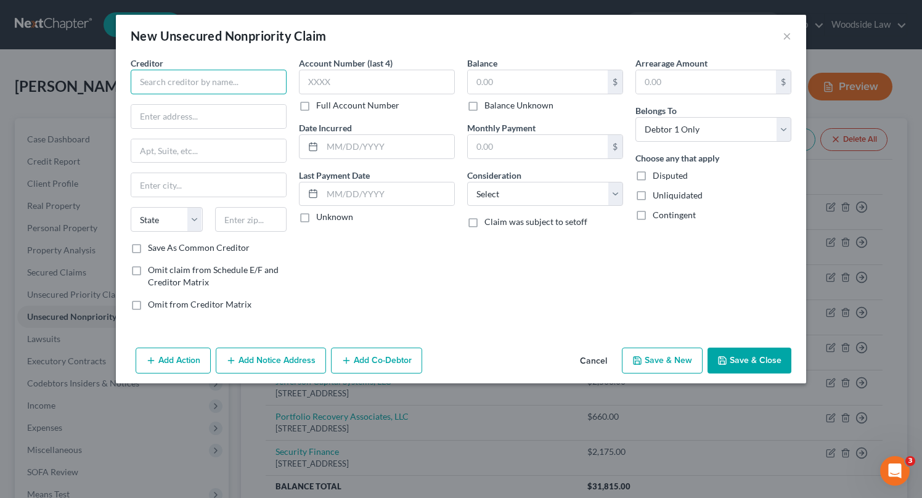
click at [226, 89] on input "text" at bounding box center [209, 82] width 156 height 25
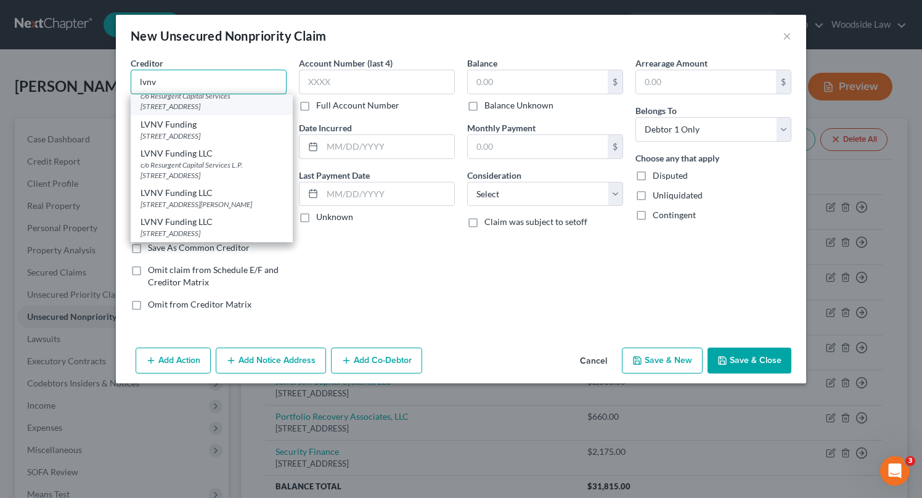
scroll to position [132, 0]
click at [243, 181] on div "c/o Resurgent Capital Services L.P. [STREET_ADDRESS]" at bounding box center [212, 170] width 142 height 21
type input "LVNV Funding LLC"
type input "c/o Resurgent Capital Services L.P."
type input "PO Box 1269"
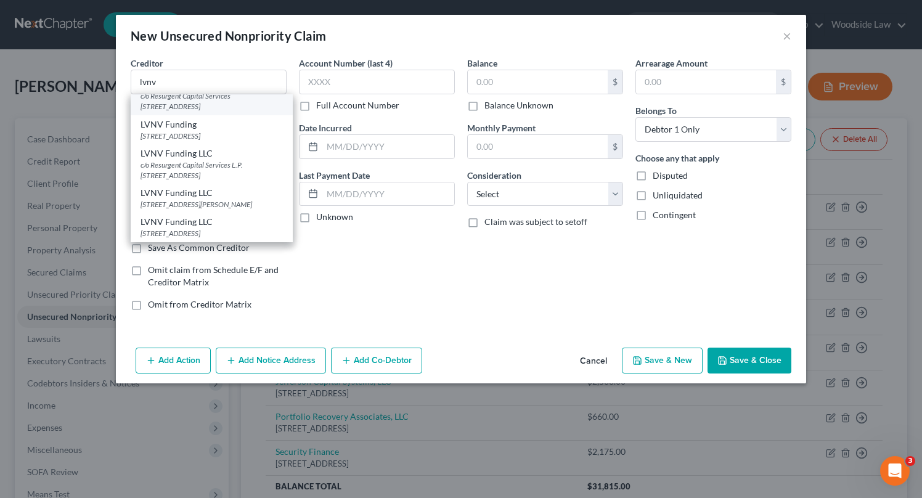
type input "[GEOGRAPHIC_DATA]"
select select "42"
type input "29602"
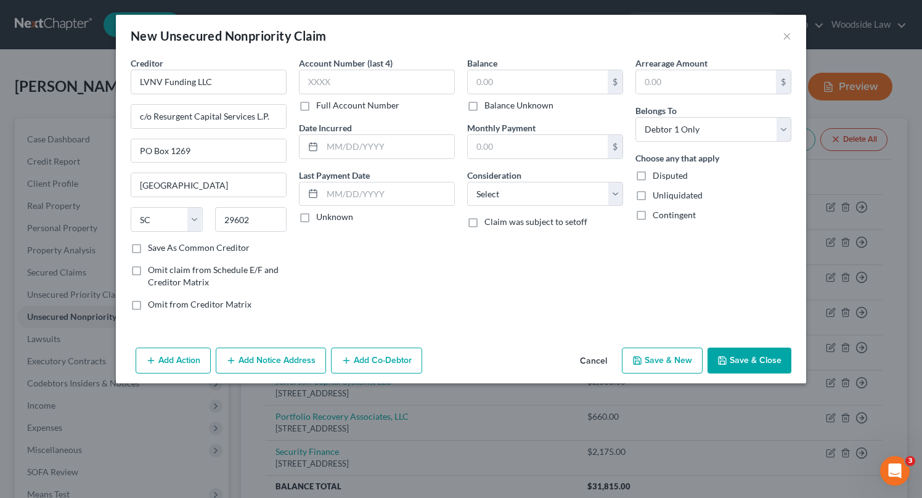
scroll to position [0, 0]
click at [430, 146] on input "text" at bounding box center [388, 146] width 132 height 23
type input "2024"
click at [557, 83] on input "text" at bounding box center [538, 81] width 140 height 23
type input "705"
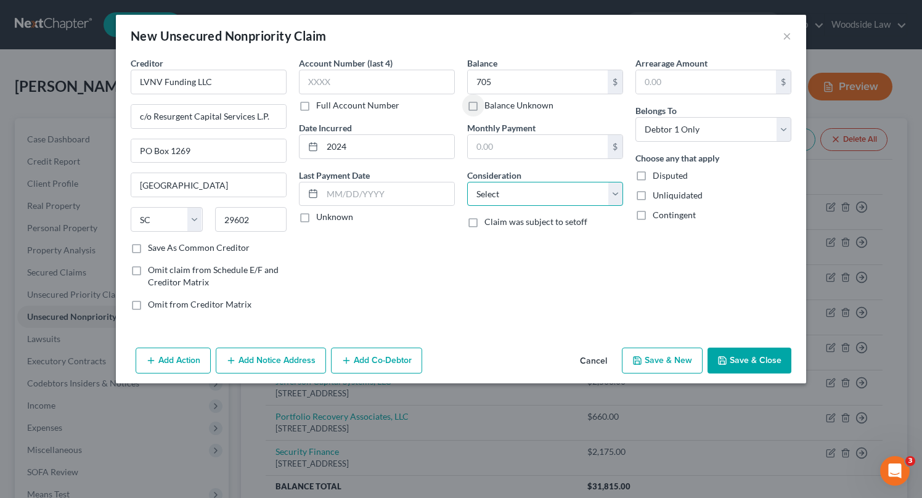
click at [606, 191] on select "Select Cable / Satellite Services Collection Agency Credit Card Debt Debt Couns…" at bounding box center [545, 194] width 156 height 25
select select "1"
click at [467, 182] on select "Select Cable / Satellite Services Collection Agency Credit Card Debt Debt Couns…" at bounding box center [545, 194] width 156 height 25
click at [652, 355] on button "Save & New" at bounding box center [662, 361] width 81 height 26
select select "0"
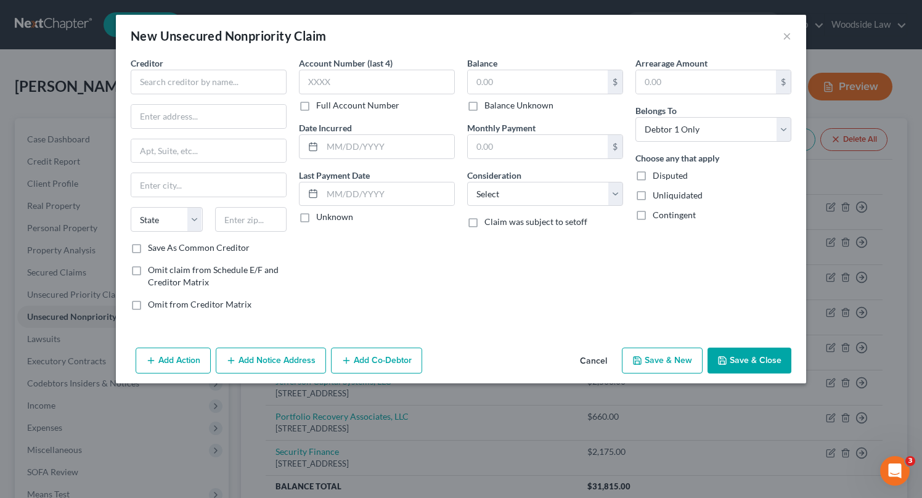
type input "705.00"
type input "0.00"
click at [601, 360] on button "Cancel" at bounding box center [593, 361] width 47 height 25
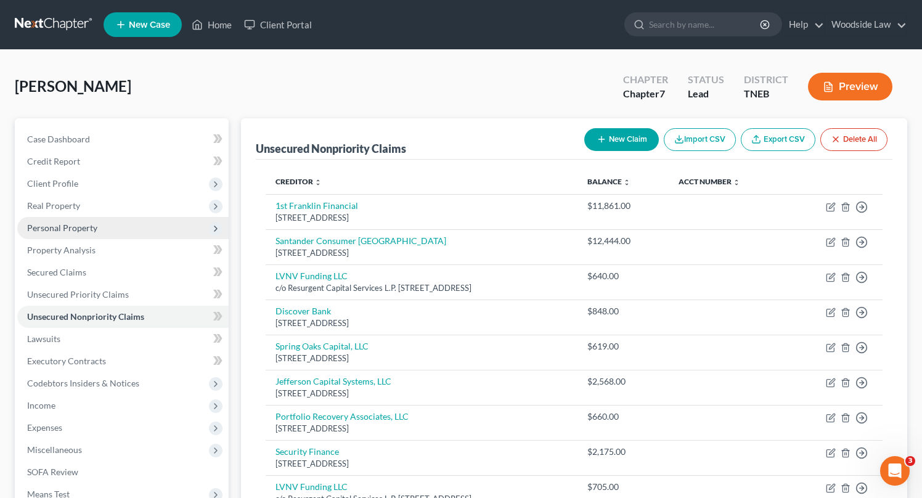
click at [66, 225] on span "Personal Property" at bounding box center [62, 228] width 70 height 10
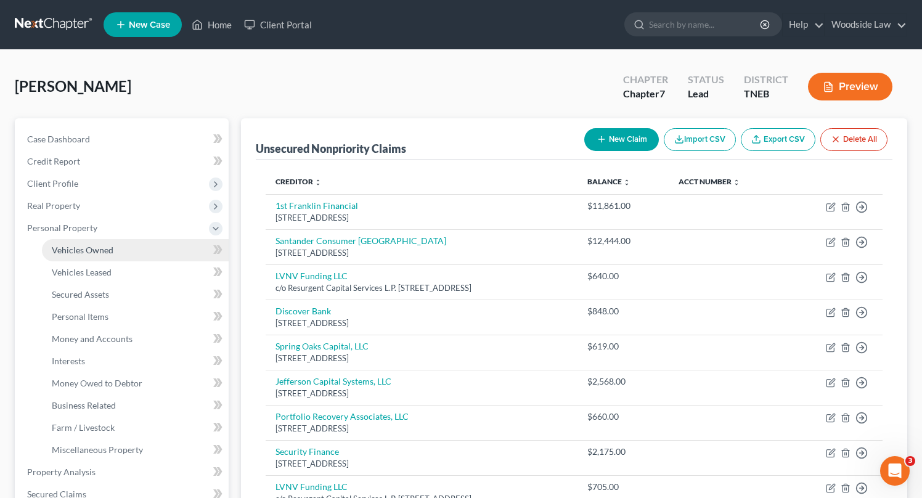
click at [99, 247] on span "Vehicles Owned" at bounding box center [83, 250] width 62 height 10
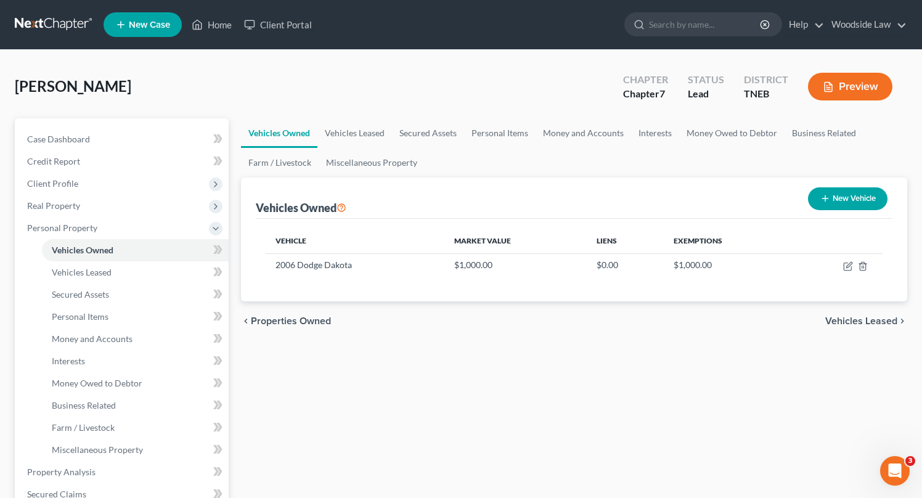
click at [845, 197] on button "New Vehicle" at bounding box center [848, 198] width 80 height 23
select select "0"
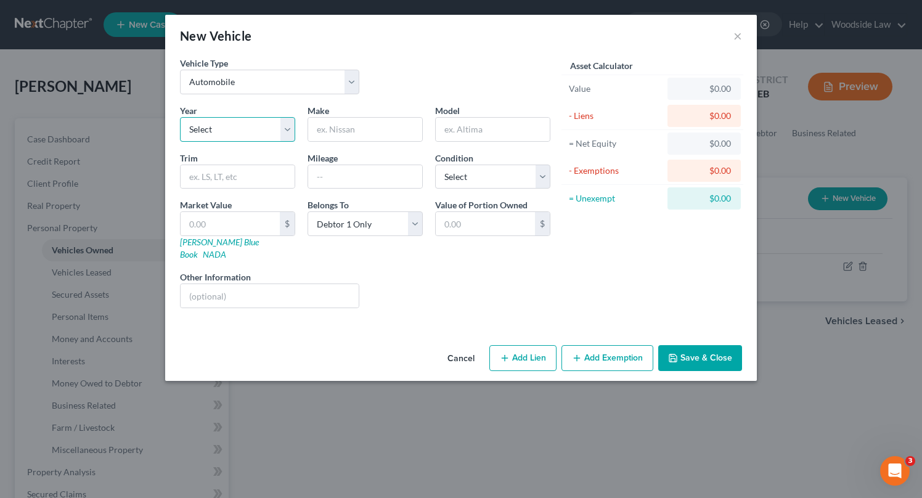
click at [250, 125] on select "Select 2026 2025 2024 2023 2022 2021 2020 2019 2018 2017 2016 2015 2014 2013 20…" at bounding box center [237, 129] width 115 height 25
select select "32"
click at [180, 117] on select "Select 2026 2025 2024 2023 2022 2021 2020 2019 2018 2017 2016 2015 2014 2013 20…" at bounding box center [237, 129] width 115 height 25
click at [358, 134] on input "text" at bounding box center [365, 129] width 114 height 23
type input "Ford"
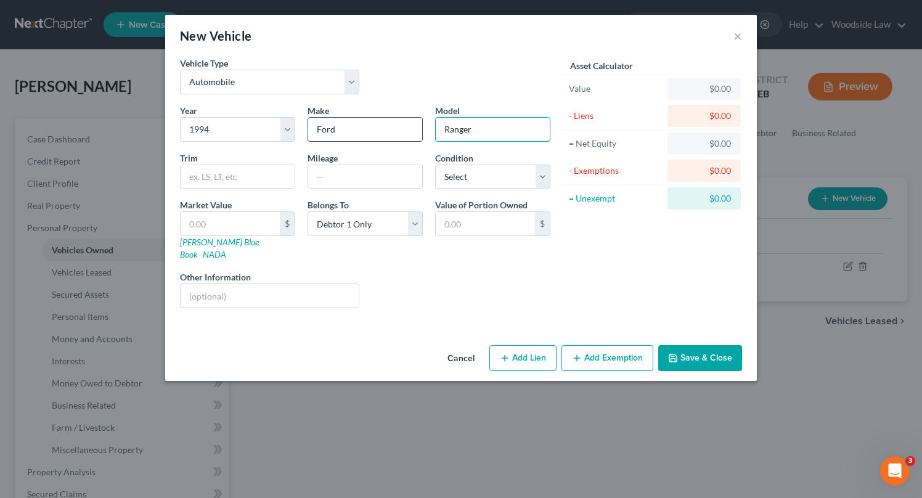
type input "Ranger"
type input "800,000"
select select "4"
type input "3"
type input "3.00"
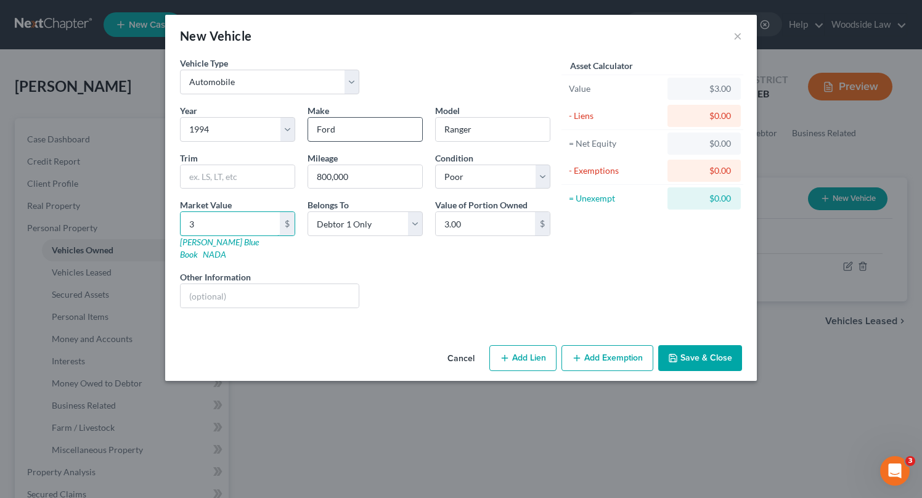
type input "30"
type input "30.00"
type input "300"
type input "300.00"
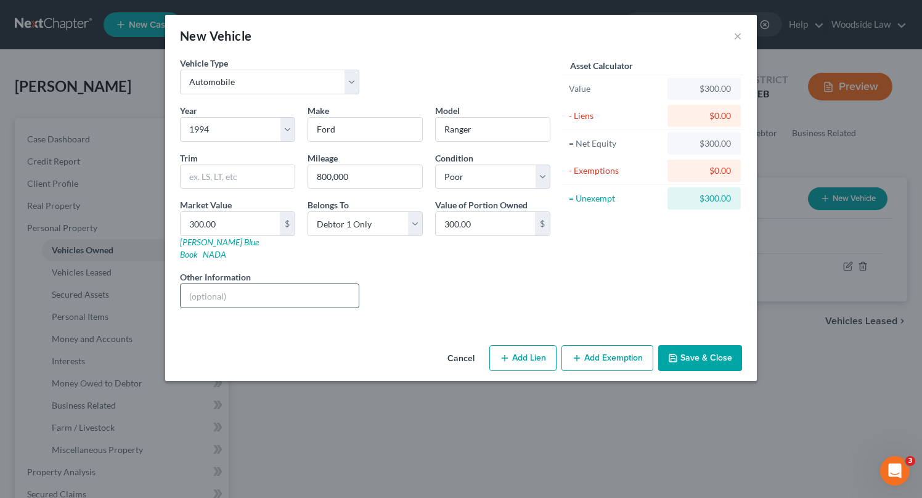
click at [327, 294] on input "text" at bounding box center [270, 295] width 178 height 23
type input "Odometer doesn't function. [GEOGRAPHIC_DATA] is estimated."
click at [515, 347] on button "Add Lien" at bounding box center [523, 358] width 67 height 26
select select "0"
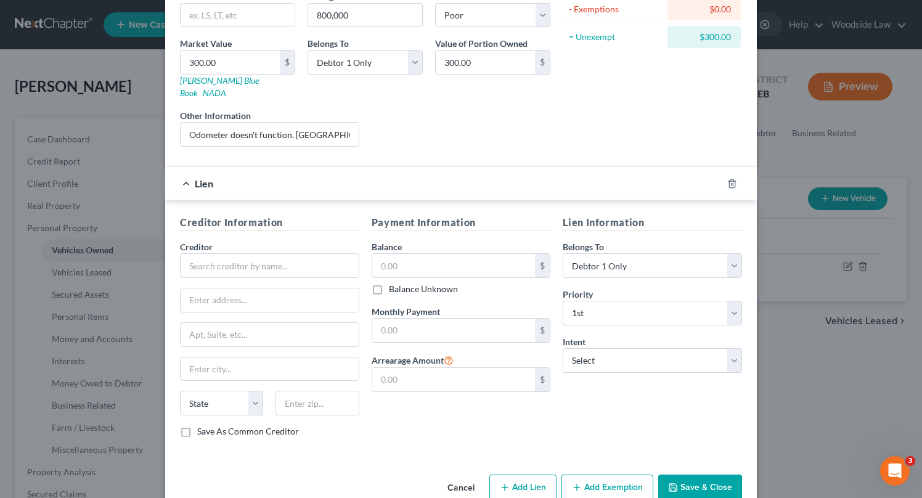
scroll to position [160, 0]
click at [292, 255] on input "text" at bounding box center [269, 267] width 179 height 25
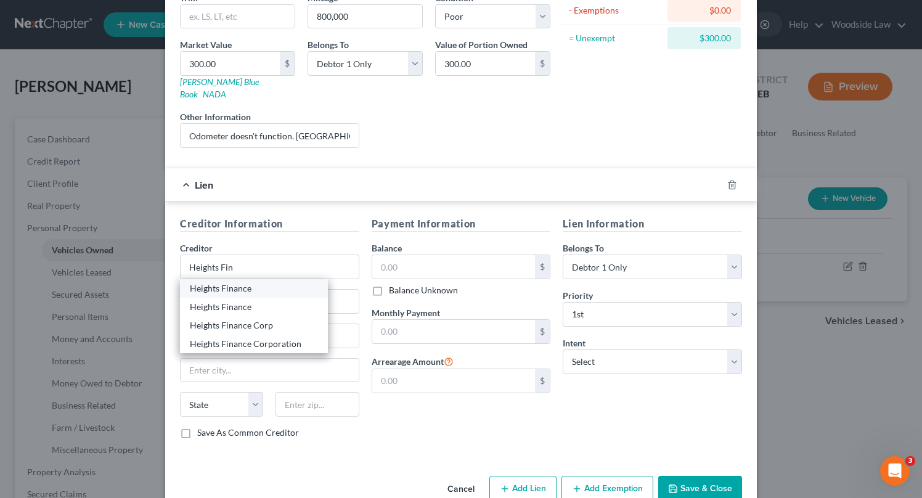
click at [274, 282] on div "Heights Finance" at bounding box center [254, 288] width 128 height 12
type input "Heights Finance"
type input "PO Box 1947"
type input "[GEOGRAPHIC_DATA]"
select select "42"
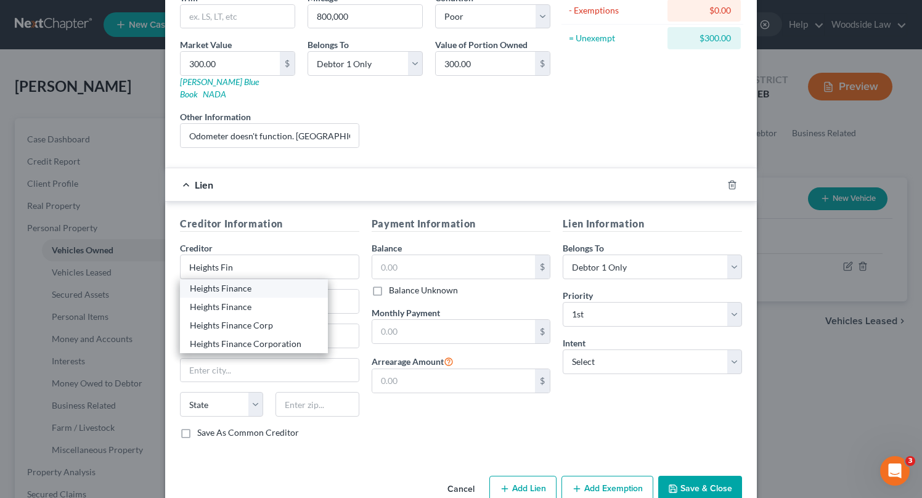
type input "29602"
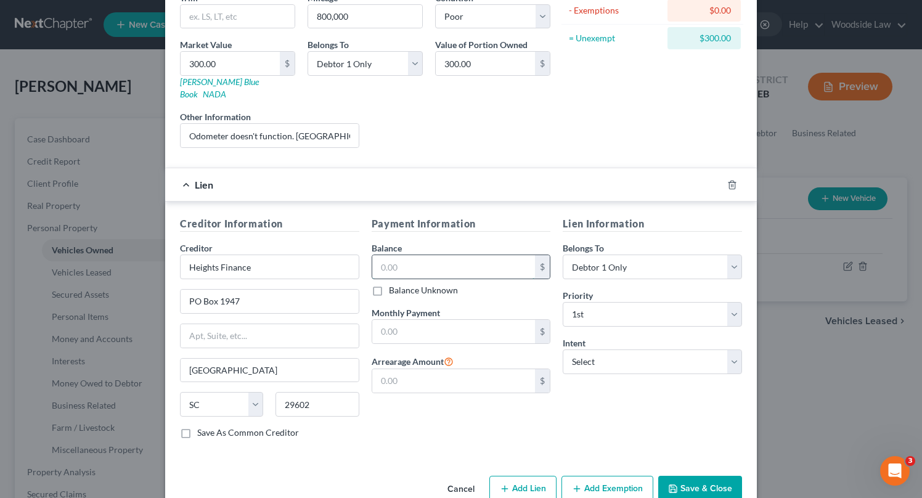
click at [458, 257] on input "text" at bounding box center [453, 266] width 163 height 23
type input "5,633"
click at [662, 350] on select "Select Surrender Redeem Reaffirm Avoid Other" at bounding box center [652, 362] width 179 height 25
select select "0"
click at [563, 350] on select "Select Surrender Redeem Reaffirm Avoid Other" at bounding box center [652, 362] width 179 height 25
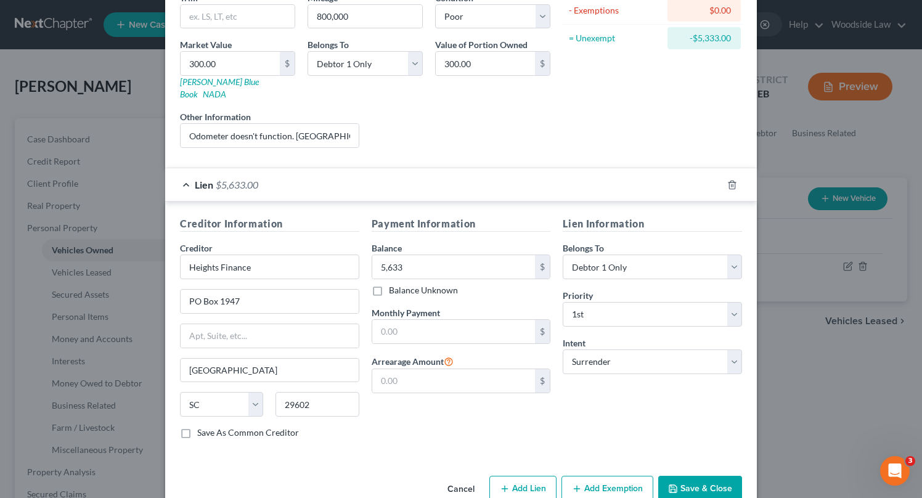
click at [697, 481] on button "Save & Close" at bounding box center [701, 489] width 84 height 26
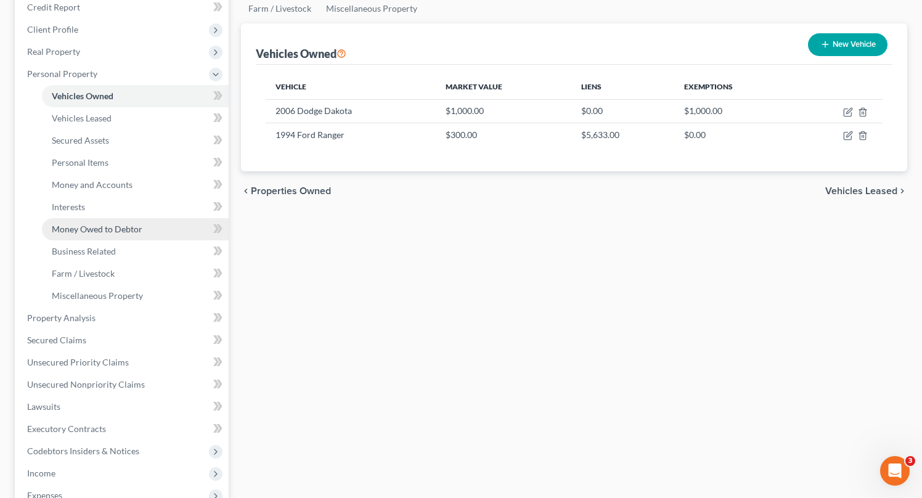
scroll to position [152, 0]
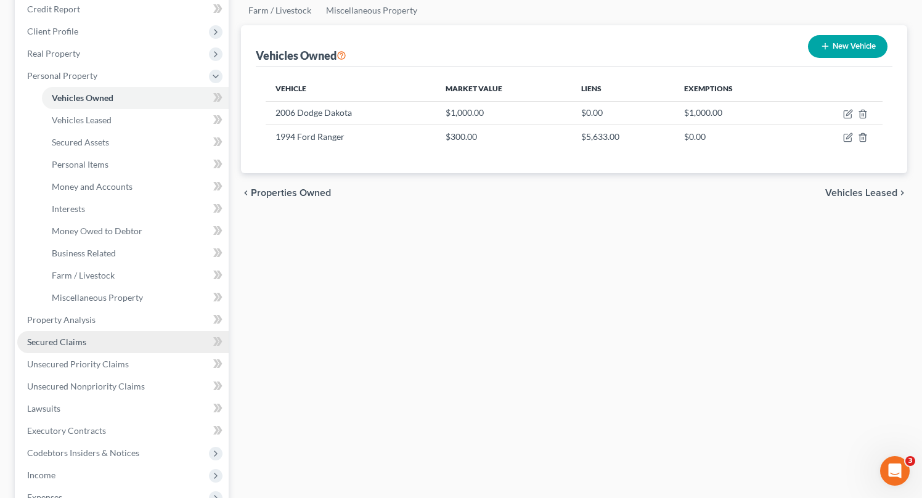
click at [77, 340] on span "Secured Claims" at bounding box center [56, 342] width 59 height 10
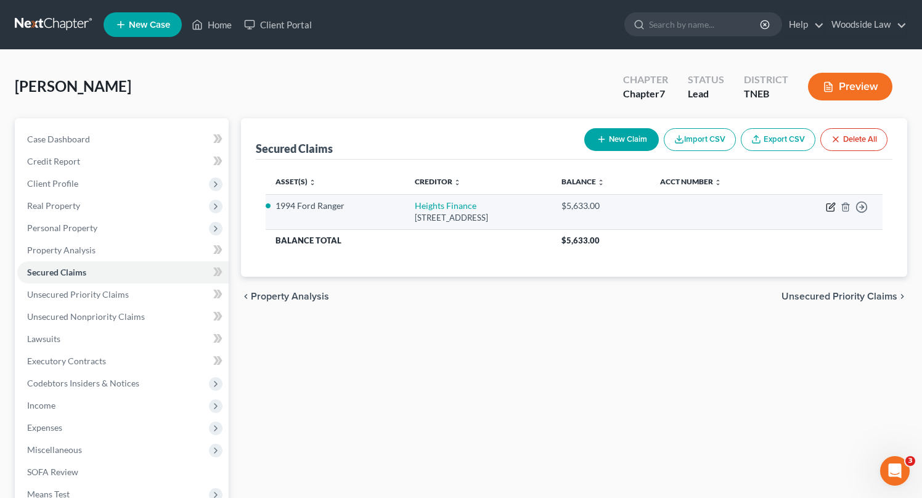
click at [829, 206] on icon "button" at bounding box center [831, 207] width 10 height 10
select select "42"
select select "0"
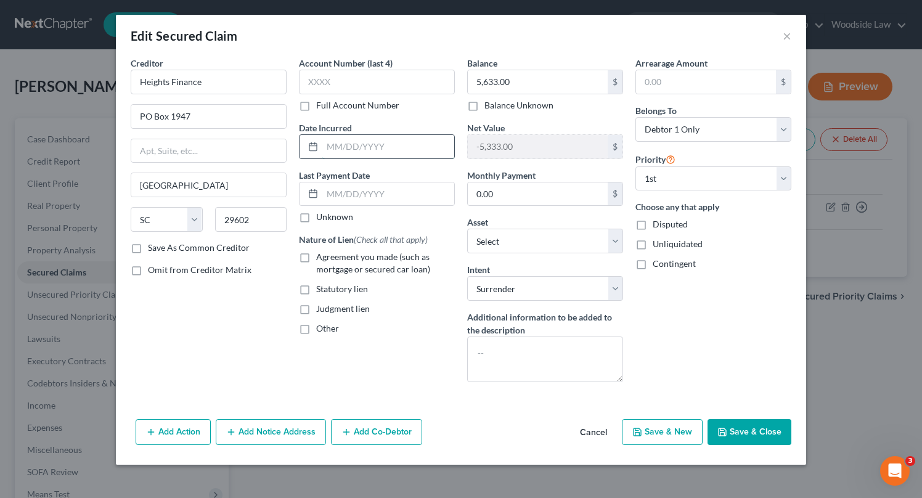
click at [393, 141] on input "text" at bounding box center [388, 146] width 132 height 23
type input "[DATE]"
click at [316, 258] on label "Agreement you made (such as mortgage or secured car loan)" at bounding box center [385, 263] width 139 height 25
click at [321, 258] on input "Agreement you made (such as mortgage or secured car loan)" at bounding box center [325, 255] width 8 height 8
checkbox input "true"
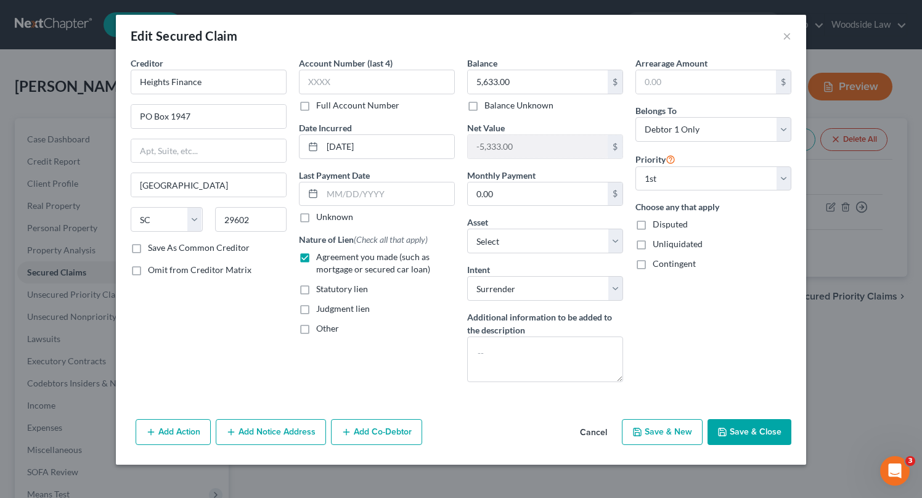
click at [760, 422] on button "Save & Close" at bounding box center [750, 432] width 84 height 26
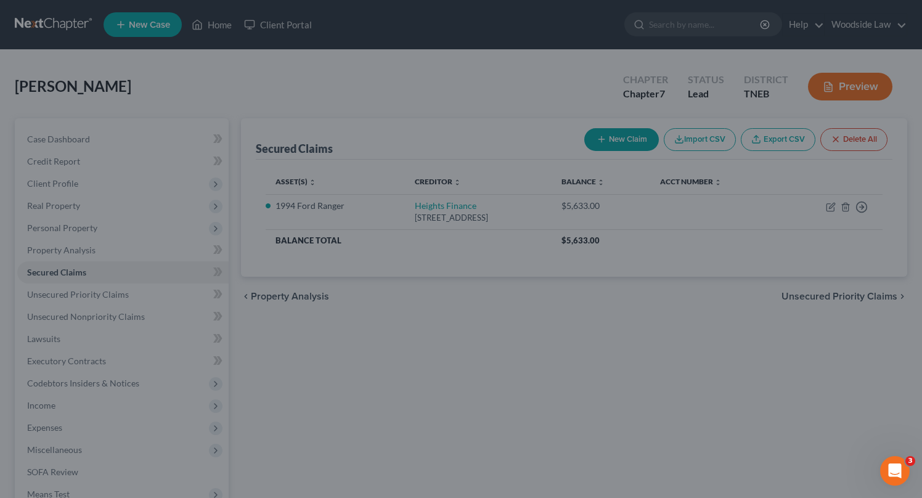
select select "3"
type input "0"
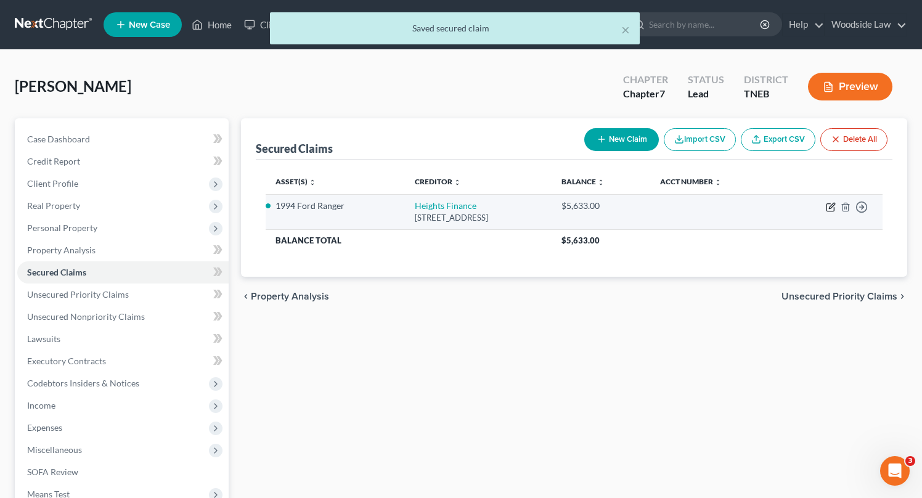
click at [829, 207] on icon "button" at bounding box center [832, 206] width 6 height 6
select select "42"
select select "3"
select select "0"
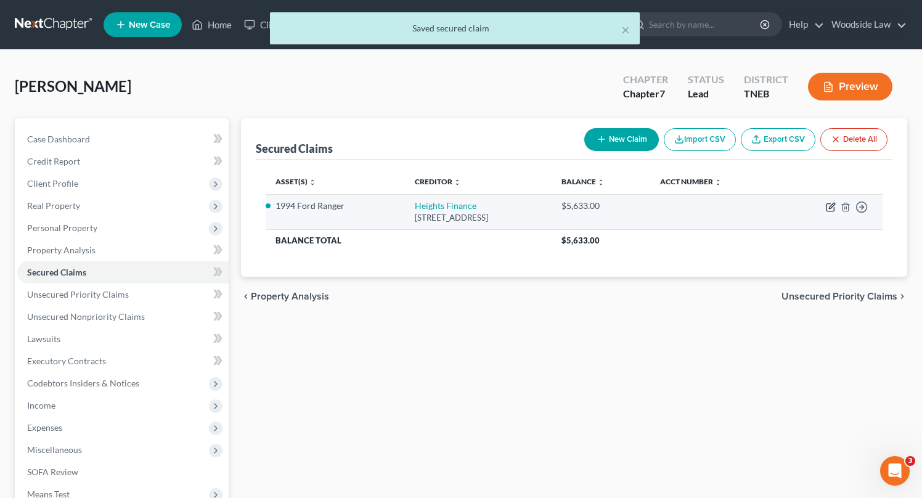
select select "0"
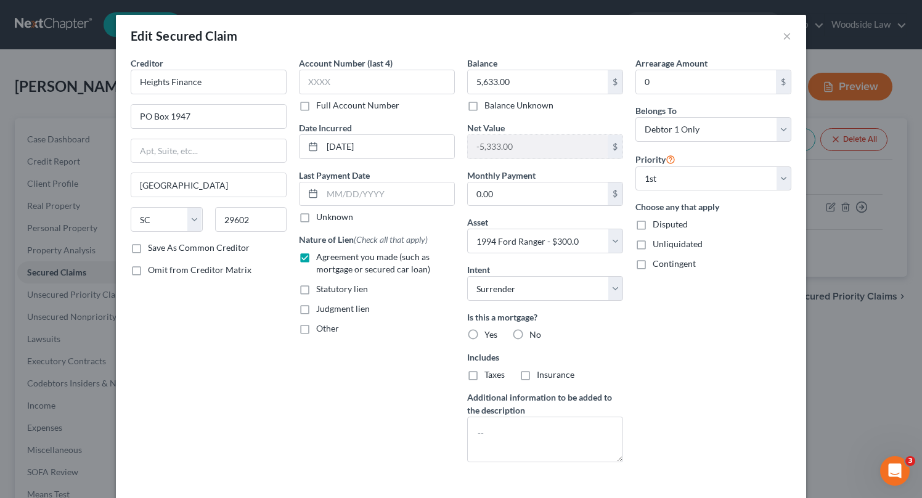
scroll to position [61, 0]
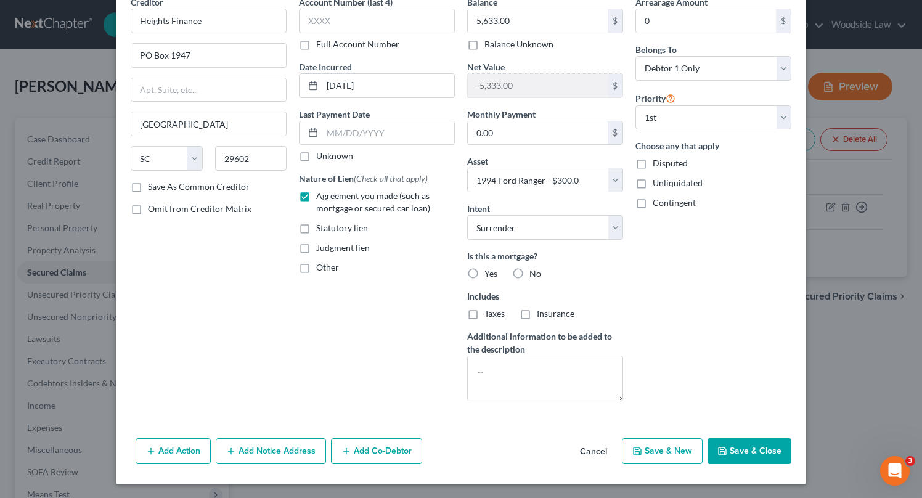
click at [749, 440] on button "Save & Close" at bounding box center [750, 451] width 84 height 26
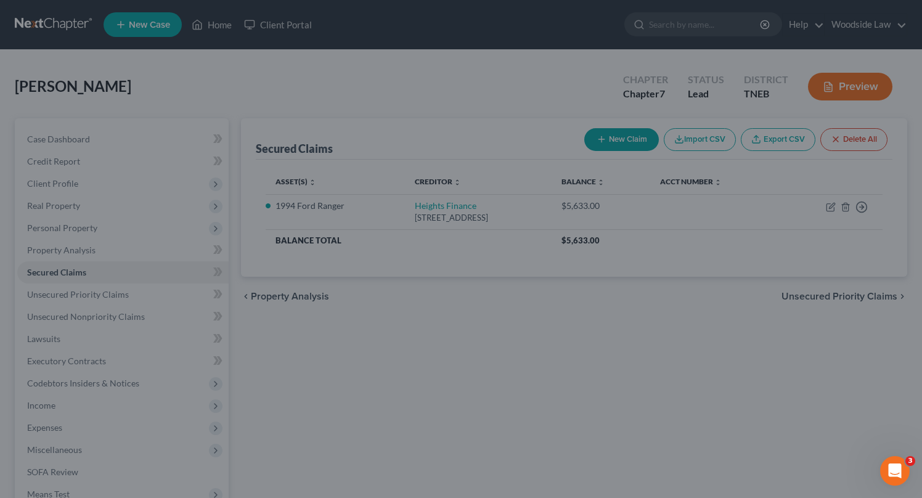
select select "3"
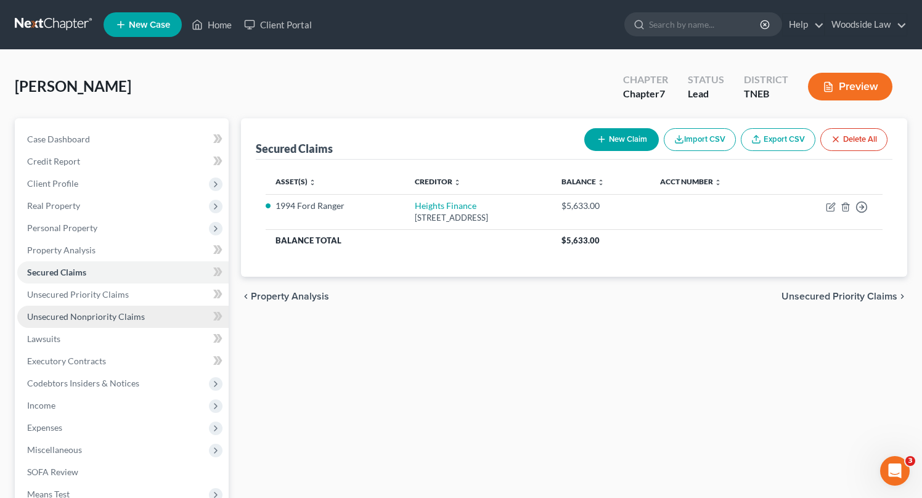
click at [107, 320] on span "Unsecured Nonpriority Claims" at bounding box center [86, 316] width 118 height 10
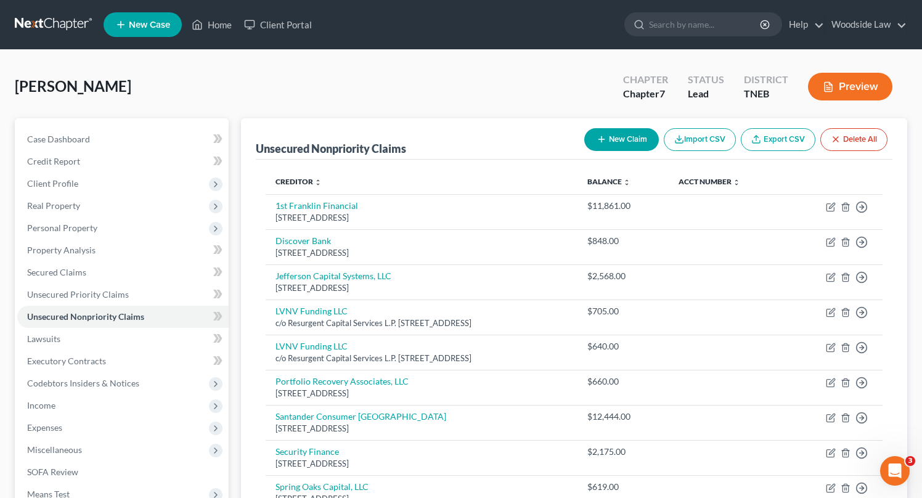
click at [601, 141] on icon "button" at bounding box center [602, 139] width 10 height 10
select select "0"
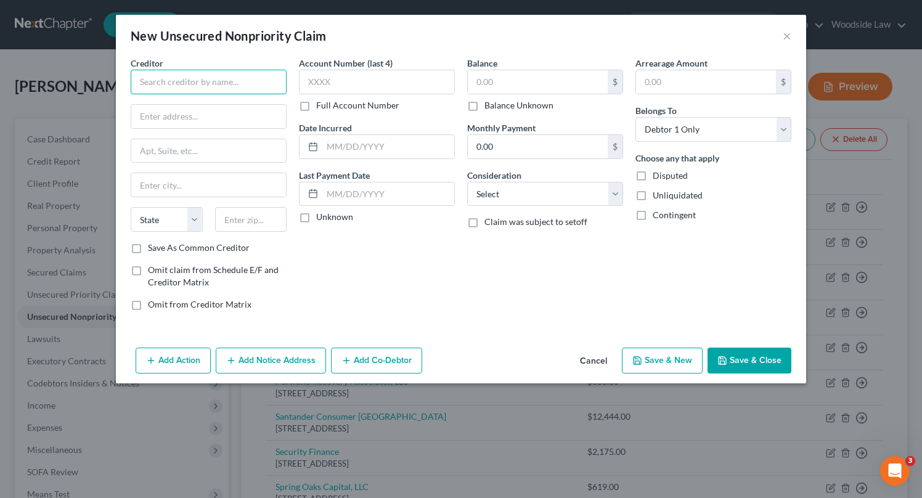
click at [228, 86] on input "text" at bounding box center [209, 82] width 156 height 25
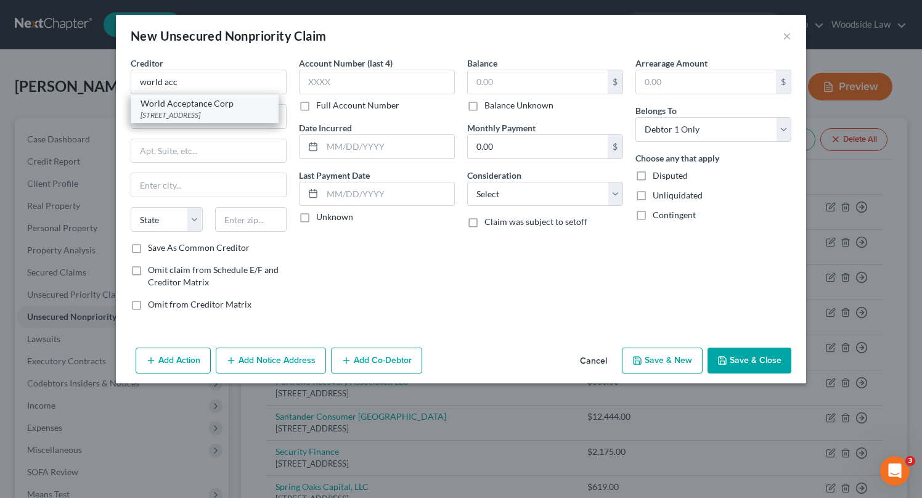
click at [239, 115] on div "[STREET_ADDRESS]" at bounding box center [205, 115] width 128 height 10
type input "World Acceptance Corp"
type input "PO Box 6429"
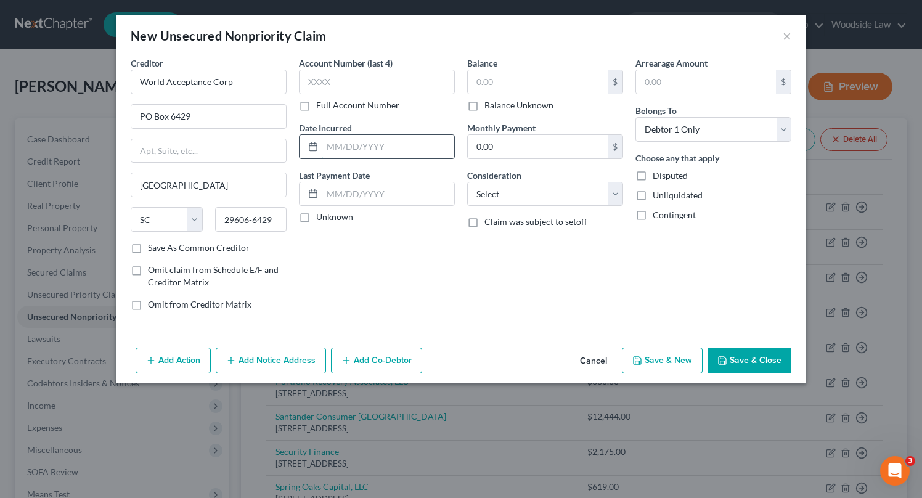
click at [371, 148] on input "text" at bounding box center [388, 146] width 132 height 23
click at [507, 82] on input "text" at bounding box center [538, 81] width 140 height 23
click at [555, 194] on select "Select Cable / Satellite Services Collection Agency Credit Card Debt Debt Couns…" at bounding box center [545, 194] width 156 height 25
click at [467, 182] on select "Select Cable / Satellite Services Collection Agency Credit Card Debt Debt Couns…" at bounding box center [545, 194] width 156 height 25
click at [673, 358] on button "Save & New" at bounding box center [662, 361] width 81 height 26
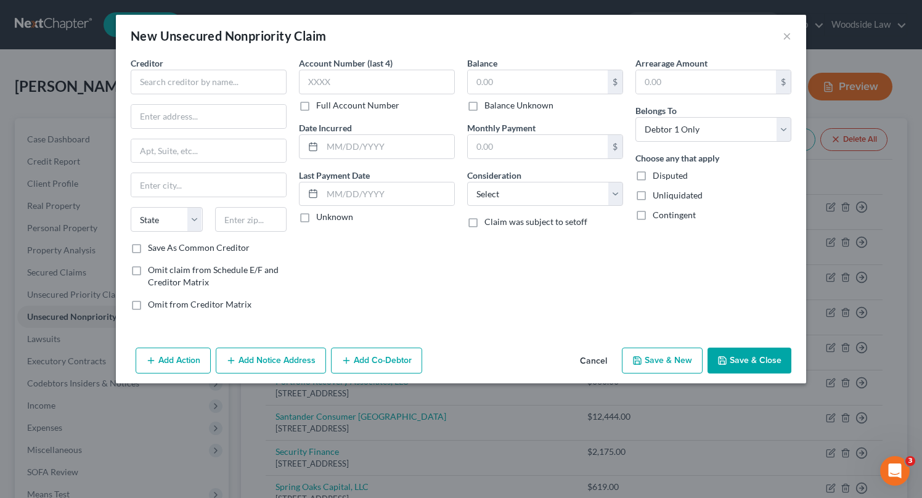
click at [602, 364] on button "Cancel" at bounding box center [593, 361] width 47 height 25
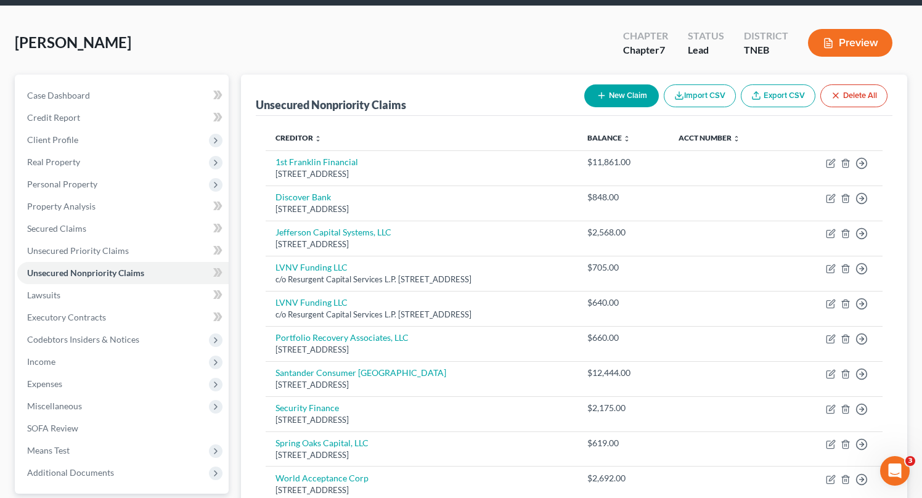
scroll to position [45, 0]
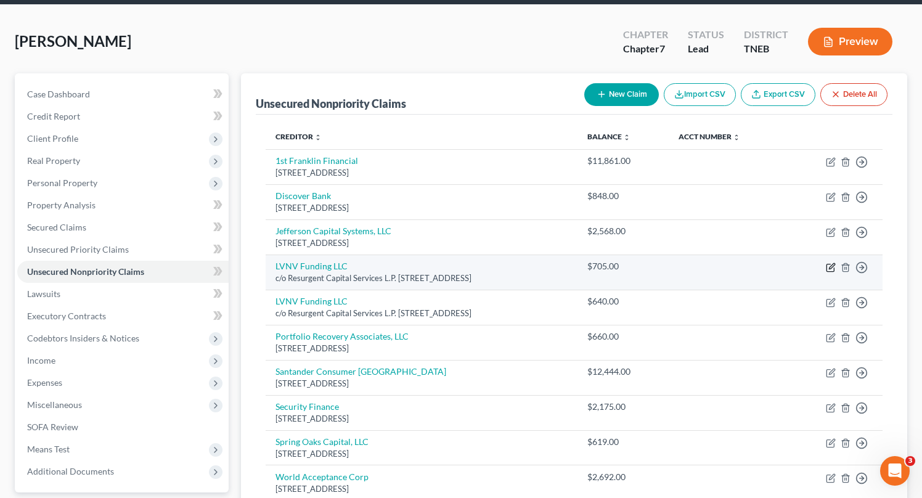
click at [826, 271] on icon "button" at bounding box center [831, 268] width 10 height 10
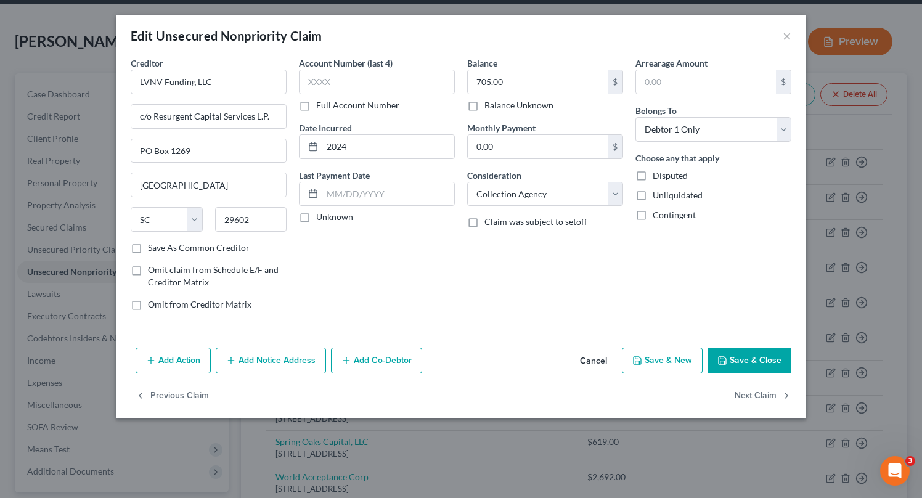
click at [274, 361] on button "Add Notice Address" at bounding box center [271, 361] width 110 height 26
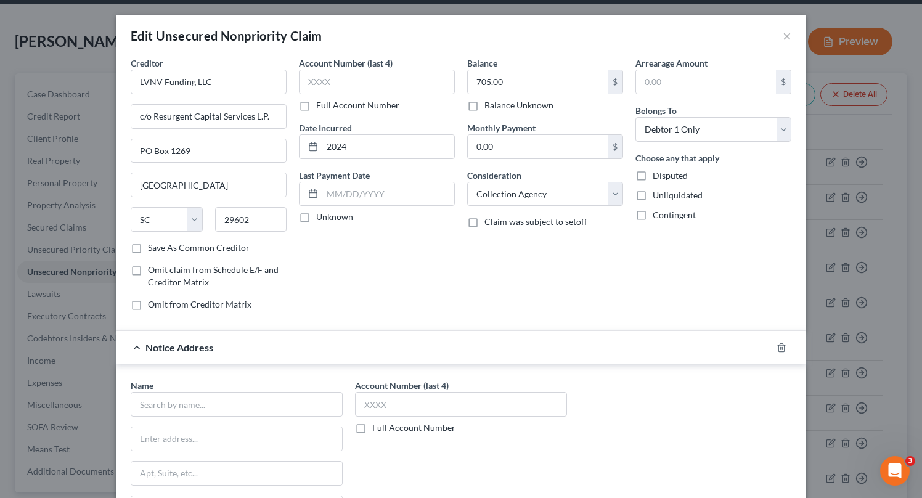
scroll to position [102, 0]
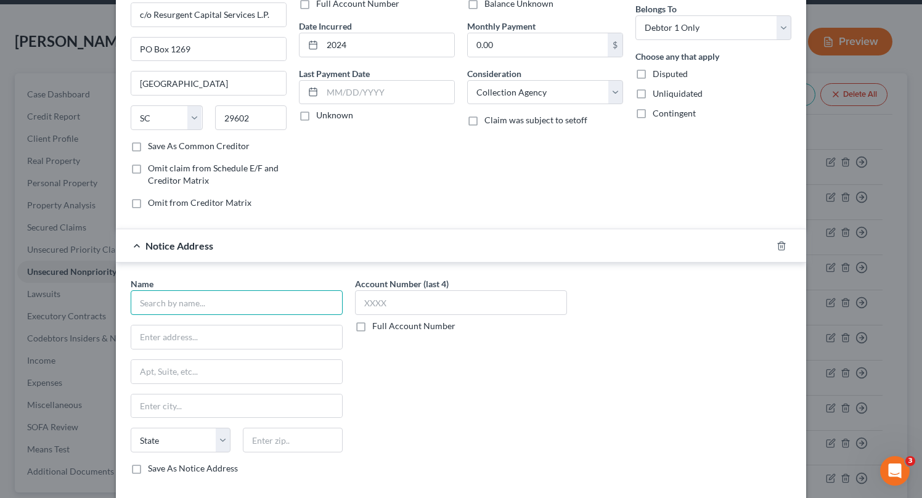
click at [247, 292] on input "text" at bounding box center [237, 302] width 212 height 25
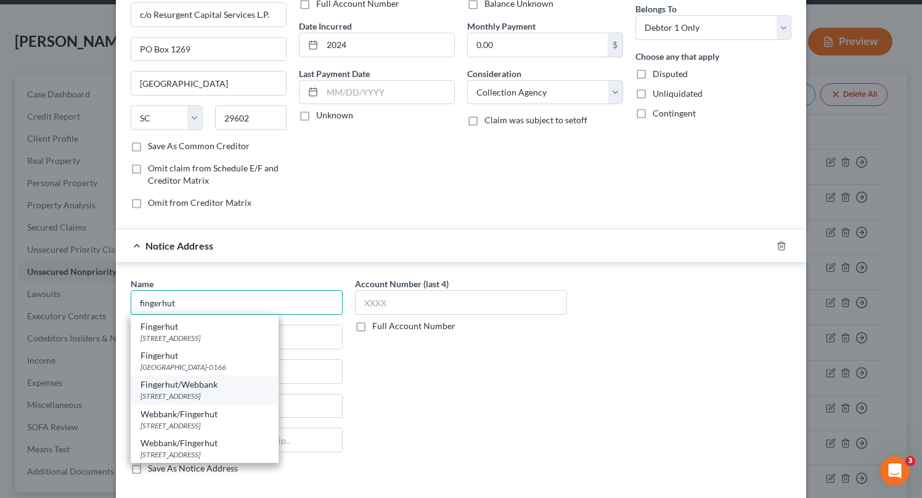
scroll to position [0, 0]
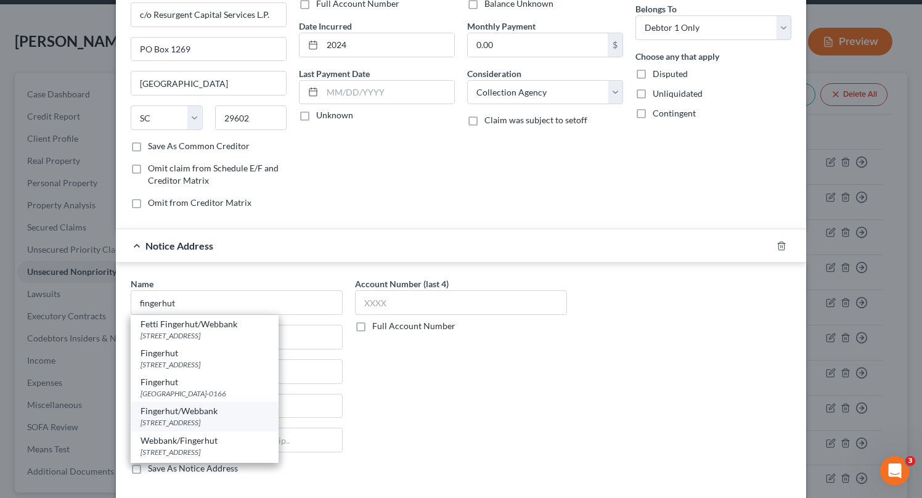
click at [242, 425] on div "[STREET_ADDRESS]" at bounding box center [205, 422] width 128 height 10
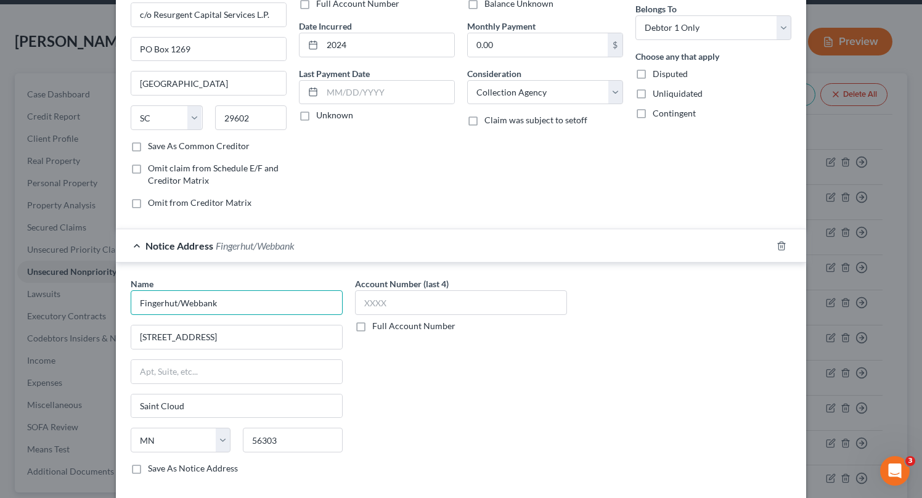
click at [251, 304] on input "Fingerhut/Webbank" at bounding box center [237, 302] width 212 height 25
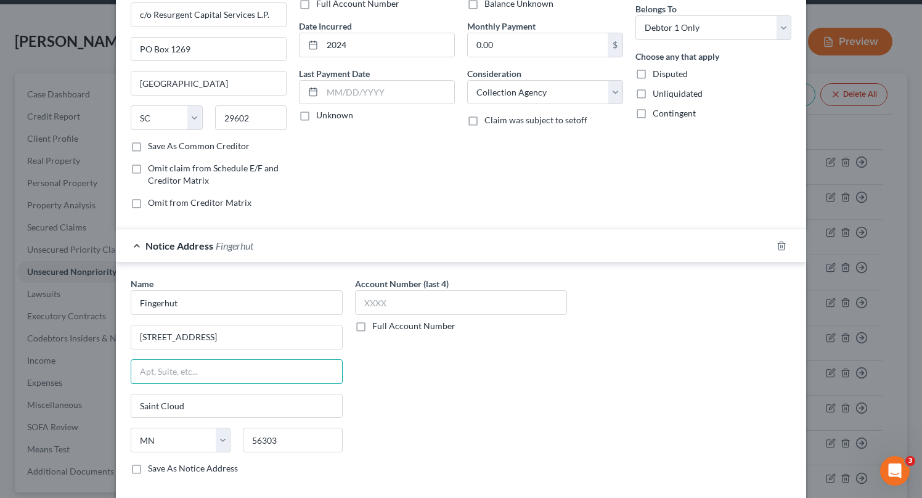
scroll to position [201, 0]
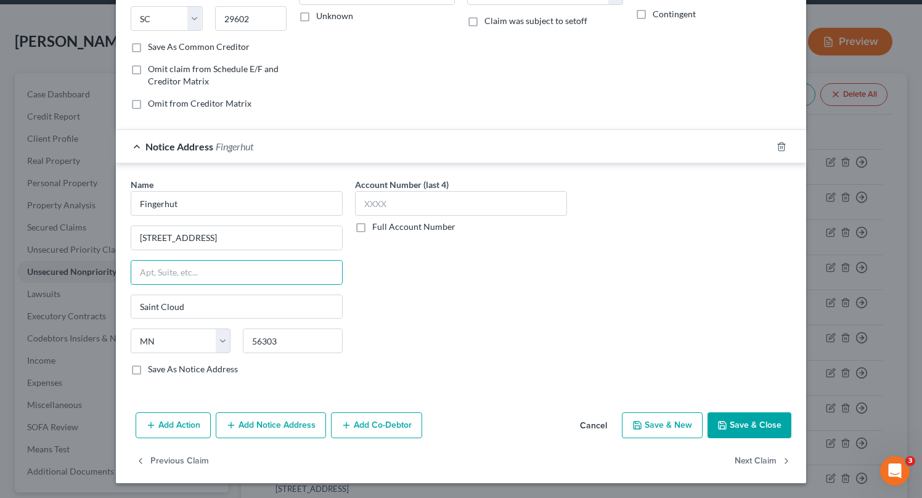
click at [766, 421] on button "Save & Close" at bounding box center [750, 426] width 84 height 26
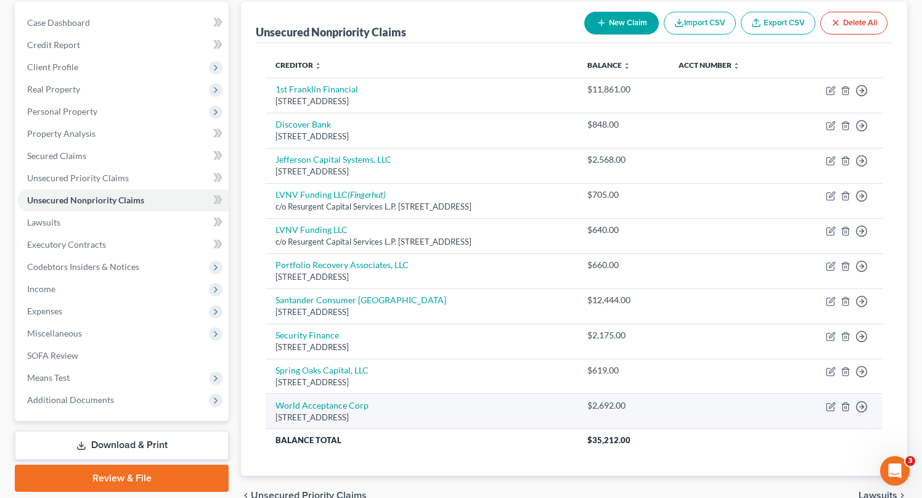
scroll to position [118, 0]
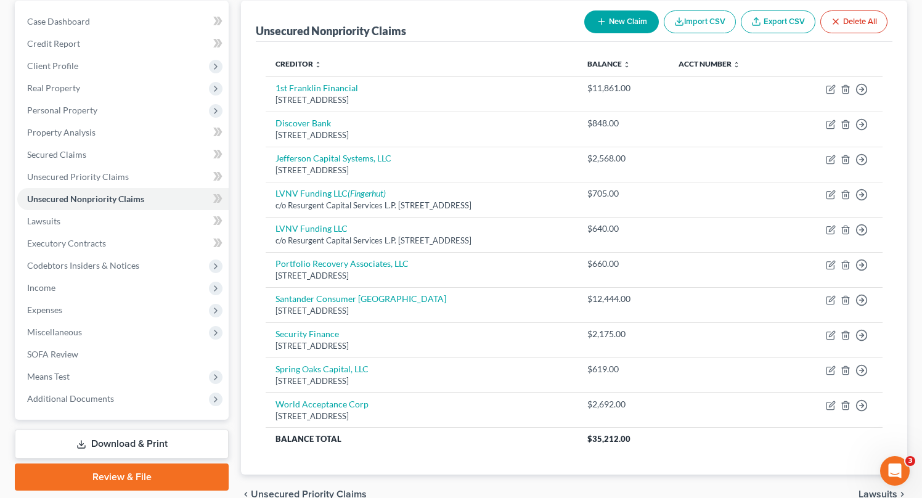
click at [634, 23] on button "New Claim" at bounding box center [622, 21] width 75 height 23
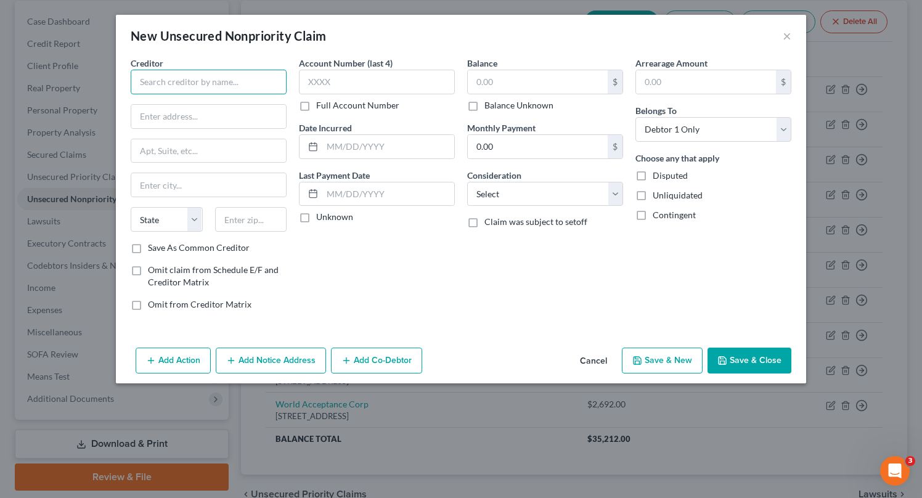
click at [195, 85] on input "text" at bounding box center [209, 82] width 156 height 25
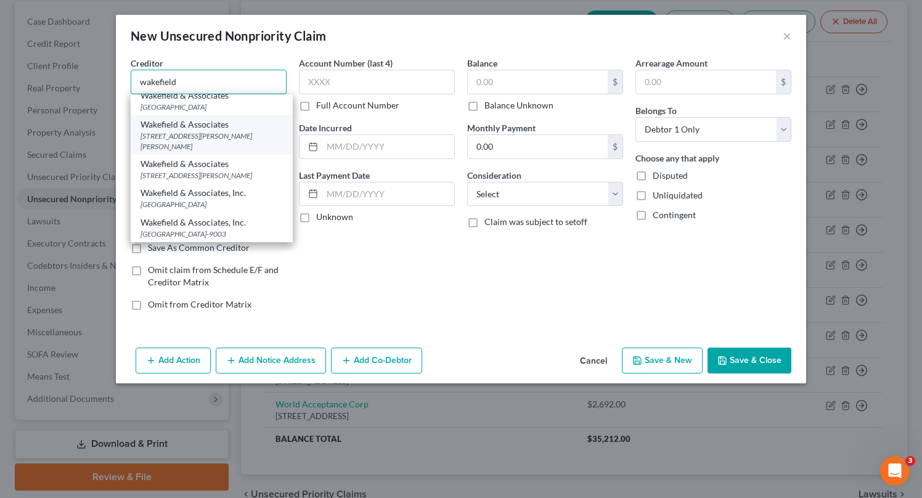
scroll to position [0, 0]
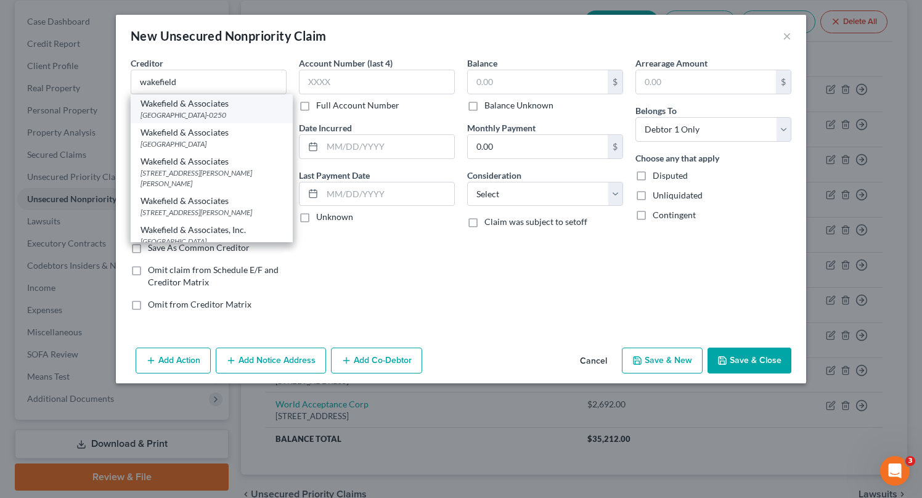
click at [211, 111] on div "[GEOGRAPHIC_DATA]-0250" at bounding box center [212, 115] width 142 height 10
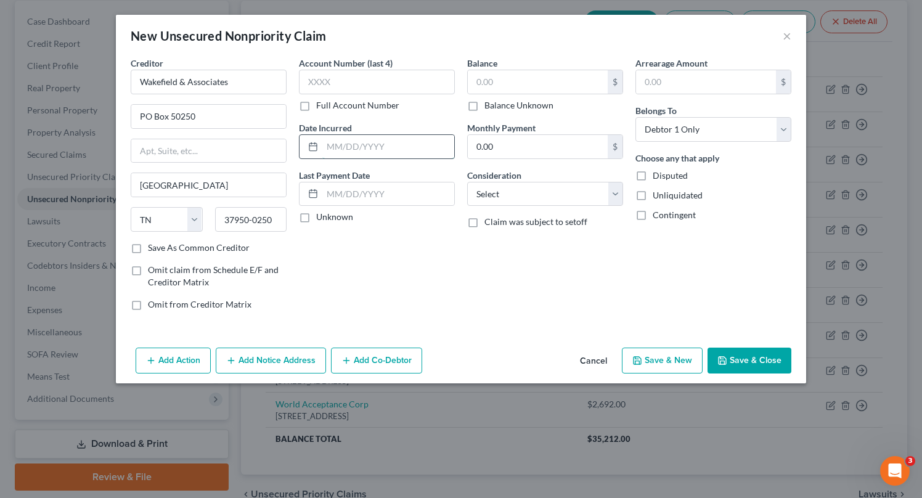
click at [358, 146] on input "text" at bounding box center [388, 146] width 132 height 23
click at [517, 78] on input "text" at bounding box center [538, 81] width 140 height 23
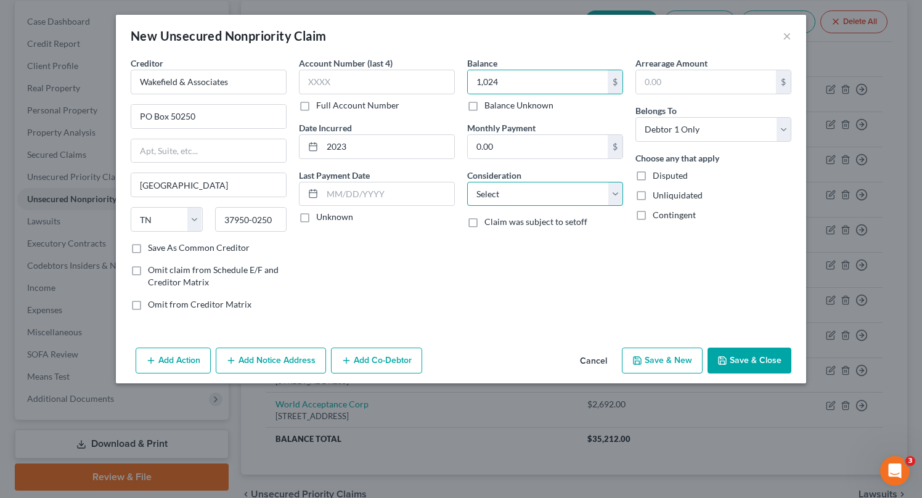
click at [570, 191] on select "Select Cable / Satellite Services Collection Agency Credit Card Debt Debt Couns…" at bounding box center [545, 194] width 156 height 25
click at [467, 182] on select "Select Cable / Satellite Services Collection Agency Credit Card Debt Debt Couns…" at bounding box center [545, 194] width 156 height 25
click at [285, 353] on button "Add Notice Address" at bounding box center [271, 361] width 110 height 26
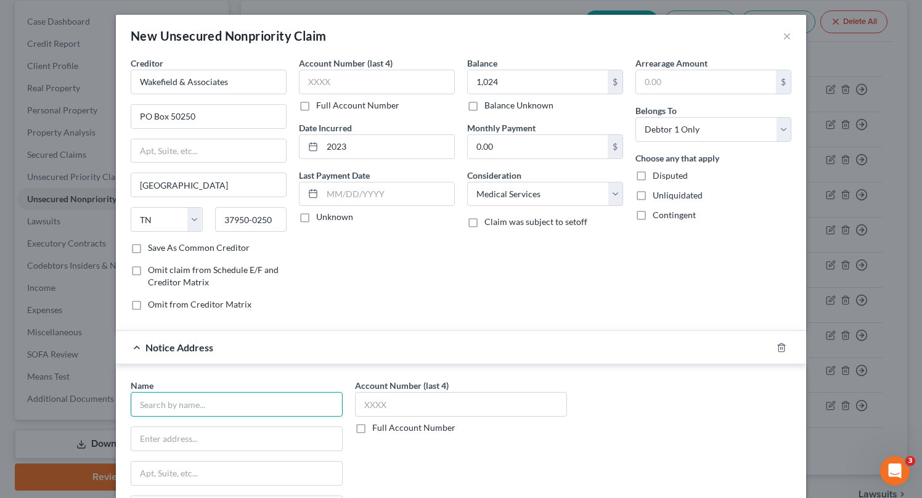
click at [239, 402] on input "text" at bounding box center [237, 404] width 212 height 25
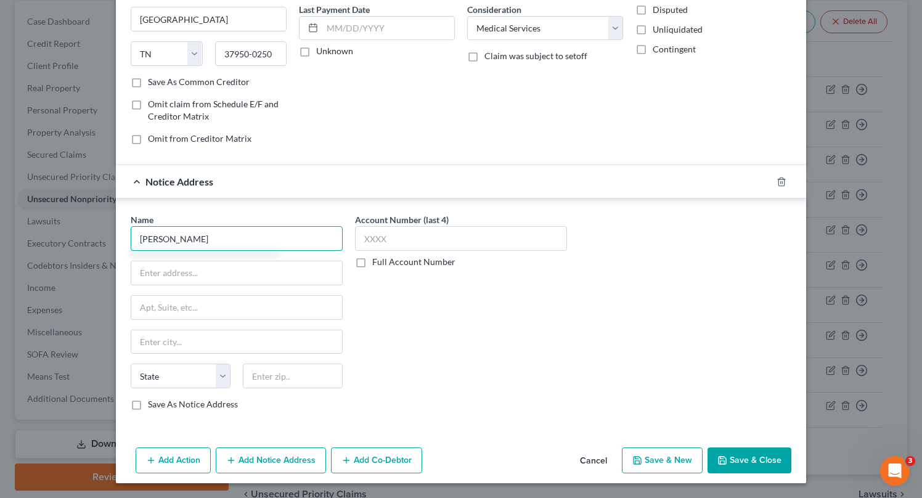
scroll to position [163, 0]
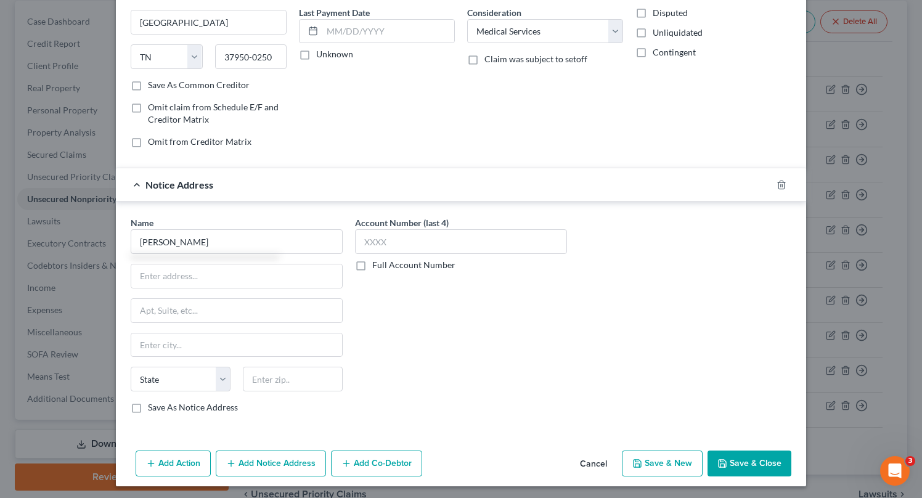
click at [782, 178] on div at bounding box center [789, 185] width 35 height 20
click at [783, 183] on polyline "button" at bounding box center [781, 183] width 7 height 0
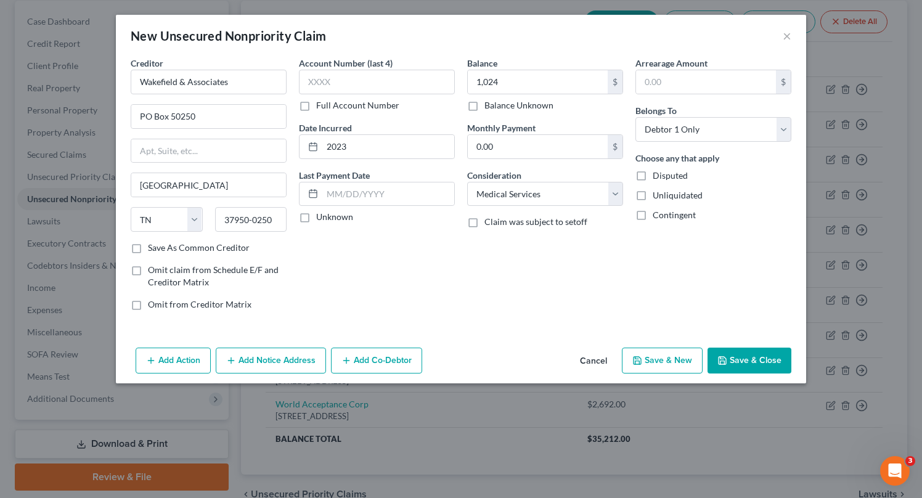
scroll to position [0, 0]
click at [686, 357] on button "Save & New" at bounding box center [662, 361] width 81 height 26
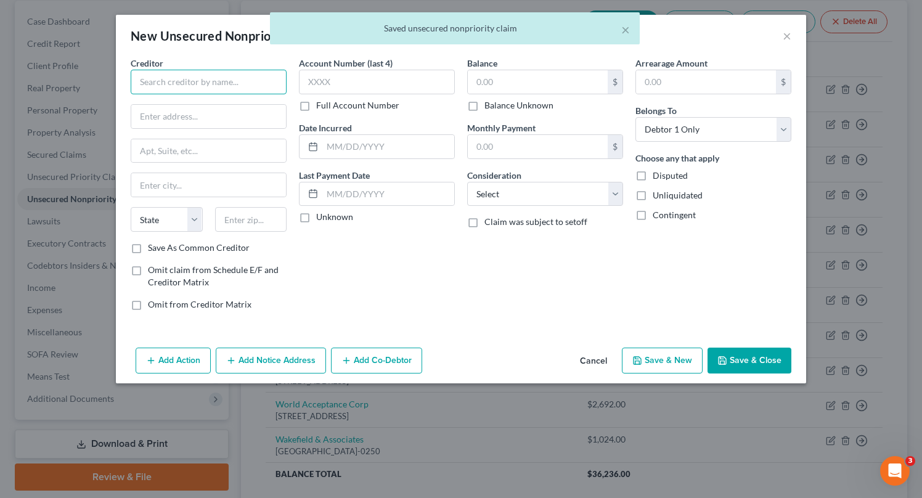
click at [218, 76] on input "text" at bounding box center [209, 82] width 156 height 25
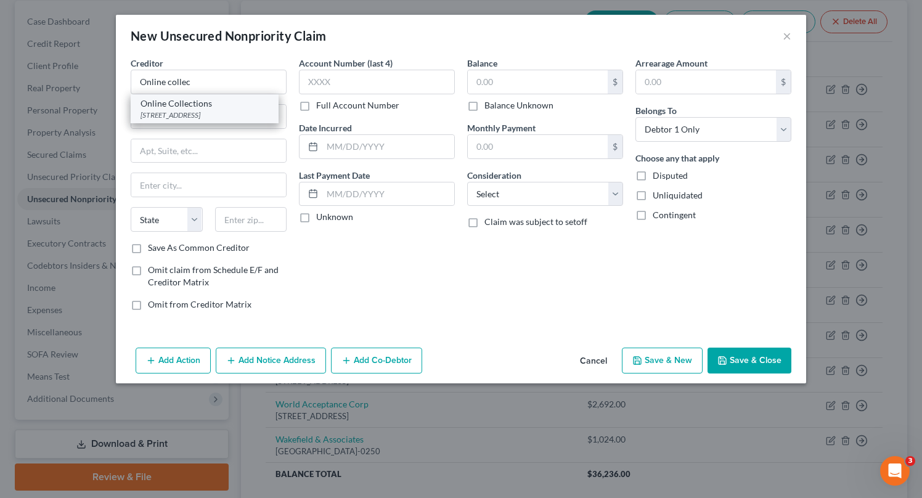
click at [207, 110] on div "[STREET_ADDRESS]" at bounding box center [205, 115] width 128 height 10
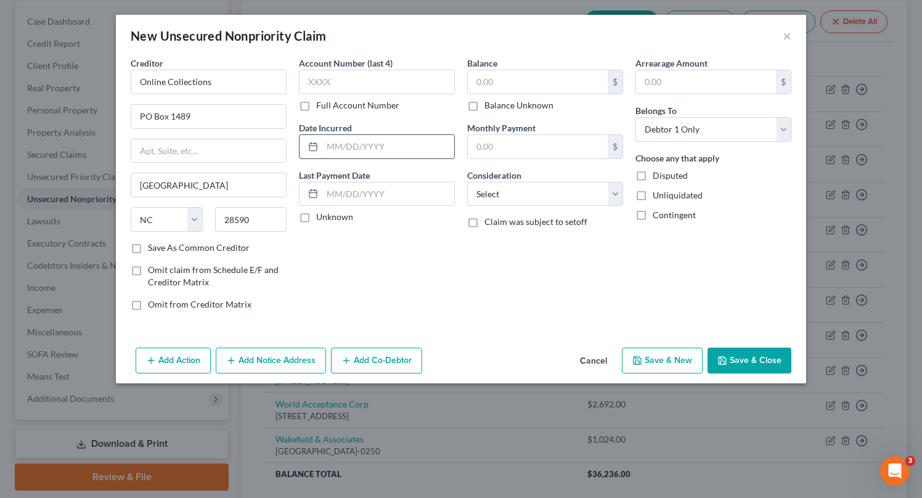
click at [413, 150] on input "text" at bounding box center [388, 146] width 132 height 23
click at [490, 84] on input "text" at bounding box center [538, 81] width 140 height 23
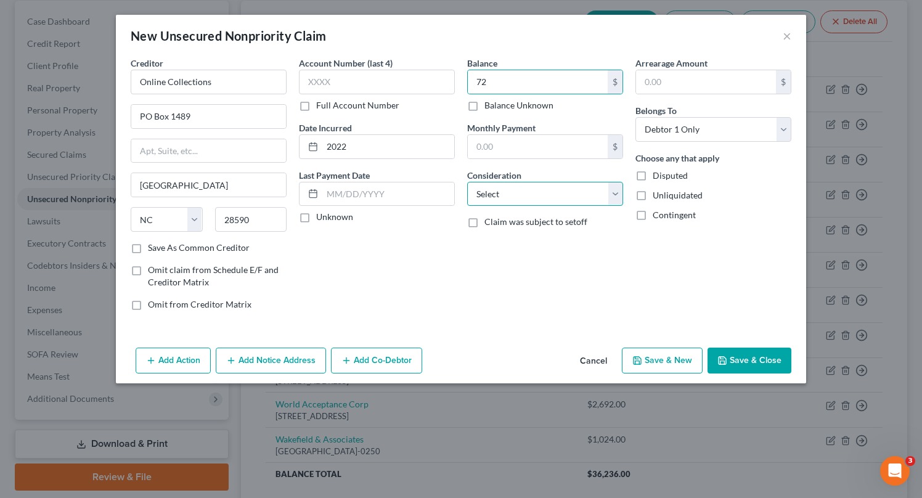
click at [563, 197] on select "Select Cable / Satellite Services Collection Agency Credit Card Debt Debt Couns…" at bounding box center [545, 194] width 156 height 25
click at [467, 182] on select "Select Cable / Satellite Services Collection Agency Credit Card Debt Debt Couns…" at bounding box center [545, 194] width 156 height 25
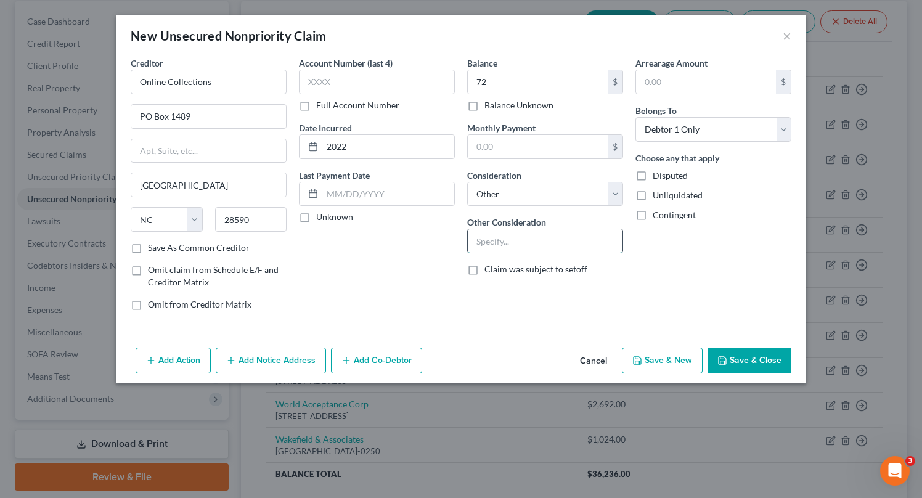
click at [523, 239] on input "text" at bounding box center [545, 240] width 155 height 23
click at [641, 358] on icon "button" at bounding box center [638, 361] width 10 height 10
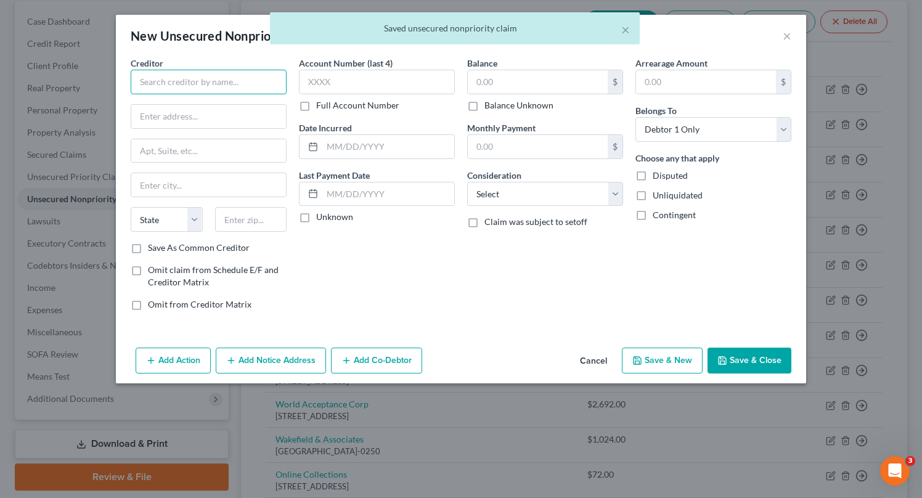
click at [210, 87] on input "text" at bounding box center [209, 82] width 156 height 25
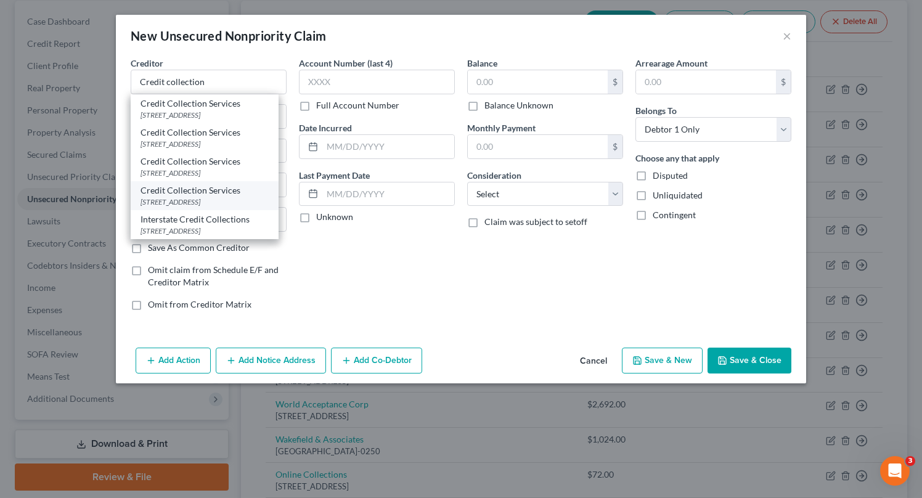
click at [234, 202] on div "[STREET_ADDRESS]" at bounding box center [205, 202] width 128 height 10
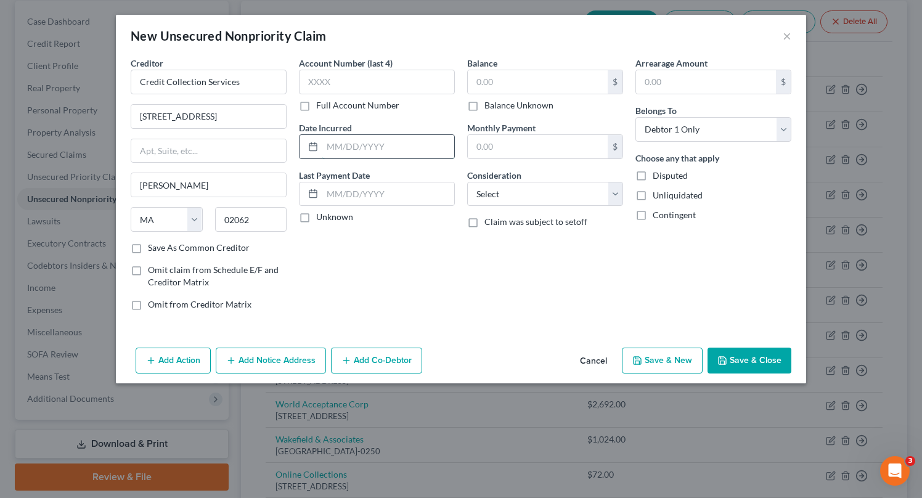
click at [368, 150] on input "text" at bounding box center [388, 146] width 132 height 23
click at [483, 82] on input "text" at bounding box center [538, 81] width 140 height 23
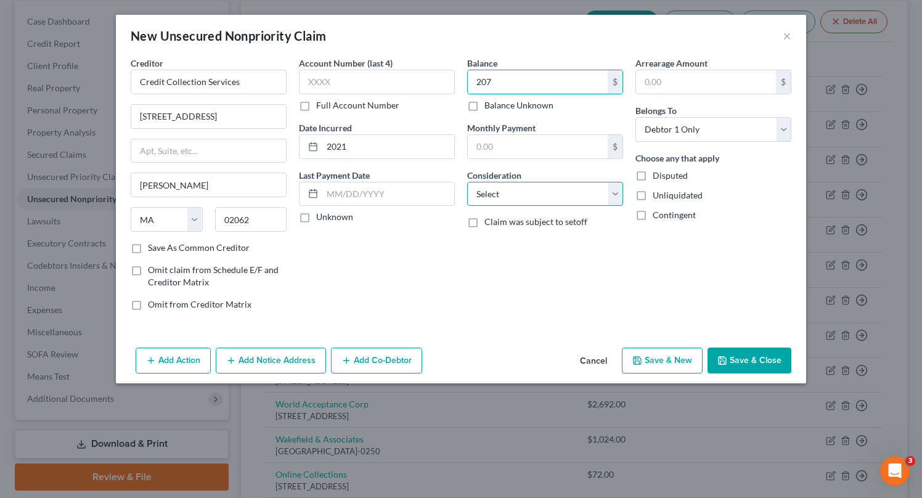
click at [569, 197] on select "Select Cable / Satellite Services Collection Agency Credit Card Debt Debt Couns…" at bounding box center [545, 194] width 156 height 25
click at [467, 182] on select "Select Cable / Satellite Services Collection Agency Credit Card Debt Debt Couns…" at bounding box center [545, 194] width 156 height 25
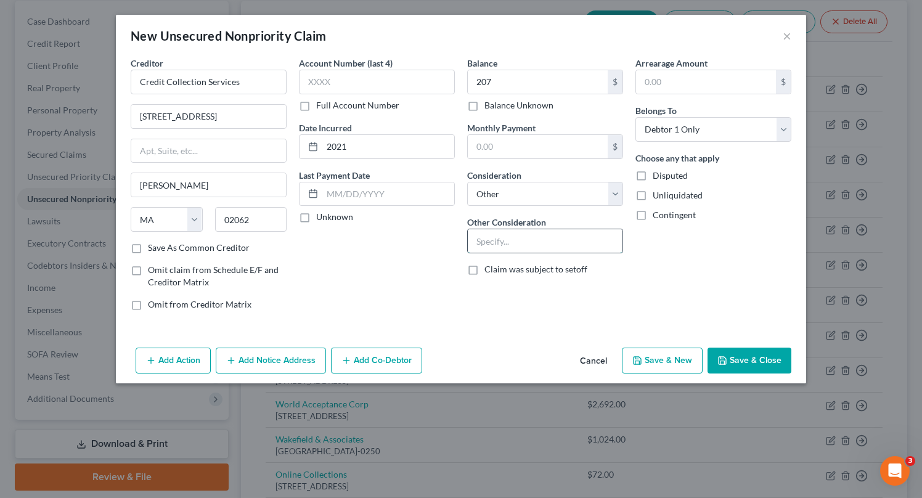
click at [516, 240] on input "text" at bounding box center [545, 240] width 155 height 23
click at [509, 79] on input "207" at bounding box center [538, 81] width 140 height 23
click at [755, 363] on button "Save & Close" at bounding box center [750, 361] width 84 height 26
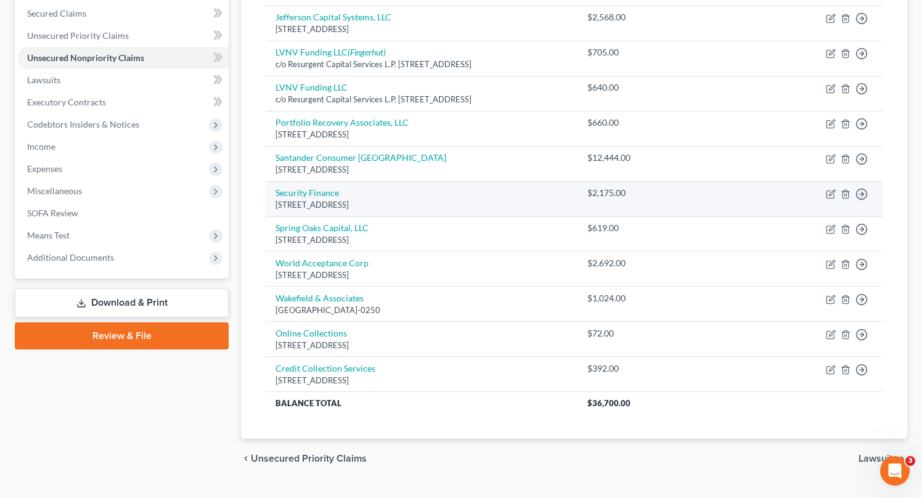
scroll to position [257, 0]
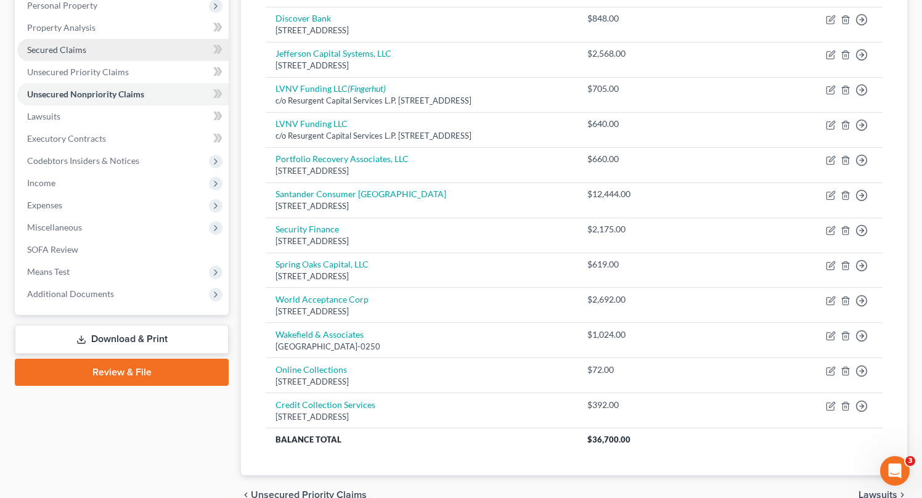
click at [66, 47] on span "Secured Claims" at bounding box center [56, 49] width 59 height 10
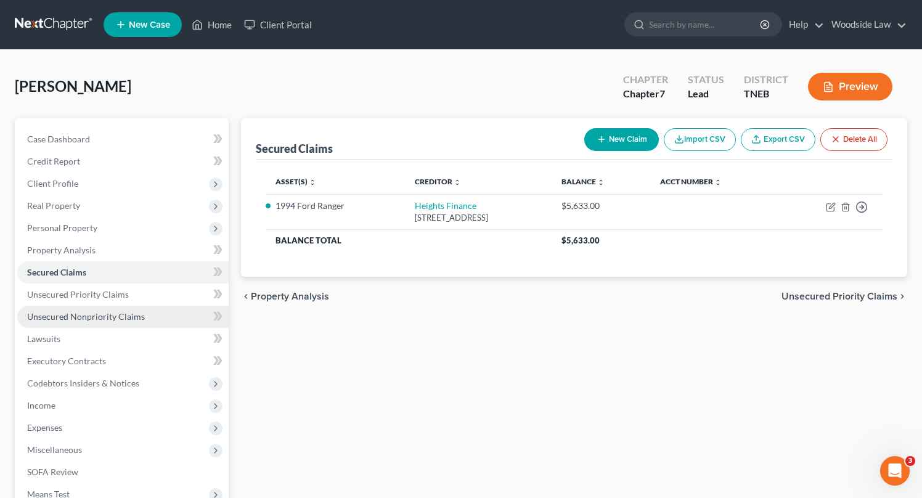
click at [107, 314] on span "Unsecured Nonpriority Claims" at bounding box center [86, 316] width 118 height 10
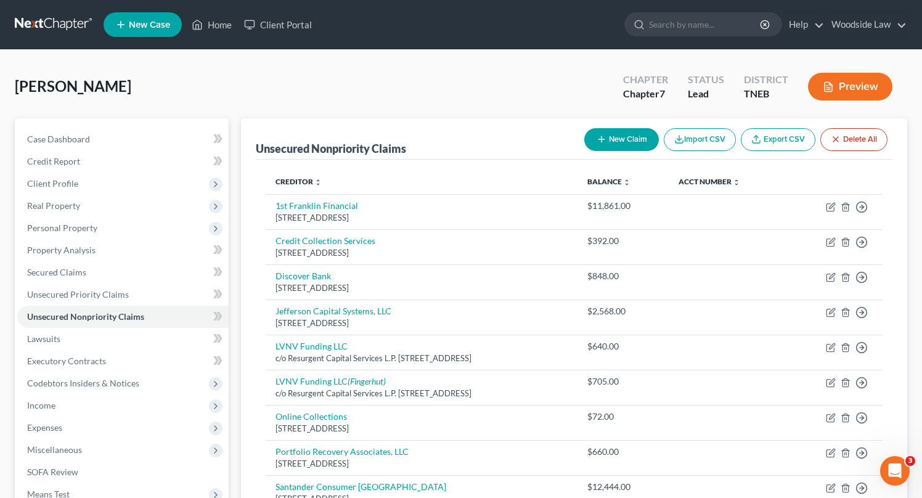
click at [615, 144] on button "New Claim" at bounding box center [622, 139] width 75 height 23
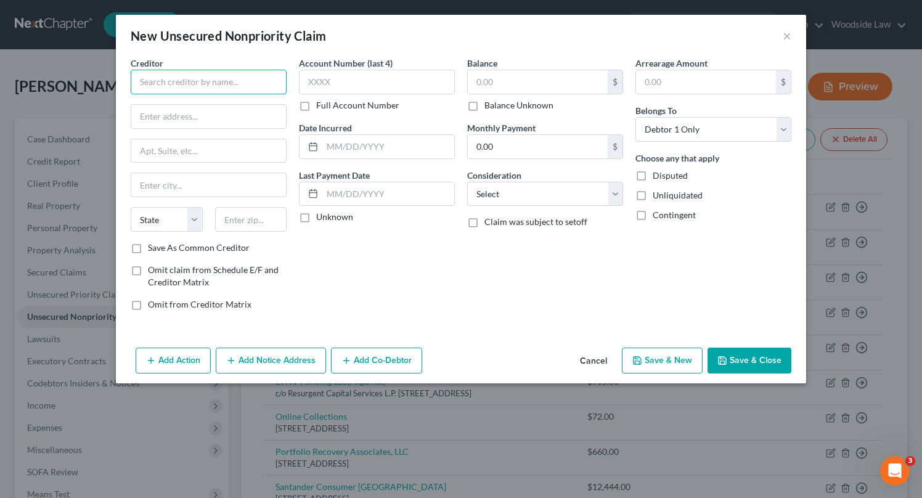
click at [260, 93] on input "text" at bounding box center [209, 82] width 156 height 25
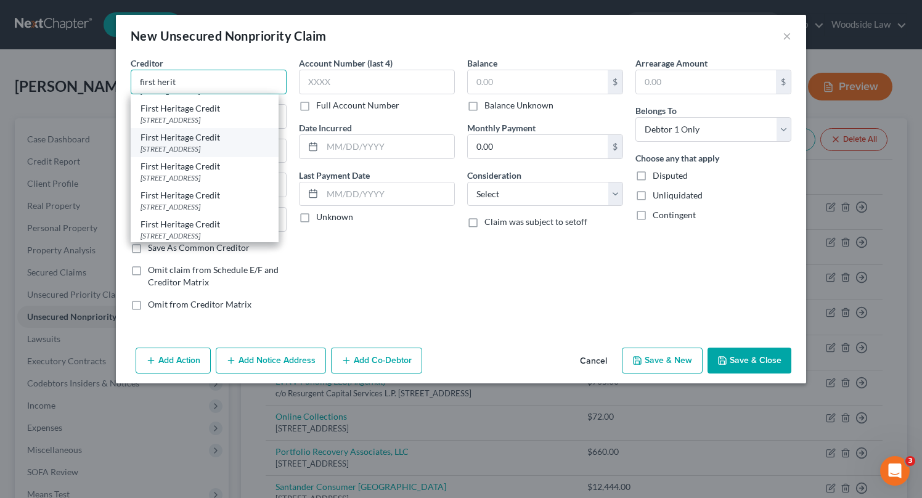
scroll to position [22, 0]
click at [236, 157] on div "[STREET_ADDRESS]" at bounding box center [205, 151] width 128 height 10
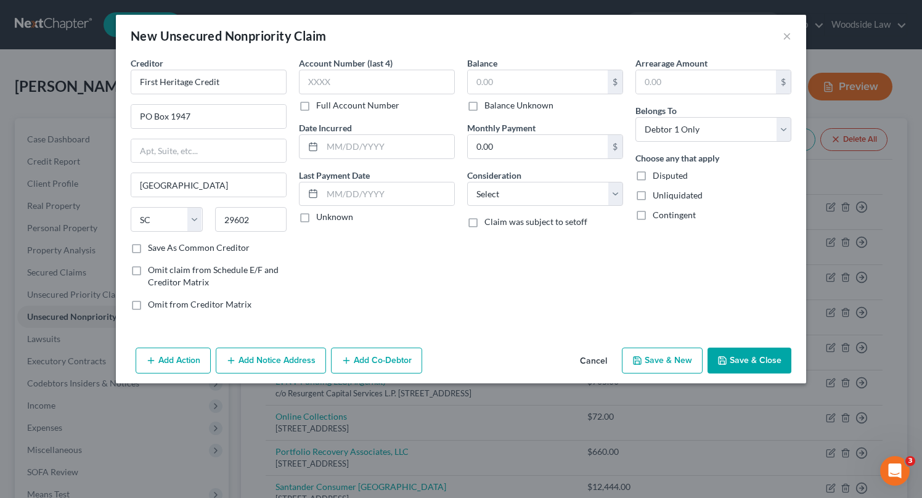
scroll to position [0, 0]
click at [403, 150] on input "text" at bounding box center [388, 146] width 132 height 23
click at [562, 81] on input "text" at bounding box center [538, 81] width 140 height 23
click at [574, 197] on select "Select Cable / Satellite Services Collection Agency Credit Card Debt Debt Couns…" at bounding box center [545, 194] width 156 height 25
click at [467, 182] on select "Select Cable / Satellite Services Collection Agency Credit Card Debt Debt Couns…" at bounding box center [545, 194] width 156 height 25
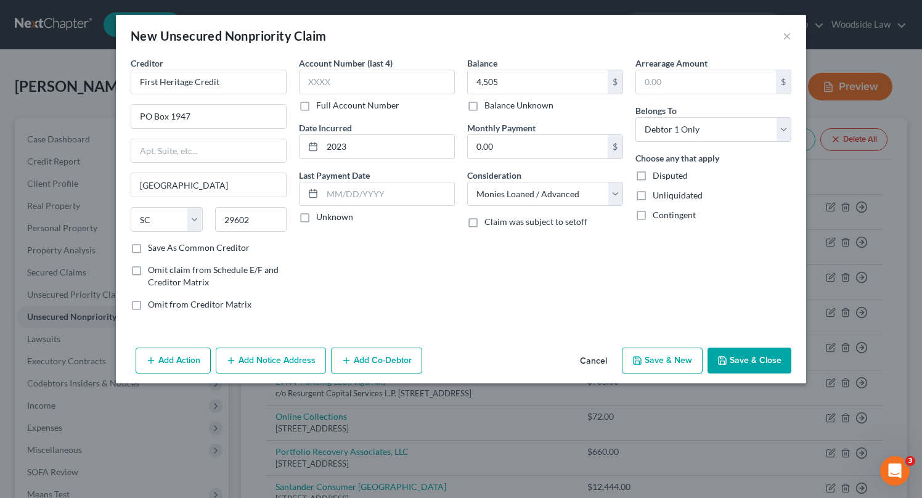
click at [279, 362] on button "Add Notice Address" at bounding box center [271, 361] width 110 height 26
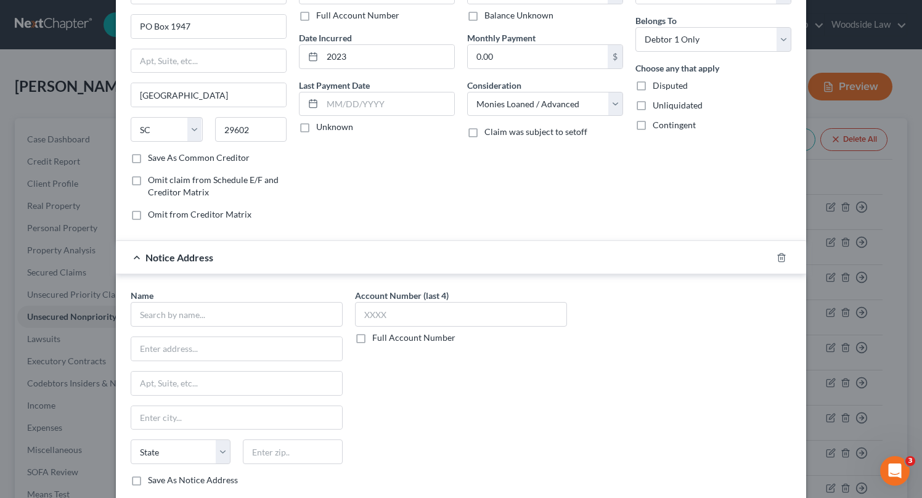
scroll to position [91, 0]
click at [257, 310] on input "text" at bounding box center [237, 313] width 212 height 25
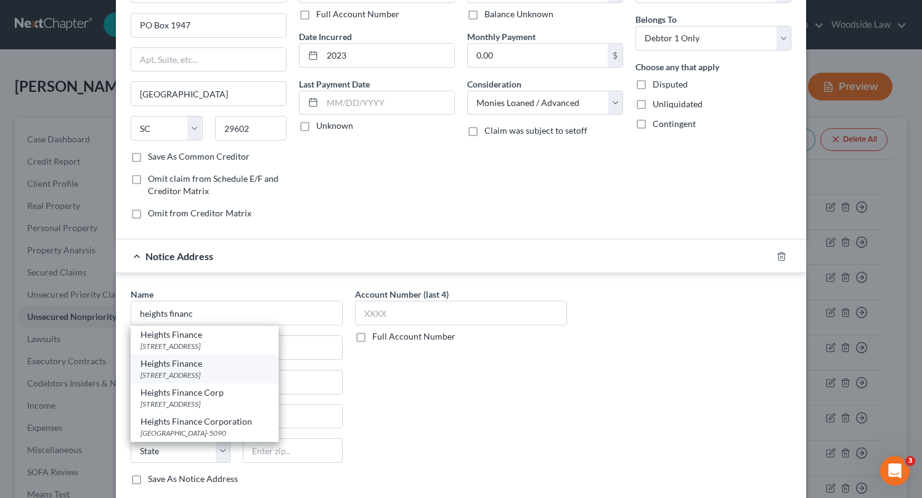
click at [258, 371] on div "[STREET_ADDRESS]" at bounding box center [205, 375] width 128 height 10
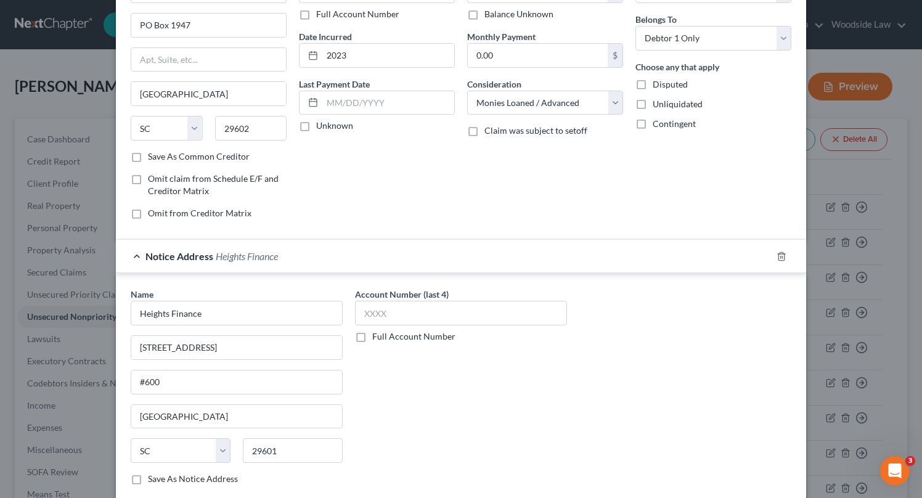
scroll to position [166, 0]
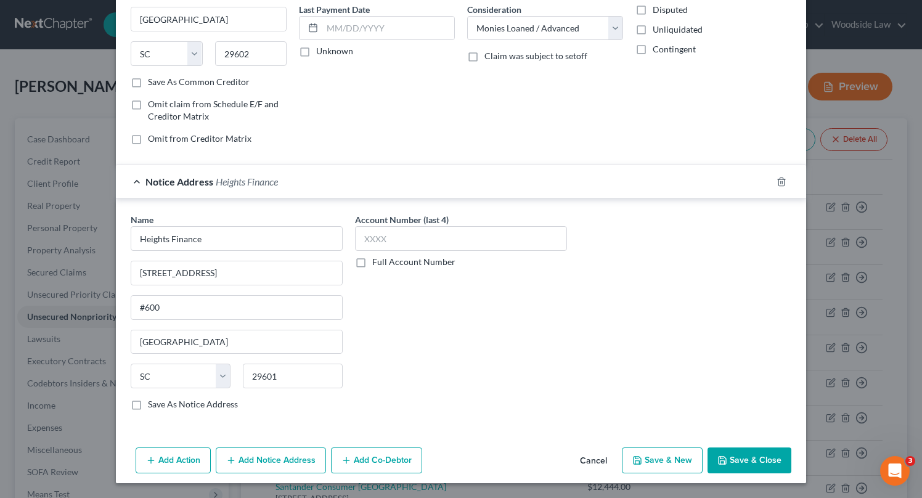
click at [681, 455] on button "Save & New" at bounding box center [662, 461] width 81 height 26
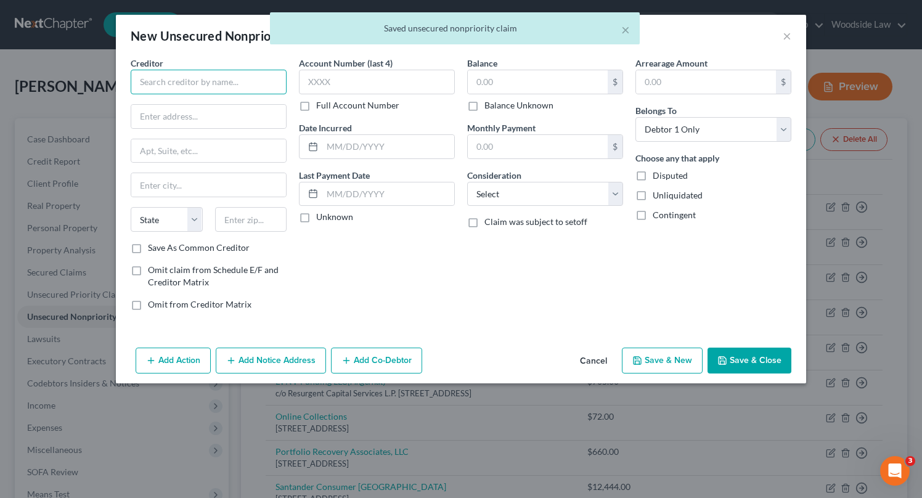
click at [252, 83] on input "text" at bounding box center [209, 82] width 156 height 25
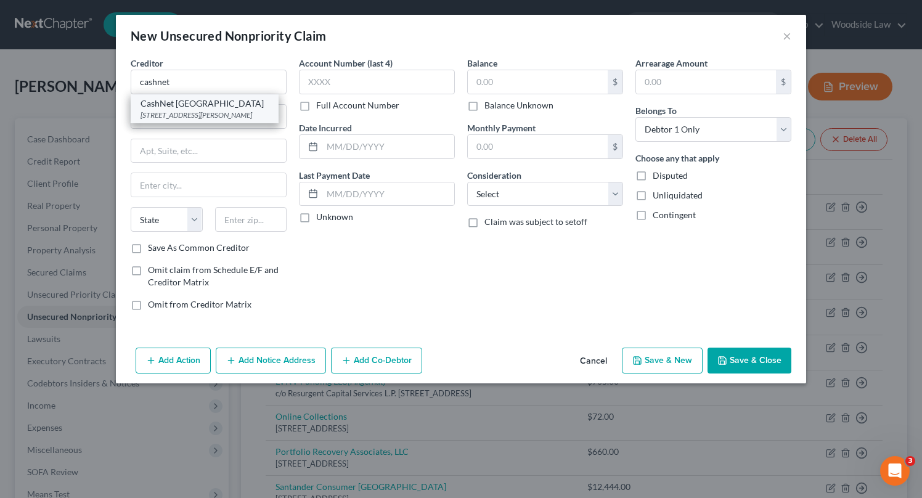
click at [249, 103] on div "CashNet [GEOGRAPHIC_DATA]" at bounding box center [205, 103] width 128 height 12
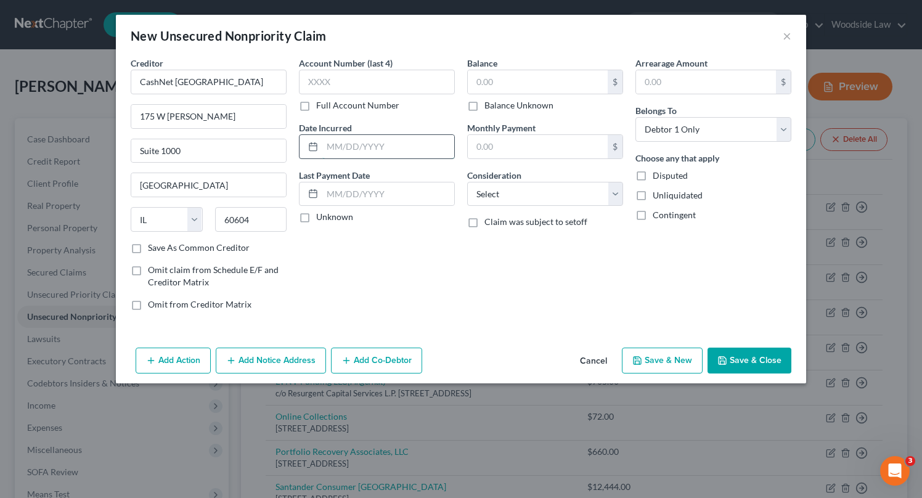
click at [375, 138] on input "text" at bounding box center [388, 146] width 132 height 23
click at [506, 84] on input "text" at bounding box center [538, 81] width 140 height 23
click at [583, 192] on select "Select Cable / Satellite Services Collection Agency Credit Card Debt Debt Couns…" at bounding box center [545, 194] width 156 height 25
click at [467, 182] on select "Select Cable / Satellite Services Collection Agency Credit Card Debt Debt Couns…" at bounding box center [545, 194] width 156 height 25
click at [765, 359] on button "Save & Close" at bounding box center [750, 361] width 84 height 26
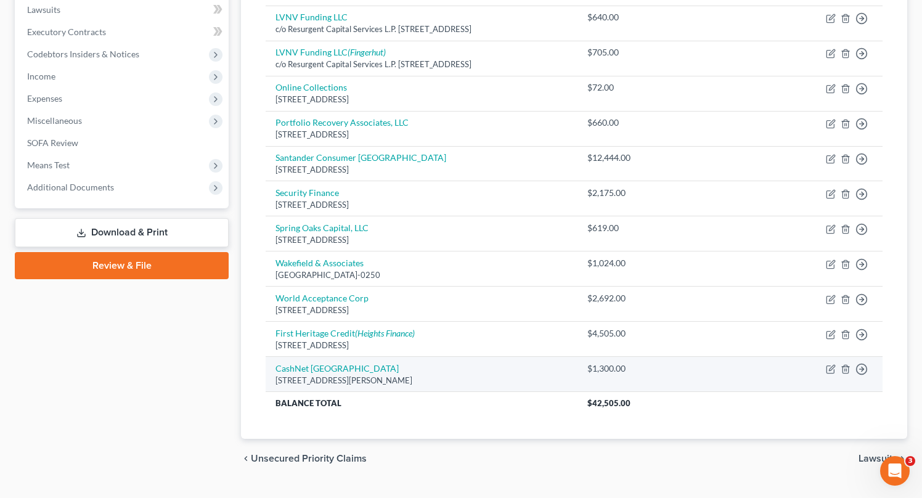
scroll to position [0, 0]
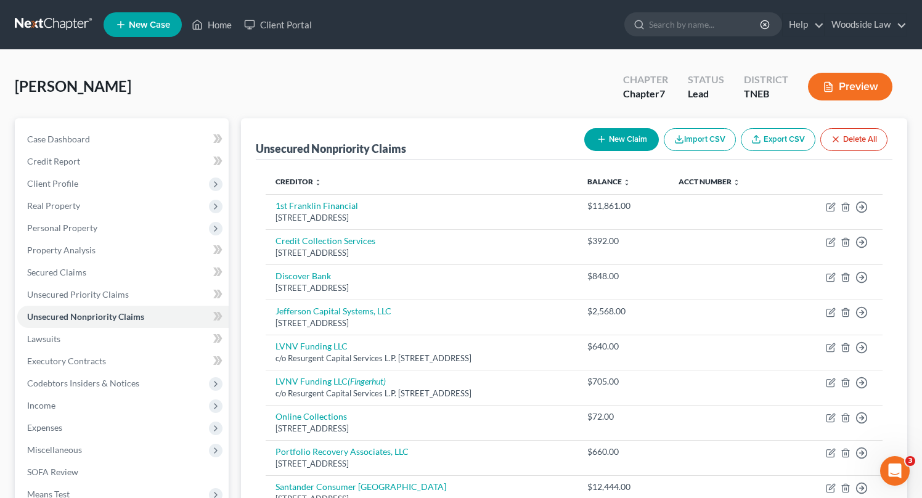
click at [623, 131] on button "New Claim" at bounding box center [622, 139] width 75 height 23
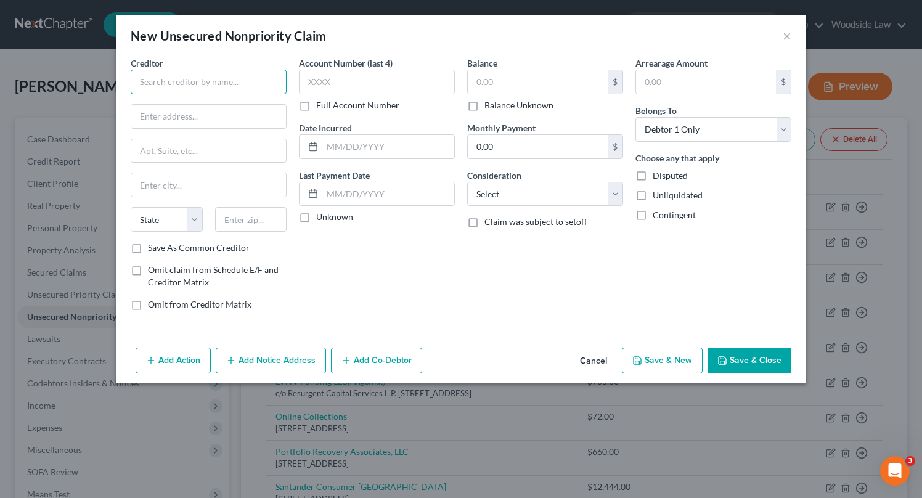
click at [265, 83] on input "text" at bounding box center [209, 82] width 156 height 25
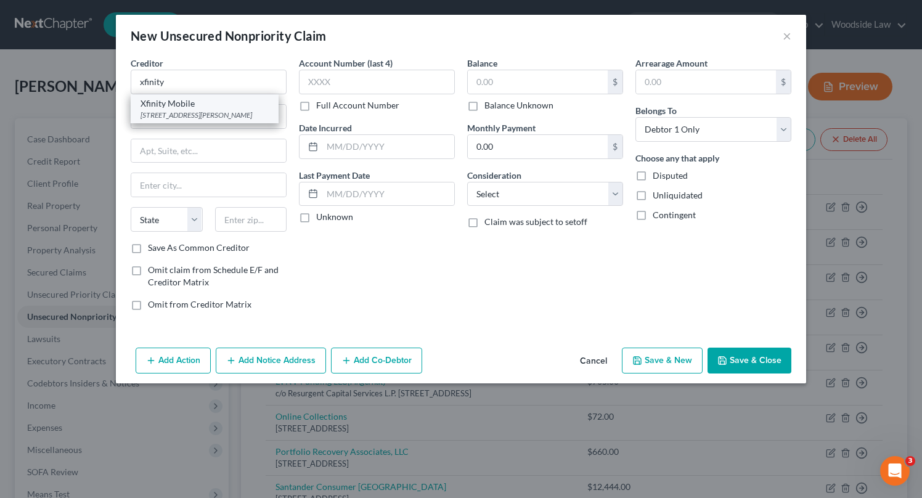
click at [266, 117] on div "[STREET_ADDRESS][PERSON_NAME]" at bounding box center [205, 115] width 128 height 10
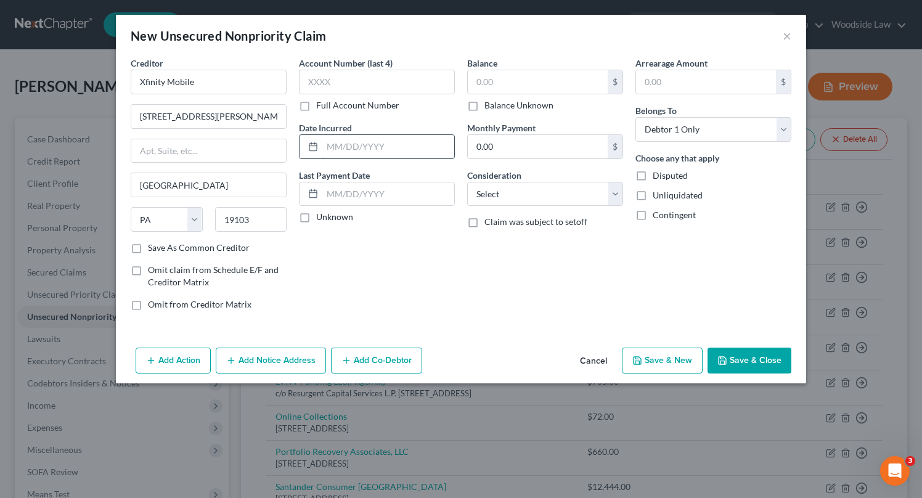
click at [387, 152] on input "text" at bounding box center [388, 146] width 132 height 23
click at [544, 76] on input "text" at bounding box center [538, 81] width 140 height 23
click at [582, 186] on select "Select Cable / Satellite Services Collection Agency Credit Card Debt Debt Couns…" at bounding box center [545, 194] width 156 height 25
click at [467, 182] on select "Select Cable / Satellite Services Collection Agency Credit Card Debt Debt Couns…" at bounding box center [545, 194] width 156 height 25
click at [761, 361] on button "Save & Close" at bounding box center [750, 361] width 84 height 26
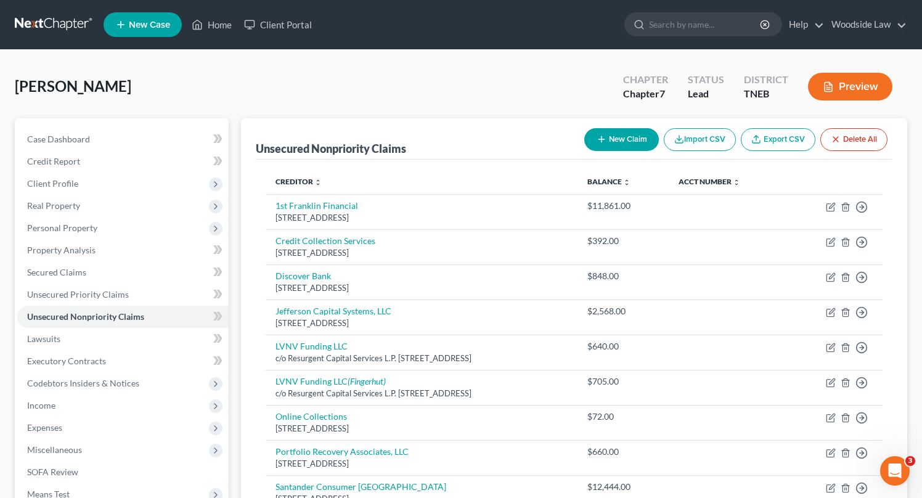
click at [622, 141] on button "New Claim" at bounding box center [622, 139] width 75 height 23
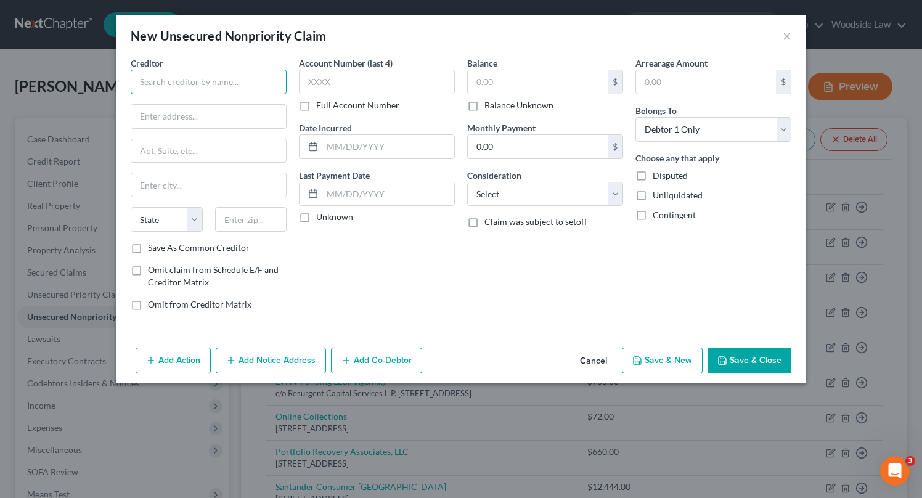
click at [245, 73] on input "text" at bounding box center [209, 82] width 156 height 25
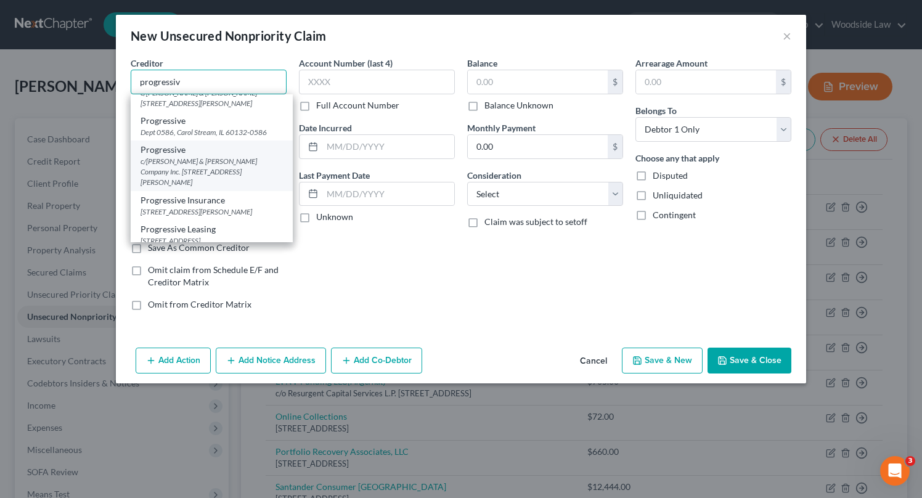
scroll to position [29, 0]
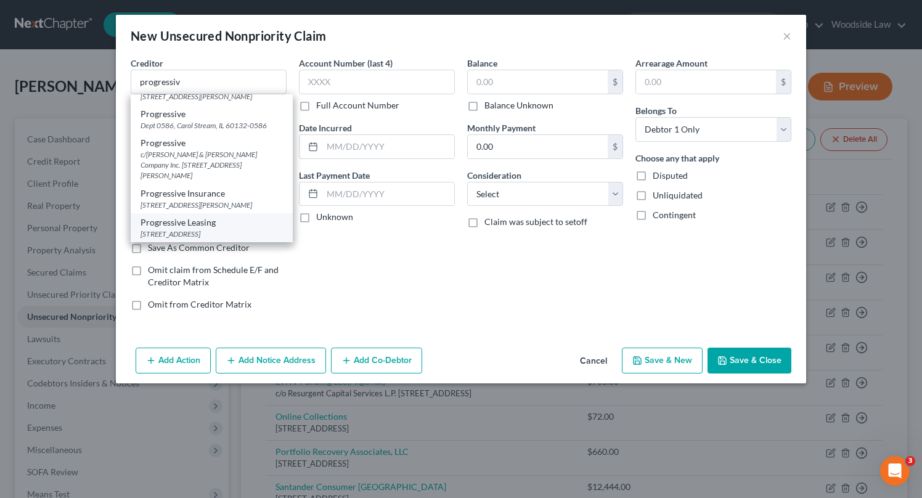
click at [255, 223] on div "Progressive Leasing" at bounding box center [212, 222] width 142 height 12
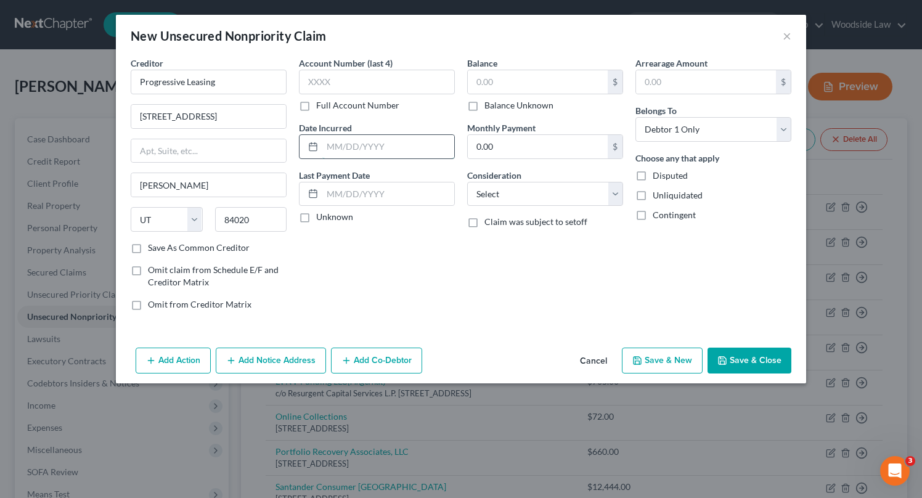
click at [425, 148] on input "text" at bounding box center [388, 146] width 132 height 23
click at [504, 79] on input "text" at bounding box center [538, 81] width 140 height 23
click at [573, 191] on select "Select Cable / Satellite Services Collection Agency Credit Card Debt Debt Couns…" at bounding box center [545, 194] width 156 height 25
click at [467, 182] on select "Select Cable / Satellite Services Collection Agency Credit Card Debt Debt Couns…" at bounding box center [545, 194] width 156 height 25
click at [745, 363] on button "Save & Close" at bounding box center [750, 361] width 84 height 26
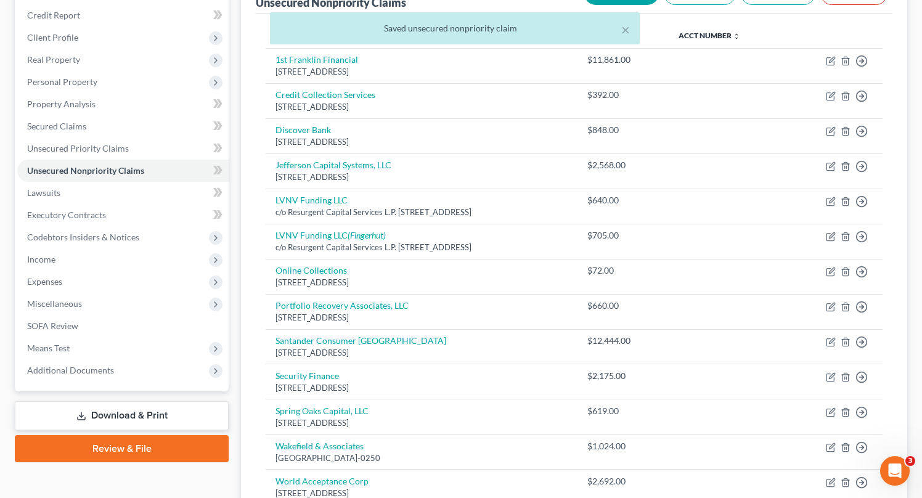
scroll to position [426, 0]
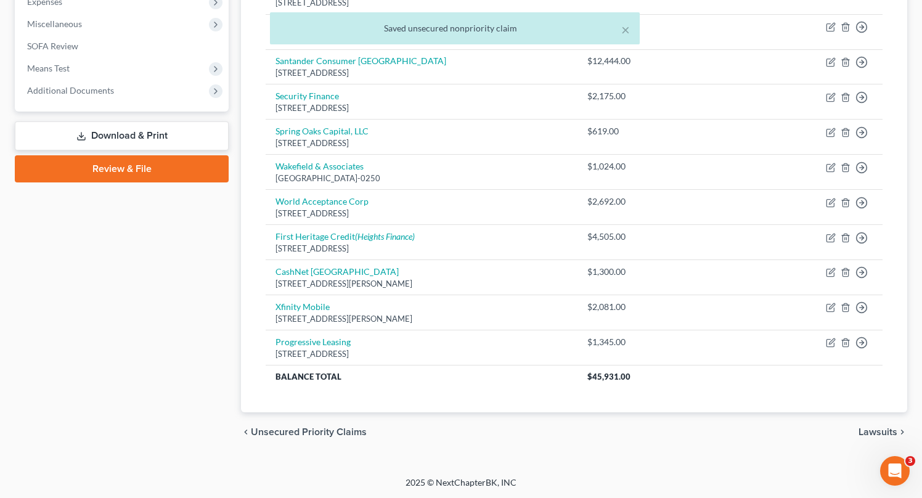
click at [347, 433] on span "Unsecured Priority Claims" at bounding box center [309, 432] width 116 height 10
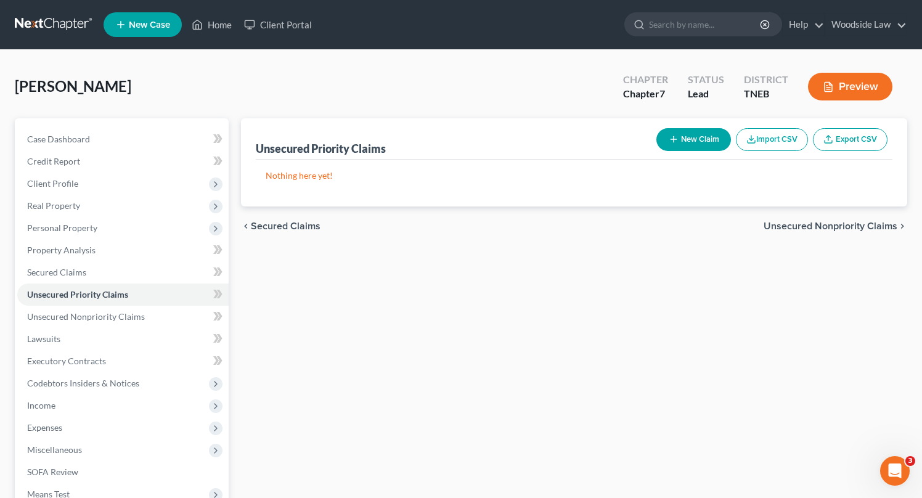
click at [835, 225] on span "Unsecured Nonpriority Claims" at bounding box center [831, 226] width 134 height 10
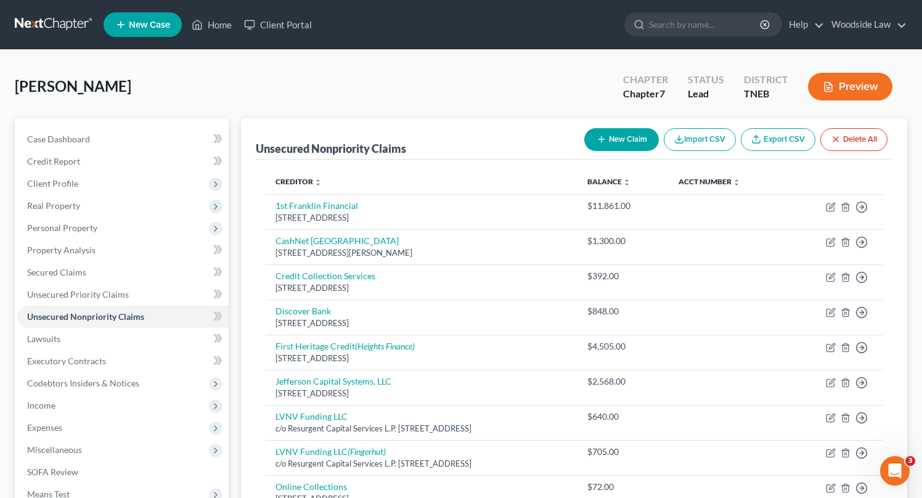
click at [614, 139] on button "New Claim" at bounding box center [622, 139] width 75 height 23
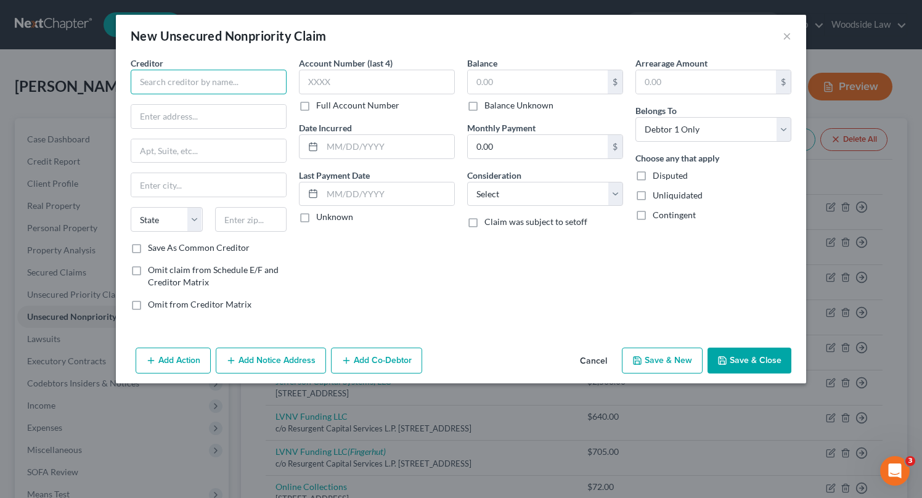
click at [202, 87] on input "text" at bounding box center [209, 82] width 156 height 25
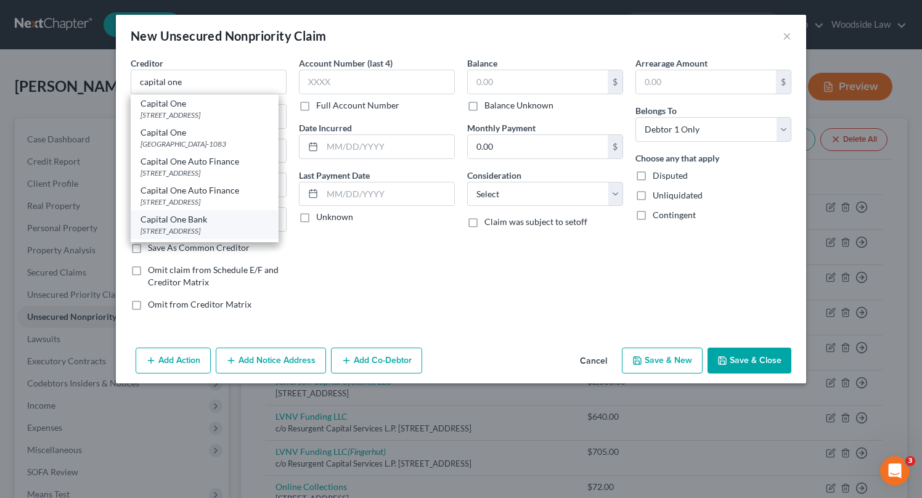
click at [211, 217] on div "Capital One Bank" at bounding box center [205, 219] width 128 height 12
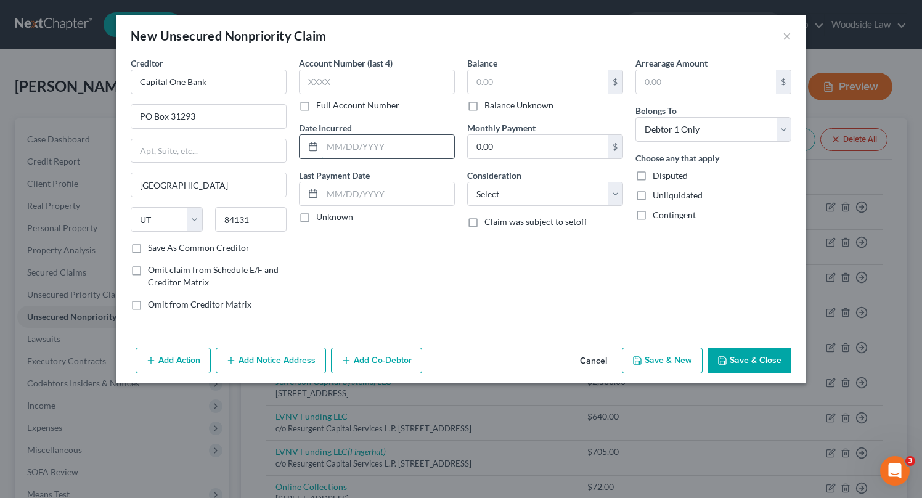
click at [374, 149] on input "text" at bounding box center [388, 146] width 132 height 23
click at [495, 85] on input "text" at bounding box center [538, 81] width 140 height 23
click at [563, 195] on select "Select Cable / Satellite Services Collection Agency Credit Card Debt Debt Couns…" at bounding box center [545, 194] width 156 height 25
click at [467, 182] on select "Select Cable / Satellite Services Collection Agency Credit Card Debt Debt Couns…" at bounding box center [545, 194] width 156 height 25
click at [757, 369] on button "Save & Close" at bounding box center [750, 361] width 84 height 26
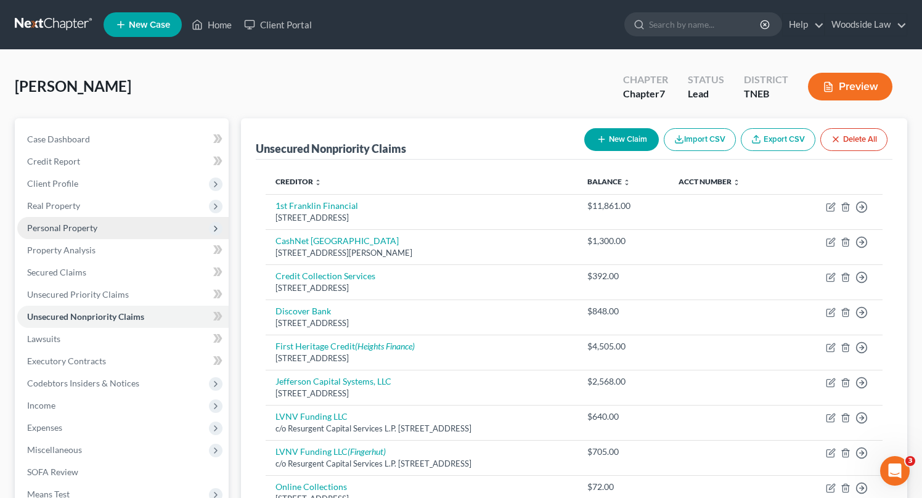
click at [72, 228] on span "Personal Property" at bounding box center [62, 228] width 70 height 10
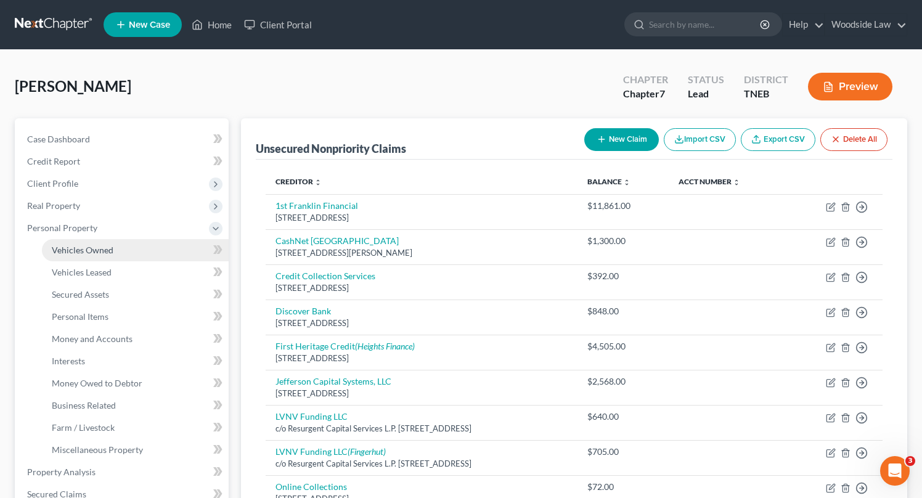
click at [91, 246] on span "Vehicles Owned" at bounding box center [83, 250] width 62 height 10
